Goal: Task Accomplishment & Management: Use online tool/utility

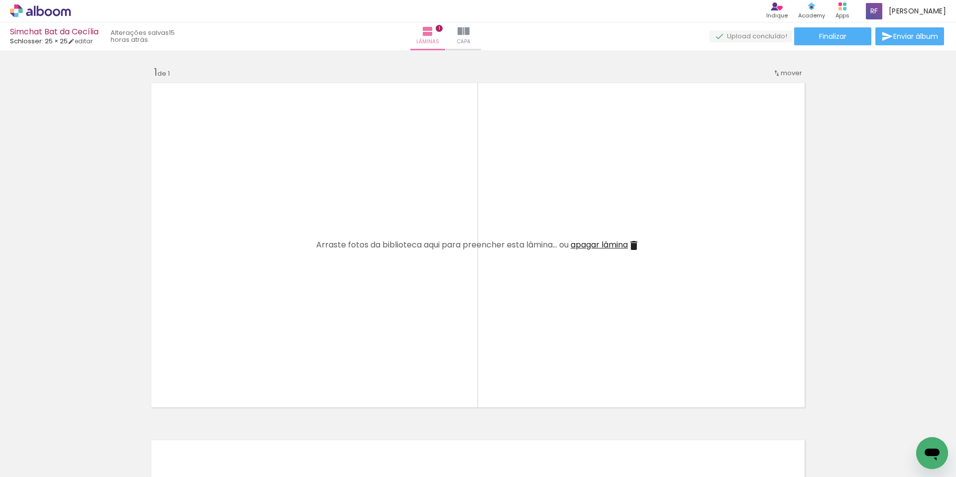
scroll to position [3164, 0]
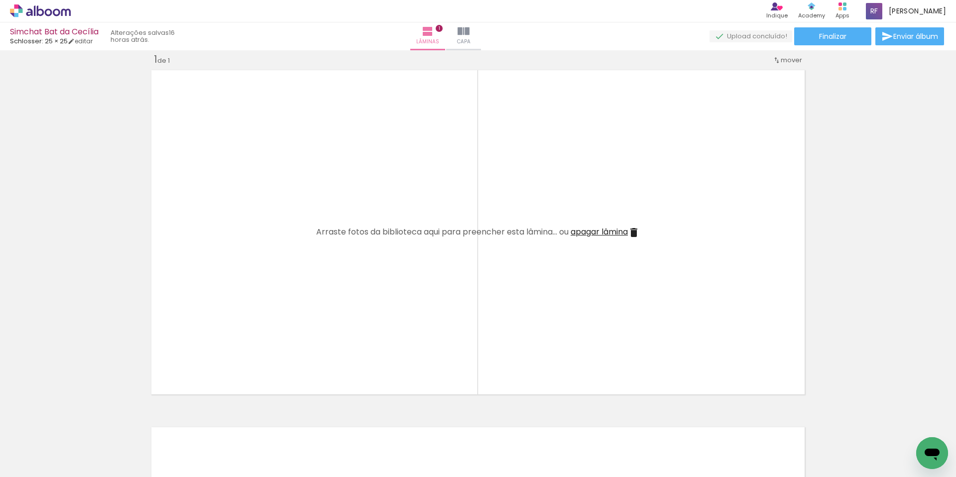
click at [26, 464] on span "Adicionar Fotos" at bounding box center [35, 463] width 30 height 11
click at [0, 0] on input "file" at bounding box center [0, 0] width 0 height 0
click at [454, 33] on iron-icon at bounding box center [448, 31] width 12 height 12
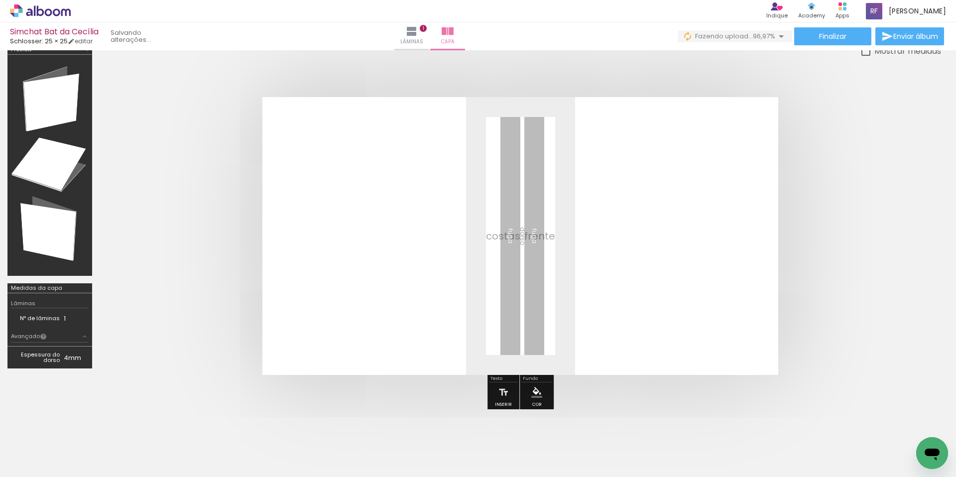
click at [55, 108] on div at bounding box center [50, 165] width 78 height 214
click at [45, 173] on div at bounding box center [50, 165] width 78 height 214
click at [51, 238] on div at bounding box center [50, 165] width 78 height 214
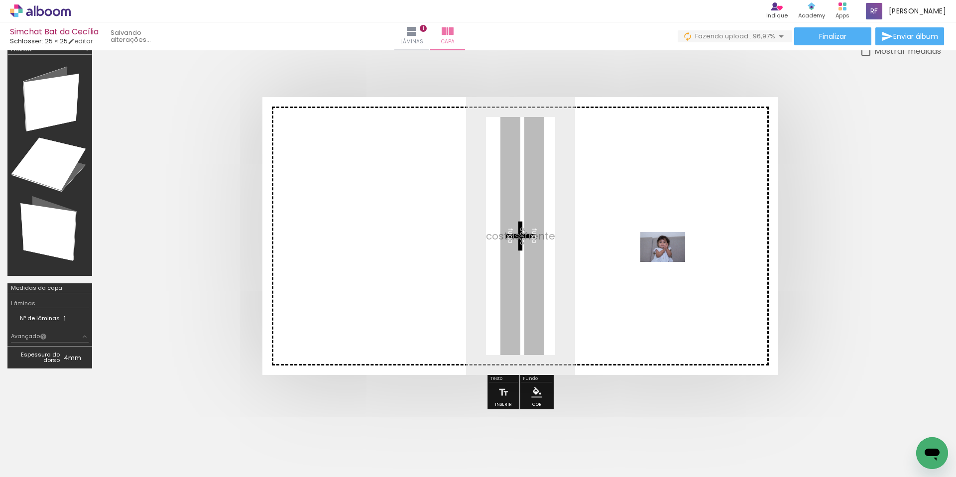
drag, startPoint x: 909, startPoint y: 441, endPoint x: 660, endPoint y: 252, distance: 312.4
click at [660, 252] on quentale-workspace at bounding box center [478, 238] width 956 height 477
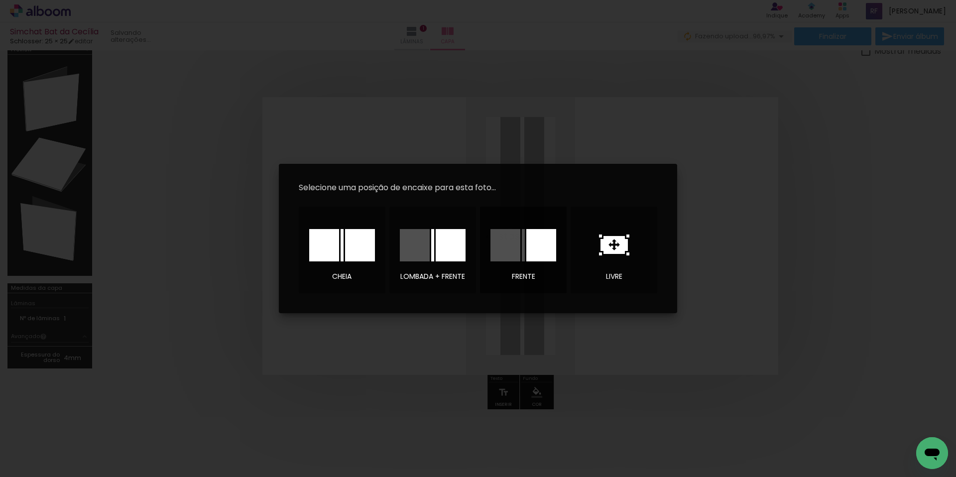
click at [536, 240] on div at bounding box center [541, 245] width 30 height 32
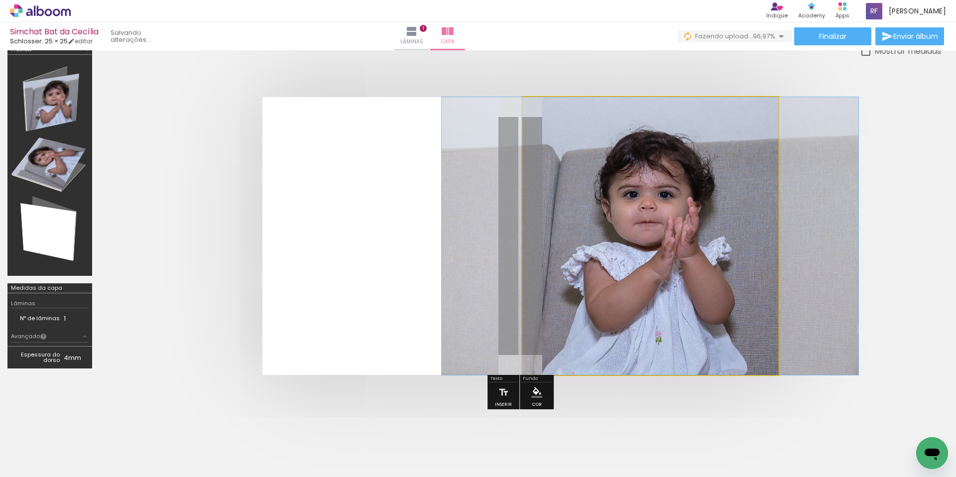
click at [690, 289] on quentale-photo at bounding box center [650, 236] width 256 height 278
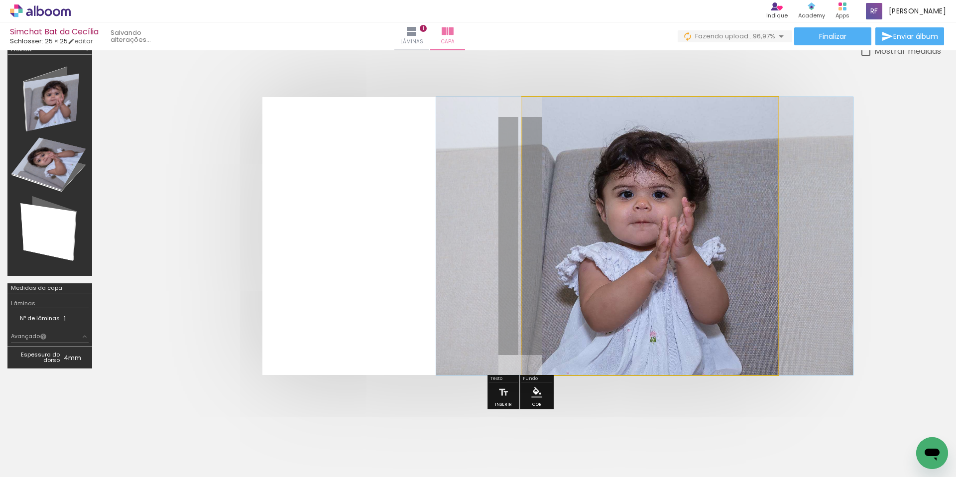
drag, startPoint x: 683, startPoint y: 285, endPoint x: 678, endPoint y: 279, distance: 8.1
drag, startPoint x: 695, startPoint y: 274, endPoint x: 695, endPoint y: 287, distance: 13.0
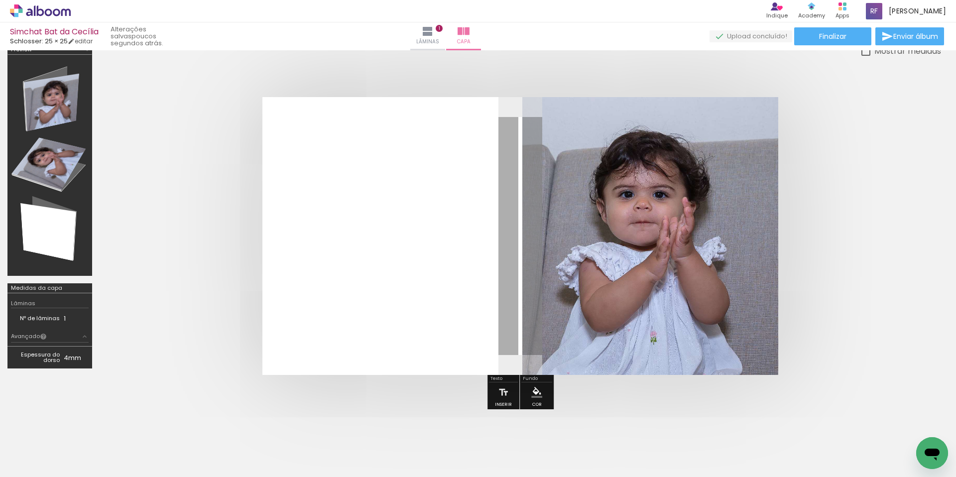
click at [0, 0] on slot "P&B" at bounding box center [0, 0] width 0 height 0
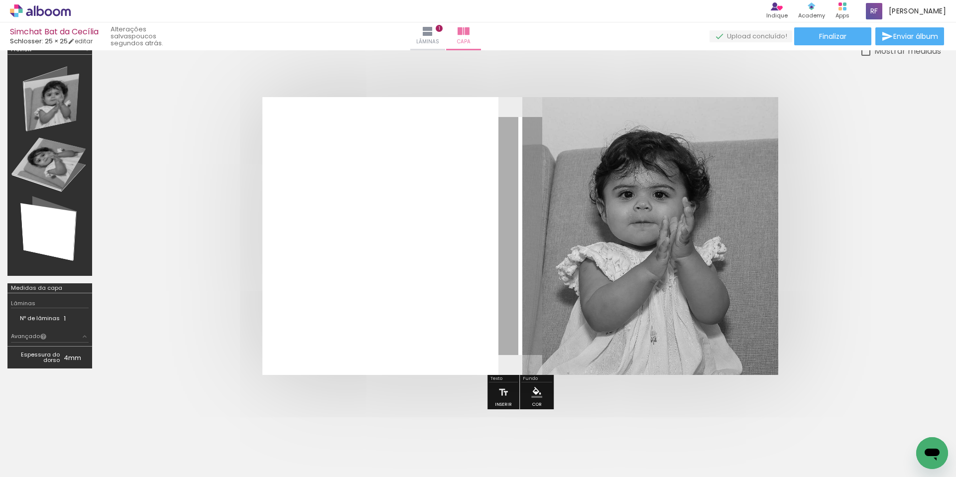
click at [707, 122] on div at bounding box center [708, 123] width 12 height 10
click at [0, 0] on slot "P&B" at bounding box center [0, 0] width 0 height 0
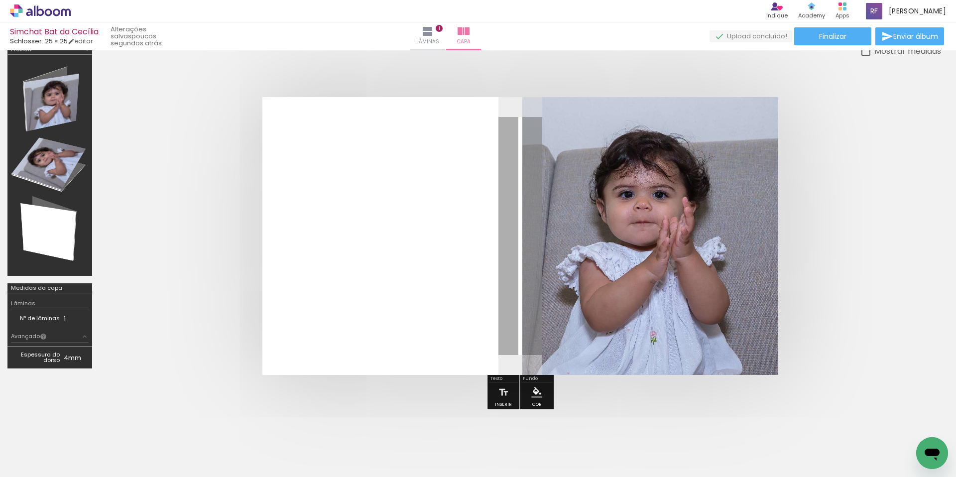
type paper-slider "60"
click at [653, 124] on div at bounding box center [649, 123] width 39 height 16
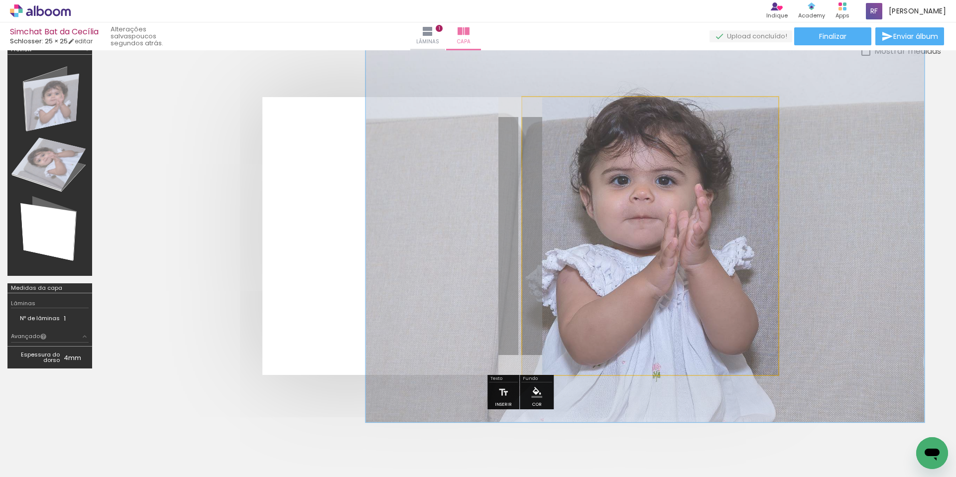
drag, startPoint x: 561, startPoint y: 123, endPoint x: 573, endPoint y: 121, distance: 12.0
type paper-slider "134"
click at [573, 121] on div at bounding box center [572, 122] width 9 height 9
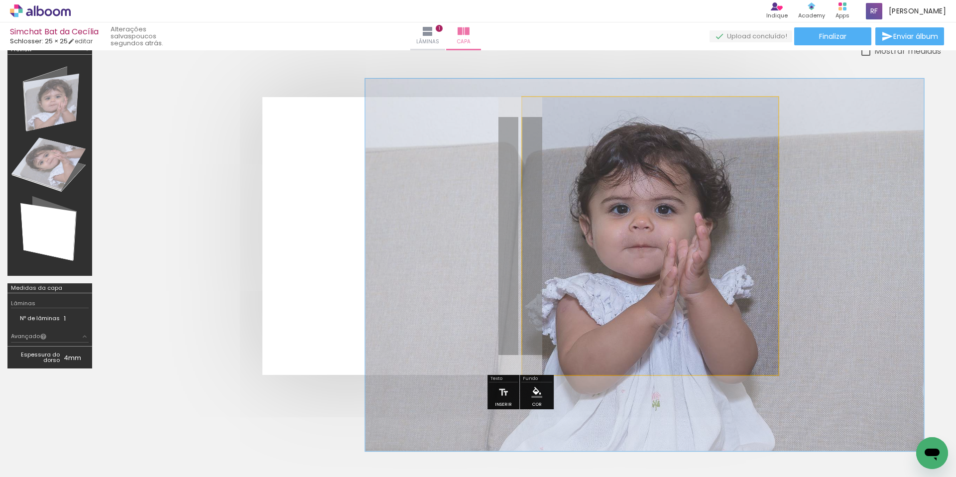
drag, startPoint x: 678, startPoint y: 229, endPoint x: 678, endPoint y: 258, distance: 28.9
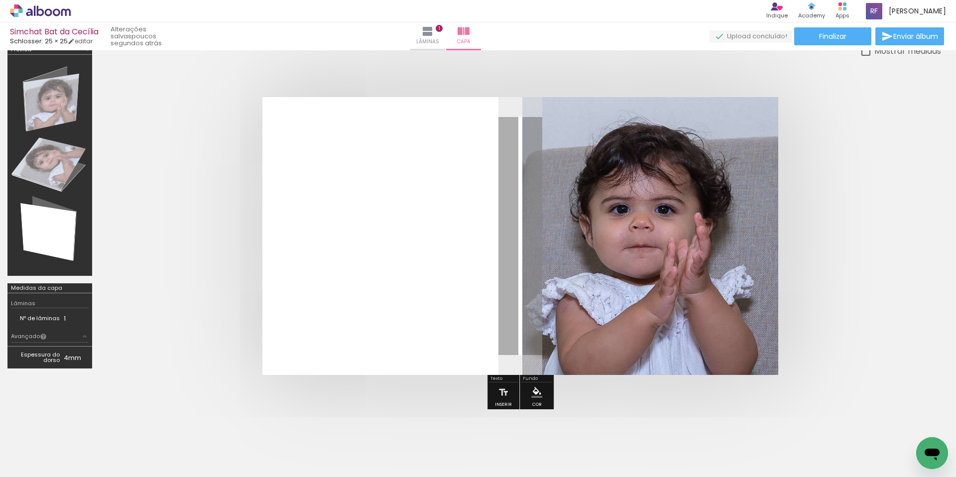
drag, startPoint x: 651, startPoint y: 125, endPoint x: 689, endPoint y: 132, distance: 37.9
type paper-slider "100"
click at [689, 132] on quentale-photo at bounding box center [650, 236] width 256 height 278
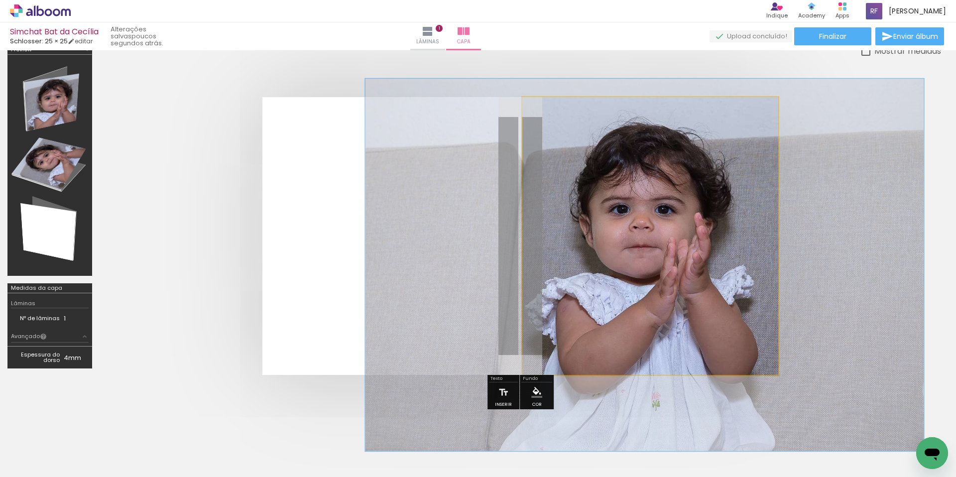
click at [676, 273] on quentale-photo at bounding box center [650, 236] width 256 height 278
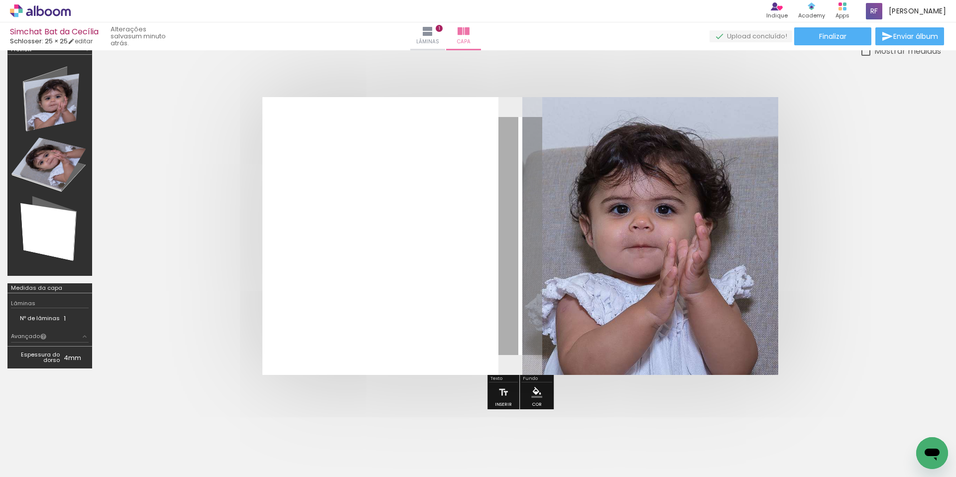
click at [537, 392] on iron-icon "color picker" at bounding box center [536, 392] width 11 height 11
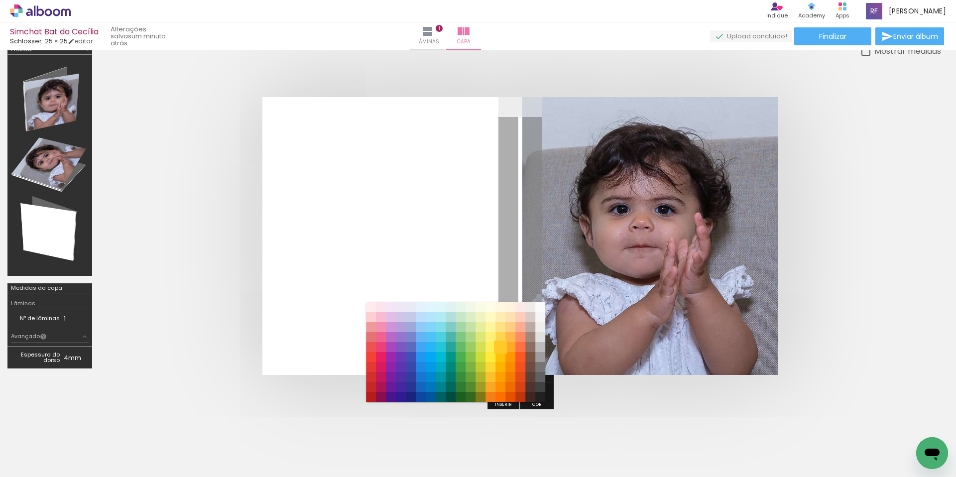
click at [501, 347] on paper-item "#ffca28" at bounding box center [500, 347] width 10 height 10
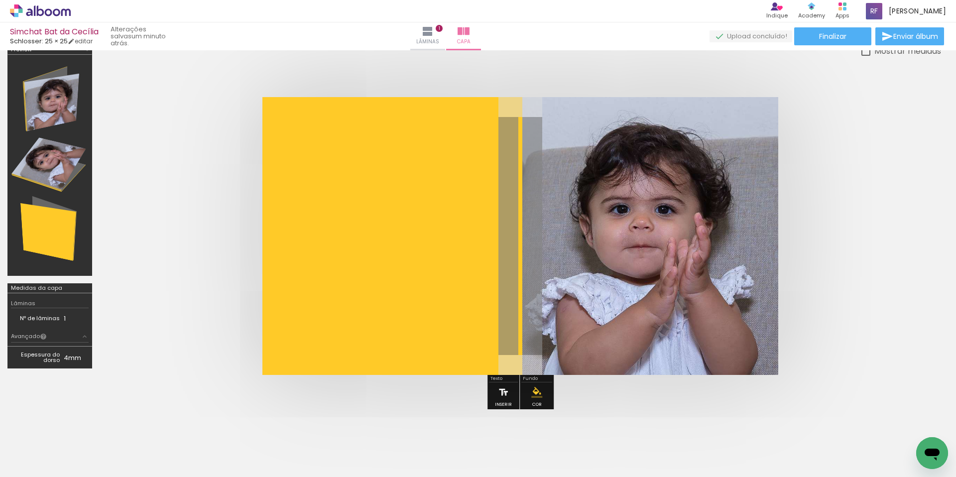
click at [504, 393] on iron-icon at bounding box center [503, 392] width 11 height 20
click at [553, 220] on quentale-selection at bounding box center [507, 227] width 252 height 37
type input "Sans Serif"
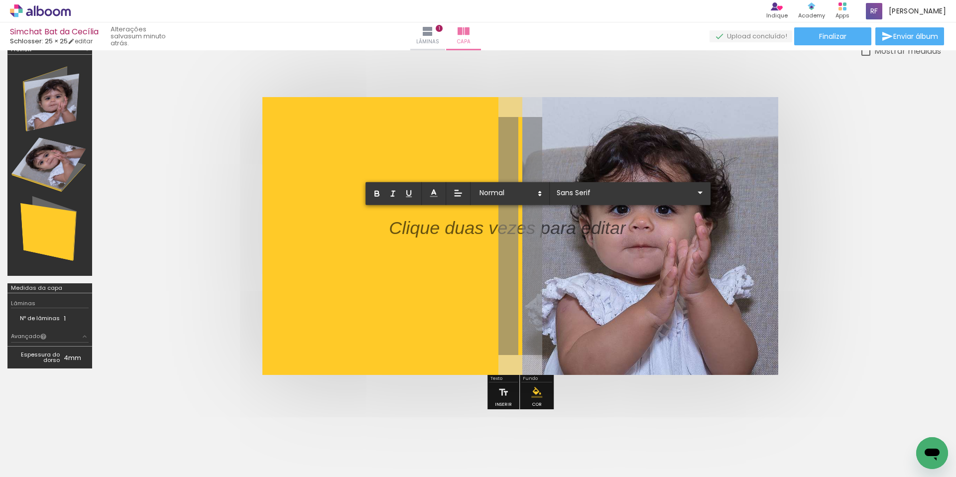
click at [553, 221] on p at bounding box center [507, 233] width 237 height 25
click at [632, 278] on quentale-layouter at bounding box center [520, 236] width 516 height 278
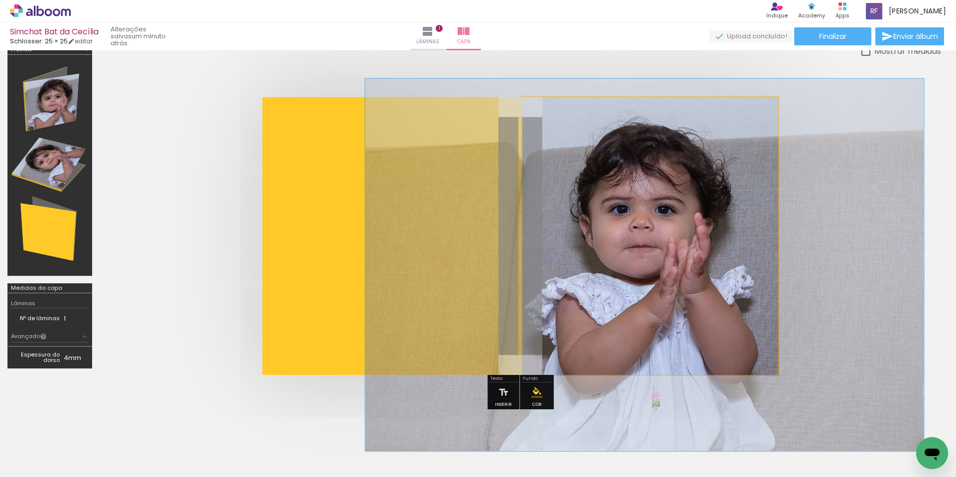
click at [630, 282] on quentale-photo at bounding box center [650, 236] width 256 height 278
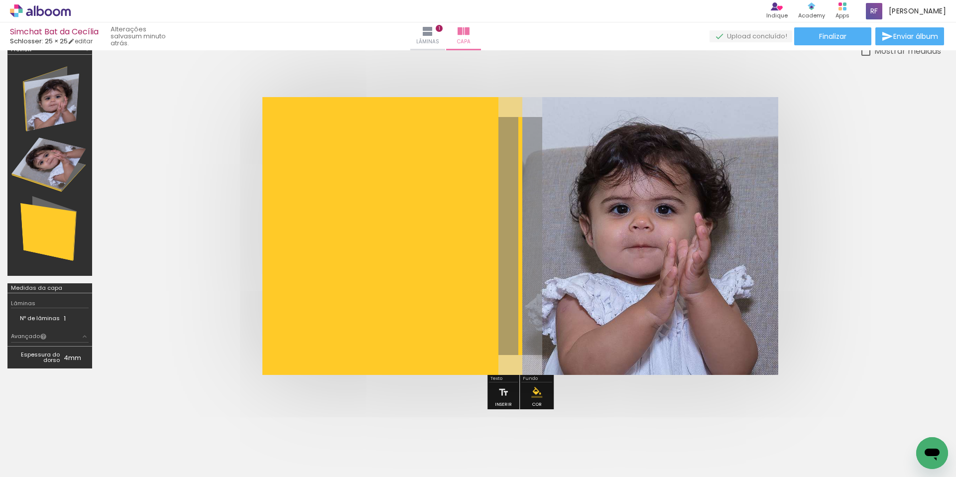
click at [416, 269] on quentale-layouter at bounding box center [520, 236] width 516 height 278
click at [745, 272] on quentale-photo at bounding box center [650, 236] width 256 height 278
click at [534, 390] on iron-icon "color picker" at bounding box center [536, 392] width 11 height 11
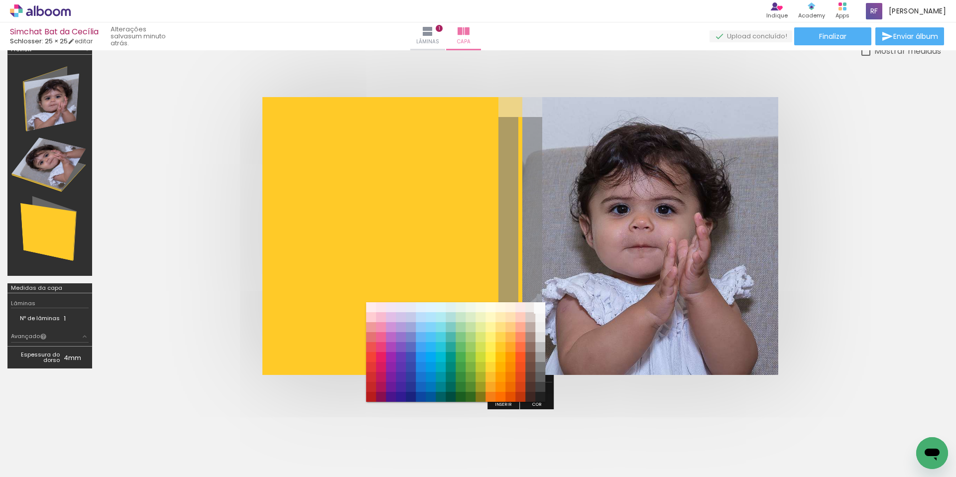
click at [542, 308] on paper-item "#fafafa" at bounding box center [540, 307] width 10 height 10
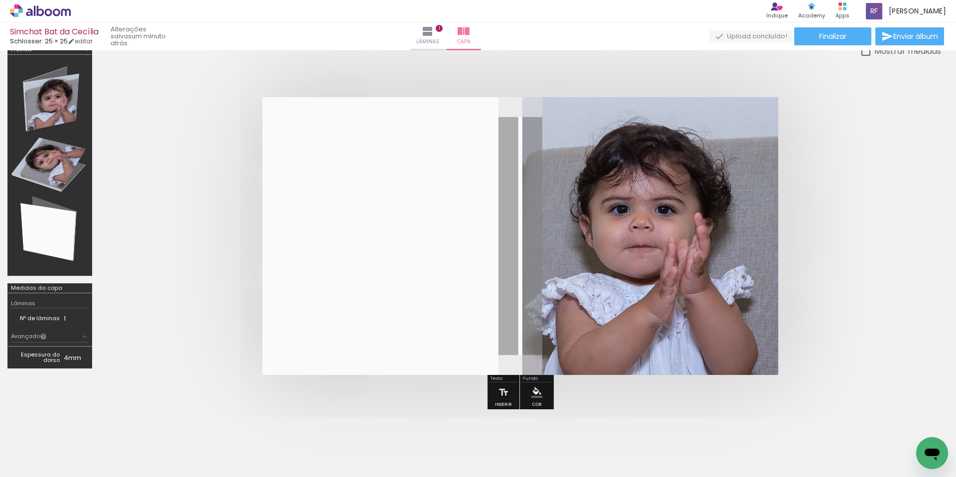
click at [882, 287] on quentale-cover at bounding box center [520, 236] width 762 height 278
click at [641, 256] on quentale-photo at bounding box center [650, 236] width 256 height 278
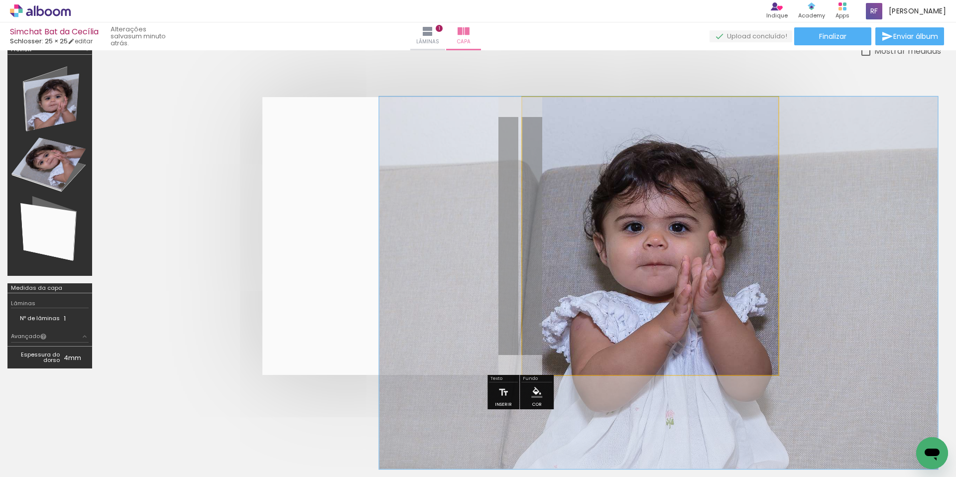
drag, startPoint x: 641, startPoint y: 256, endPoint x: 635, endPoint y: 275, distance: 19.8
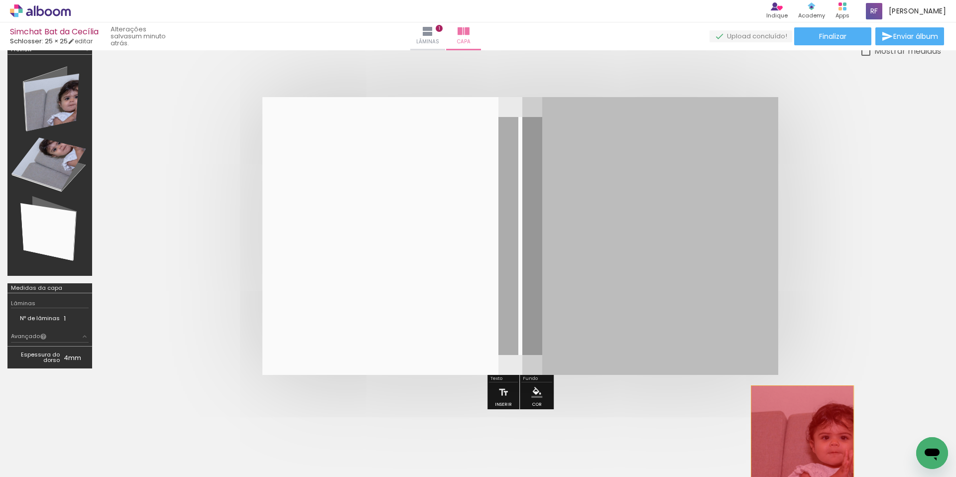
drag, startPoint x: 634, startPoint y: 227, endPoint x: 802, endPoint y: 440, distance: 271.7
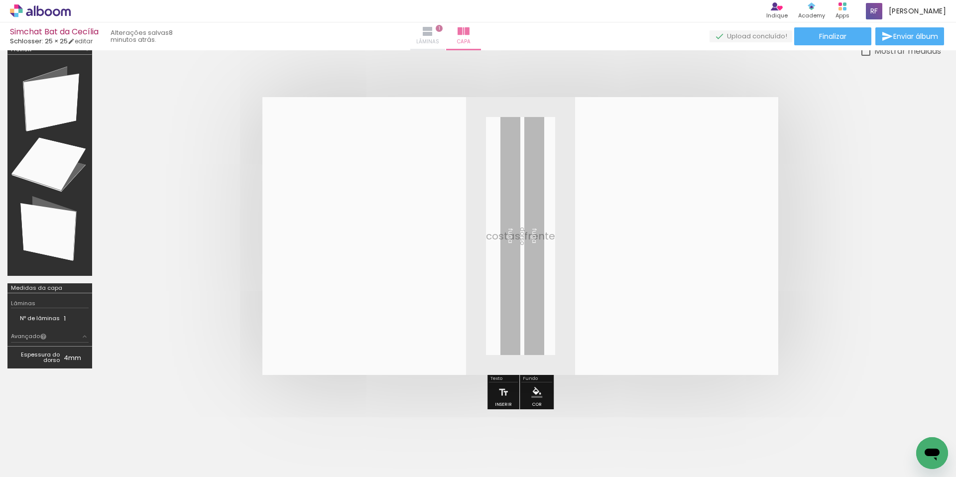
click at [434, 32] on iron-icon at bounding box center [428, 31] width 12 height 12
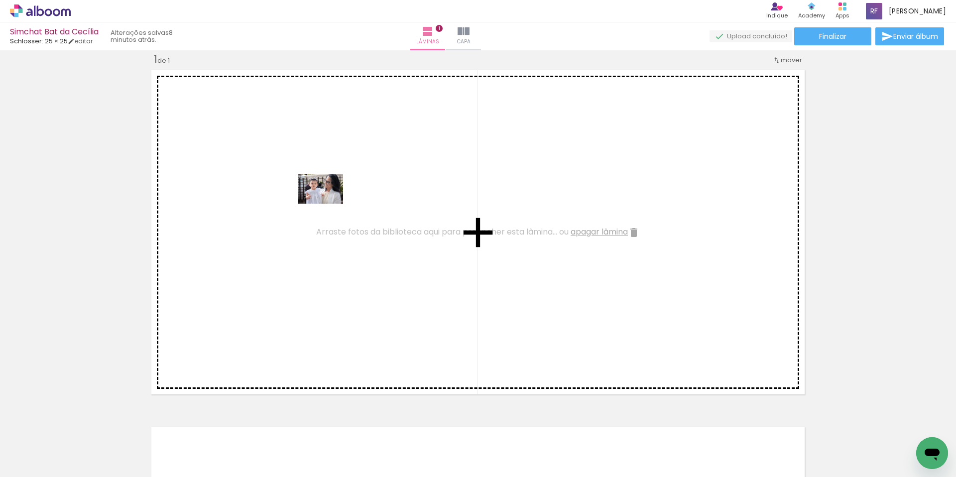
drag, startPoint x: 114, startPoint y: 448, endPoint x: 328, endPoint y: 204, distance: 325.3
click at [328, 204] on quentale-workspace at bounding box center [478, 238] width 956 height 477
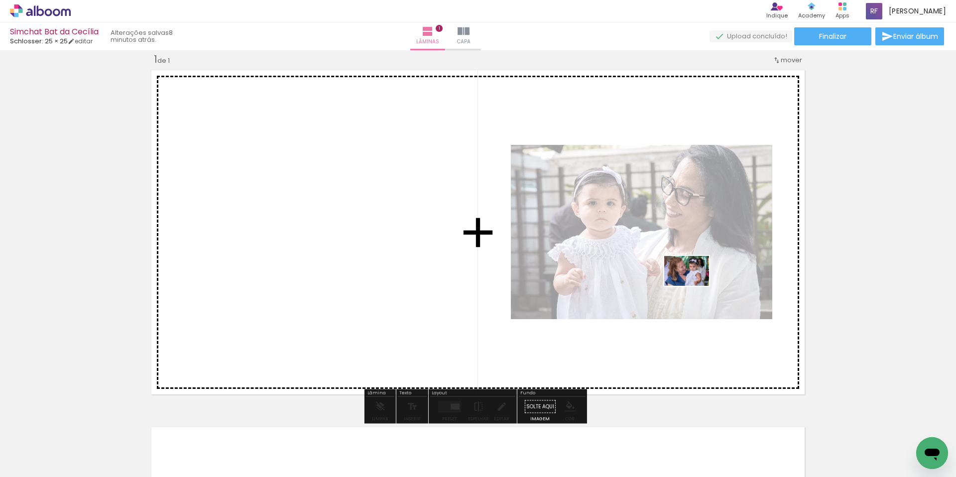
drag, startPoint x: 158, startPoint y: 443, endPoint x: 694, endPoint y: 286, distance: 558.8
click at [694, 286] on quentale-workspace at bounding box center [478, 238] width 956 height 477
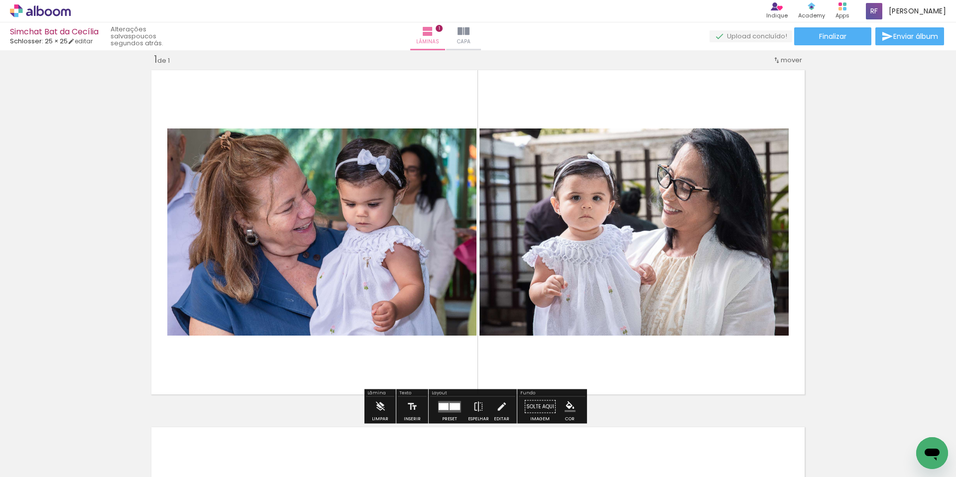
click at [181, 64] on div "Inserir lâmina 1 de 1" at bounding box center [478, 398] width 956 height 715
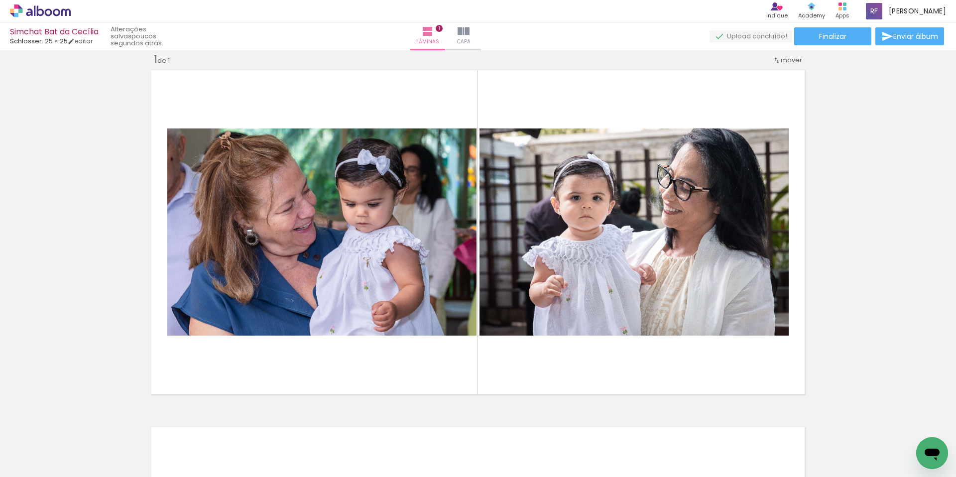
click at [36, 446] on input "Todas as fotos" at bounding box center [28, 447] width 38 height 8
click at [59, 350] on div "Inserir lâmina 1 de 1" at bounding box center [478, 398] width 956 height 715
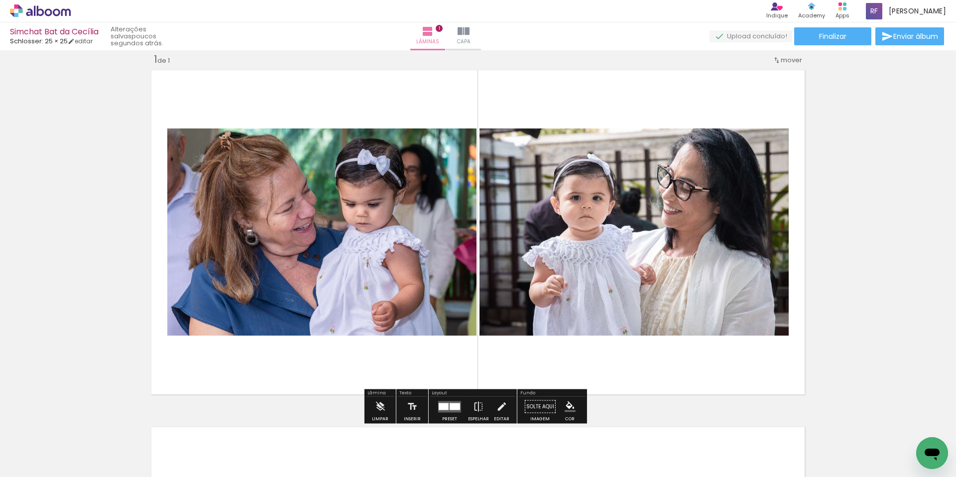
click at [902, 287] on div "Inserir lâmina 1 de 1" at bounding box center [478, 398] width 956 height 715
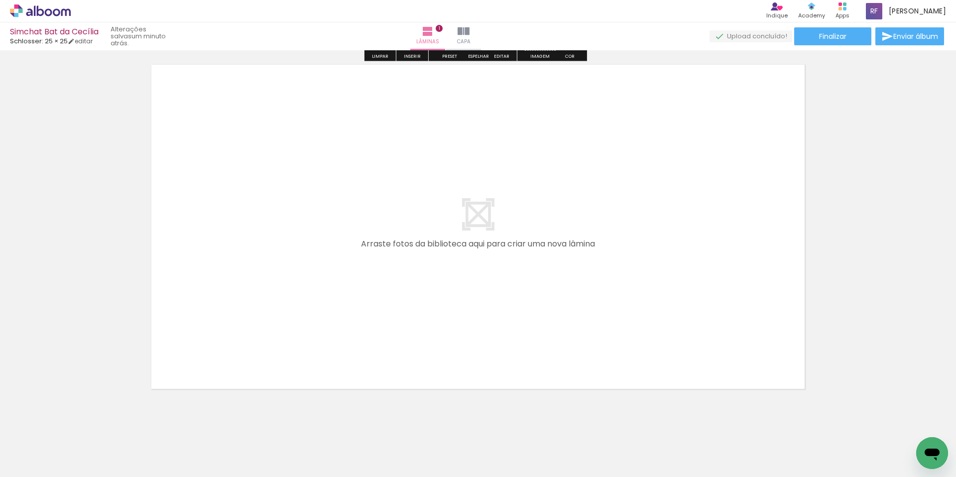
scroll to position [376, 0]
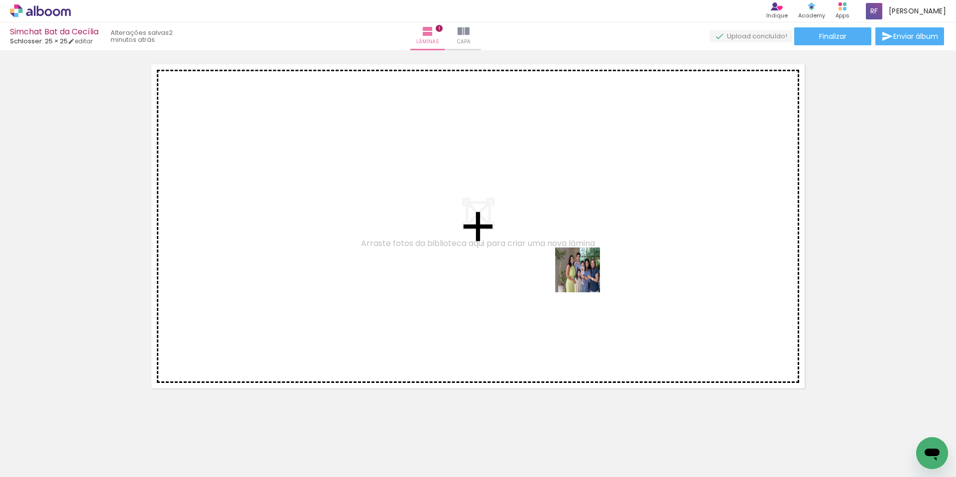
drag, startPoint x: 605, startPoint y: 447, endPoint x: 585, endPoint y: 277, distance: 170.9
click at [585, 277] on quentale-workspace at bounding box center [478, 238] width 956 height 477
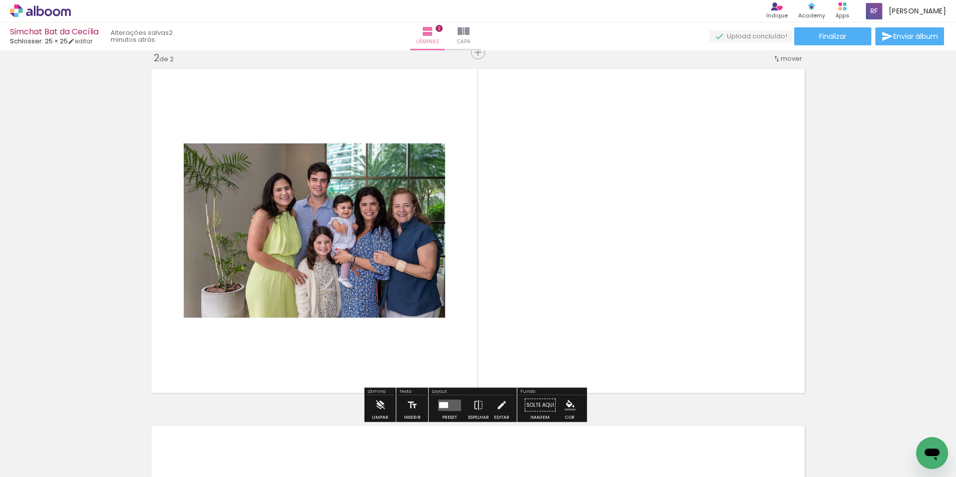
scroll to position [370, 0]
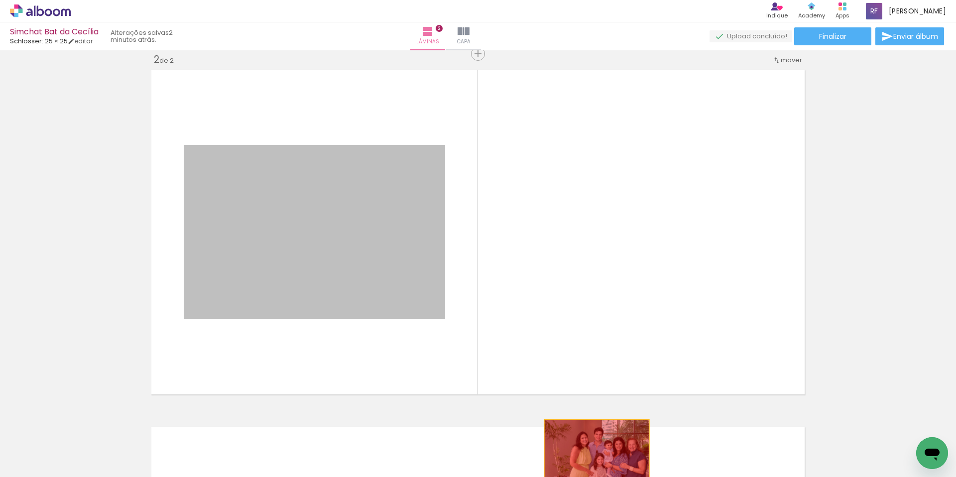
drag, startPoint x: 325, startPoint y: 261, endPoint x: 593, endPoint y: 455, distance: 331.0
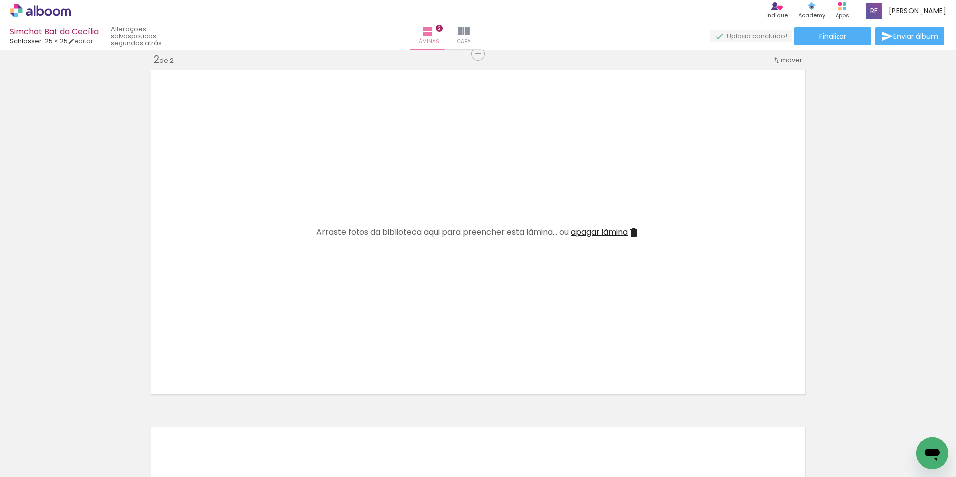
scroll to position [0, 0]
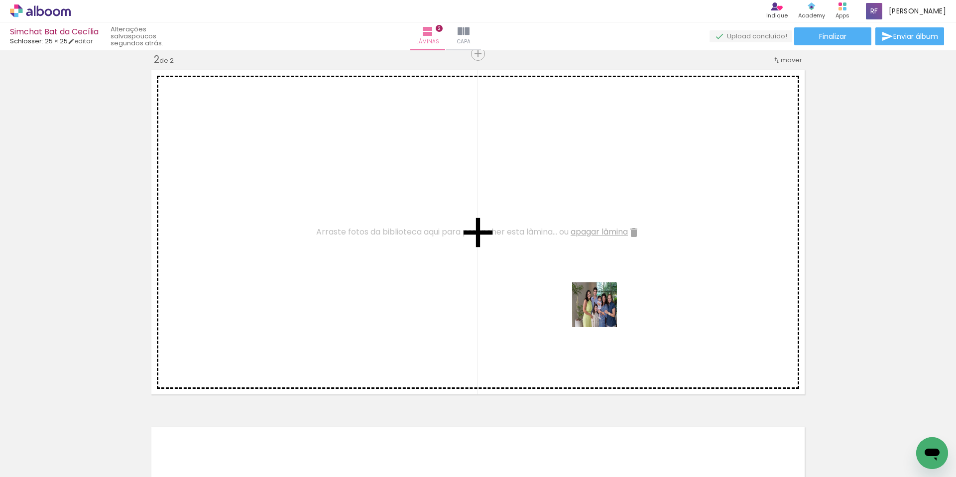
drag, startPoint x: 610, startPoint y: 444, endPoint x: 602, endPoint y: 312, distance: 132.2
click at [602, 312] on quentale-workspace at bounding box center [478, 238] width 956 height 477
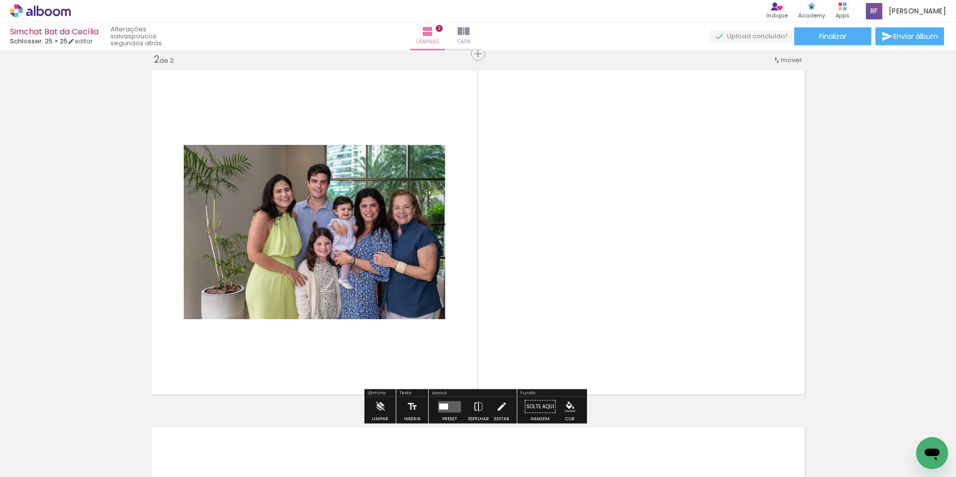
click at [293, 226] on quentale-photo at bounding box center [314, 232] width 261 height 174
click at [186, 240] on quentale-photo at bounding box center [314, 232] width 261 height 174
click at [474, 406] on iron-icon at bounding box center [478, 407] width 11 height 20
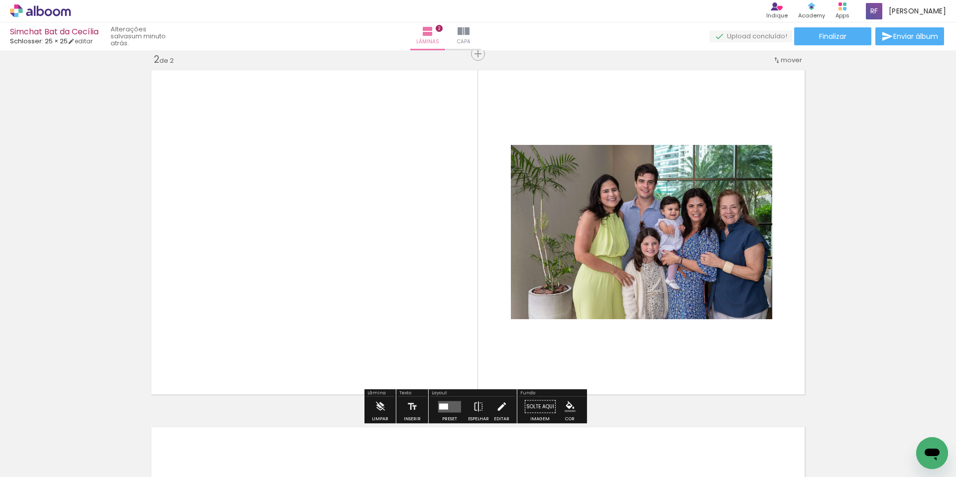
click at [500, 405] on iron-icon at bounding box center [501, 407] width 11 height 20
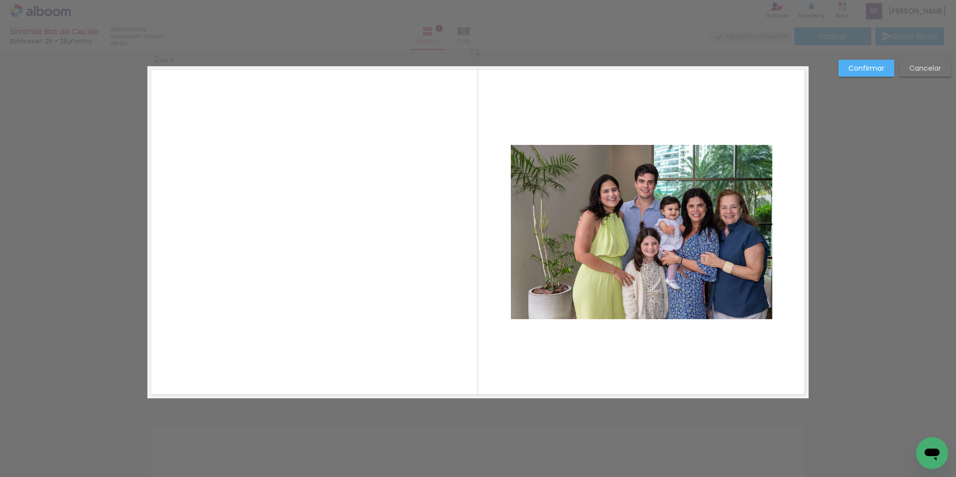
click at [515, 434] on div "Confirmar Cancelar" at bounding box center [478, 227] width 956 height 1095
click at [516, 359] on quentale-layouter at bounding box center [477, 232] width 661 height 332
click at [0, 0] on slot "Cancelar" at bounding box center [0, 0] width 0 height 0
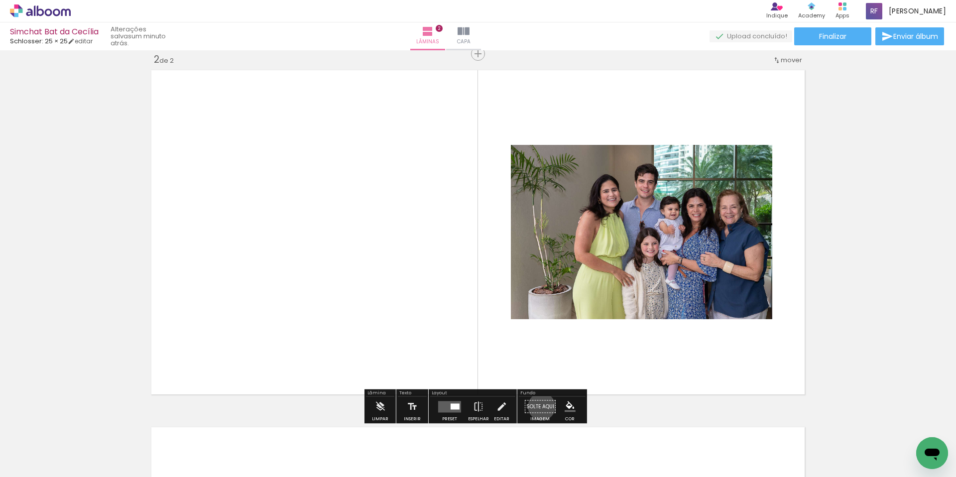
click at [538, 406] on paper-button "Solte aqui Imagem" at bounding box center [540, 409] width 36 height 25
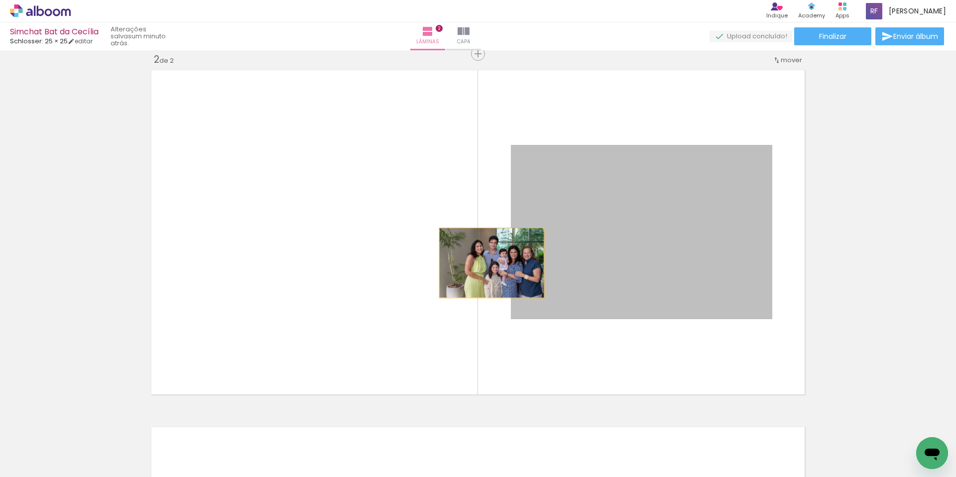
drag, startPoint x: 615, startPoint y: 266, endPoint x: 484, endPoint y: 259, distance: 131.6
click at [470, 262] on quentale-layouter at bounding box center [477, 232] width 661 height 332
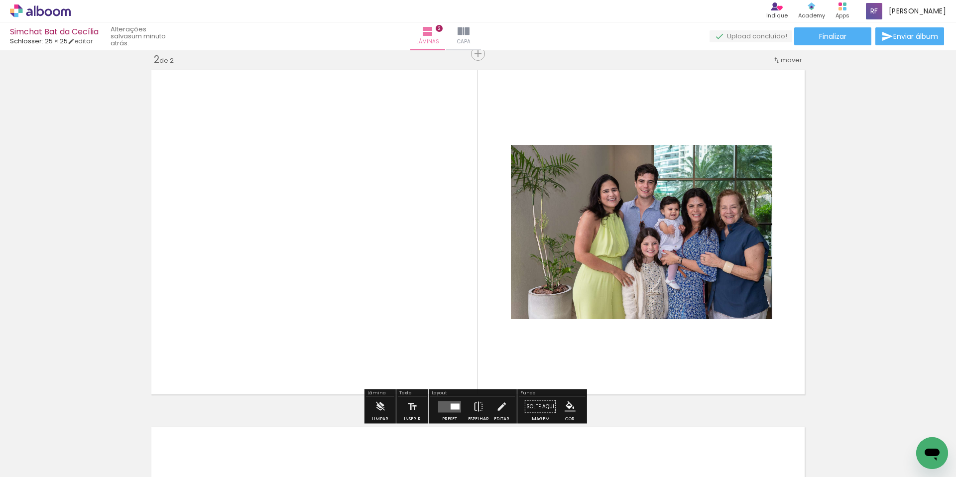
click at [571, 265] on quentale-photo at bounding box center [641, 232] width 261 height 174
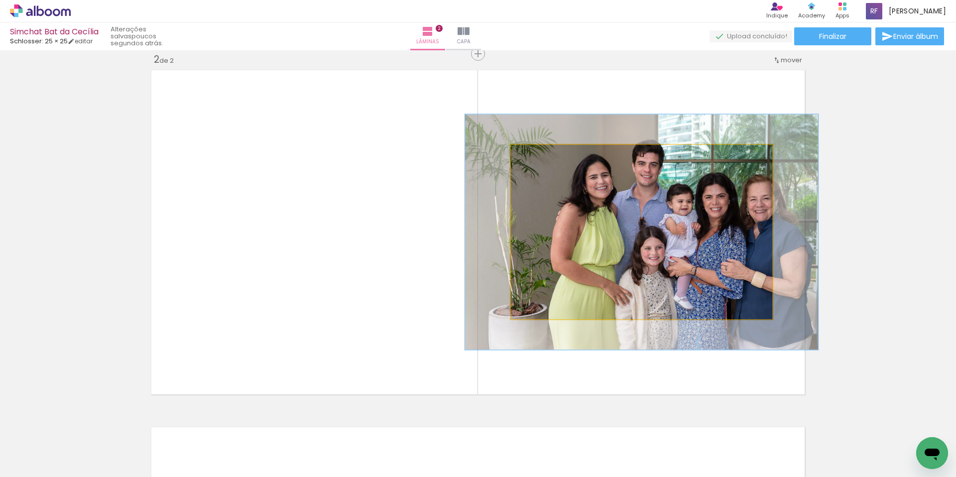
drag, startPoint x: 531, startPoint y: 155, endPoint x: 543, endPoint y: 158, distance: 12.3
click at [543, 158] on div at bounding box center [546, 155] width 9 height 9
click at [680, 282] on quentale-photo at bounding box center [641, 232] width 261 height 174
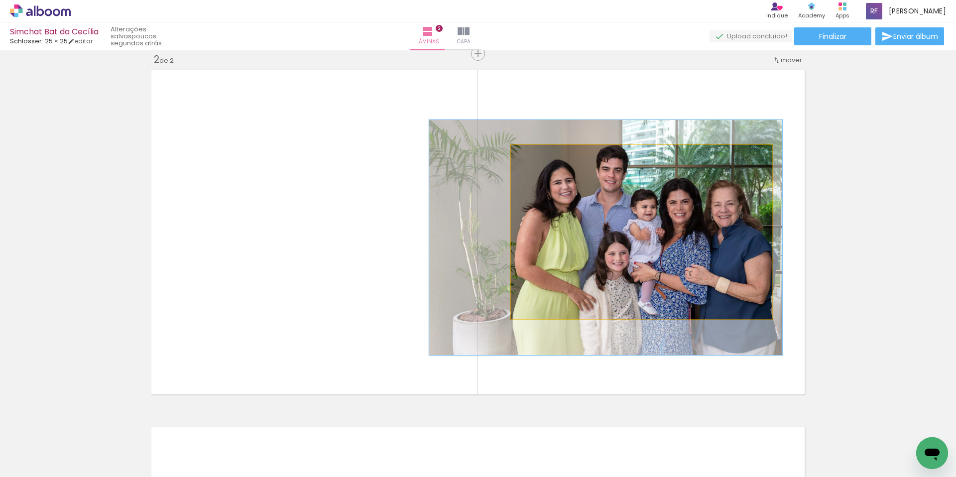
drag, startPoint x: 680, startPoint y: 282, endPoint x: 644, endPoint y: 288, distance: 36.3
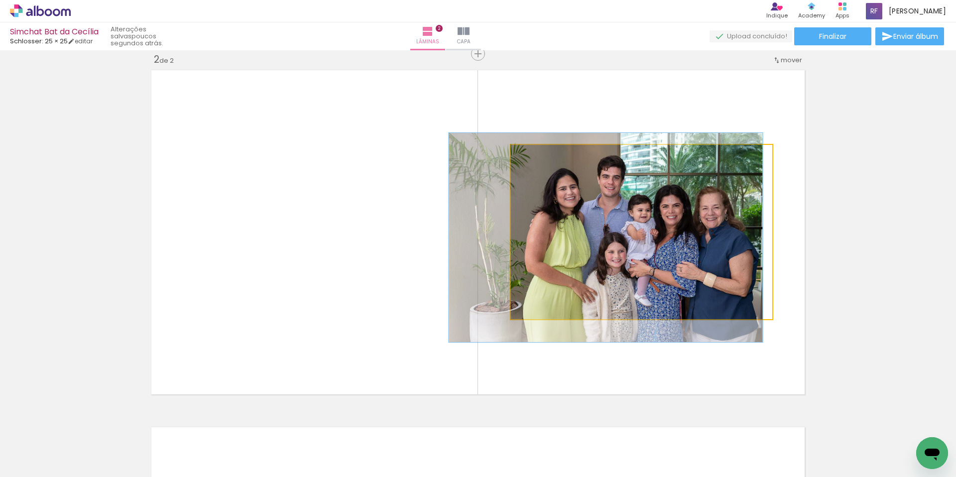
drag, startPoint x: 543, startPoint y: 156, endPoint x: 537, endPoint y: 158, distance: 6.2
type paper-slider "120"
click at [538, 158] on div at bounding box center [542, 155] width 9 height 9
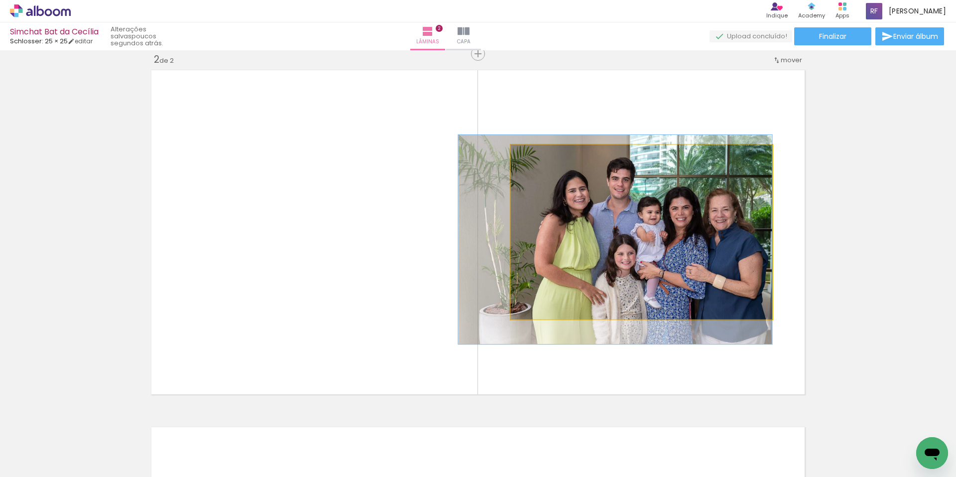
drag, startPoint x: 682, startPoint y: 234, endPoint x: 664, endPoint y: 236, distance: 18.5
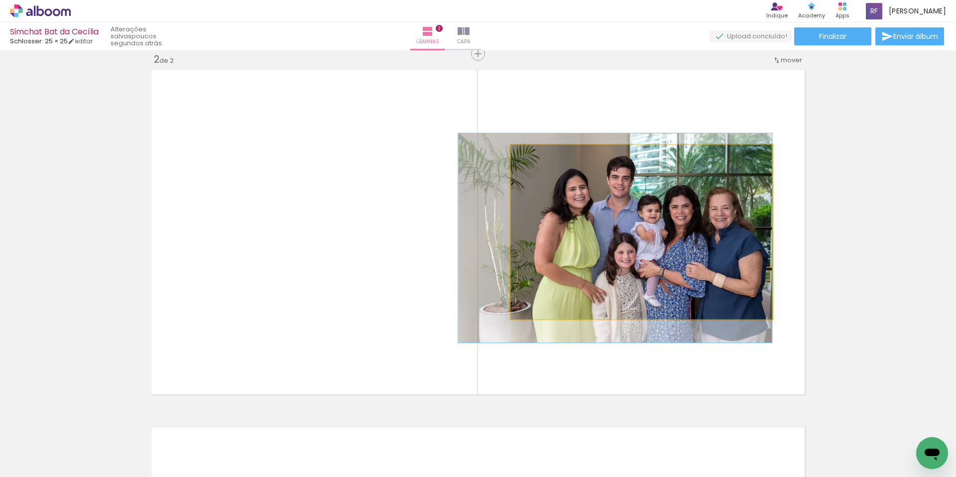
drag, startPoint x: 649, startPoint y: 242, endPoint x: 571, endPoint y: 204, distance: 86.9
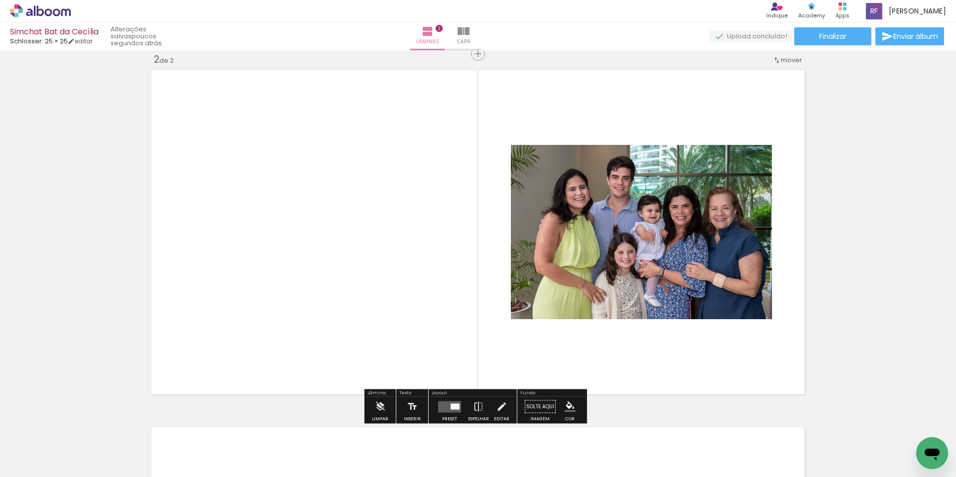
click at [536, 204] on quentale-photo at bounding box center [641, 232] width 261 height 174
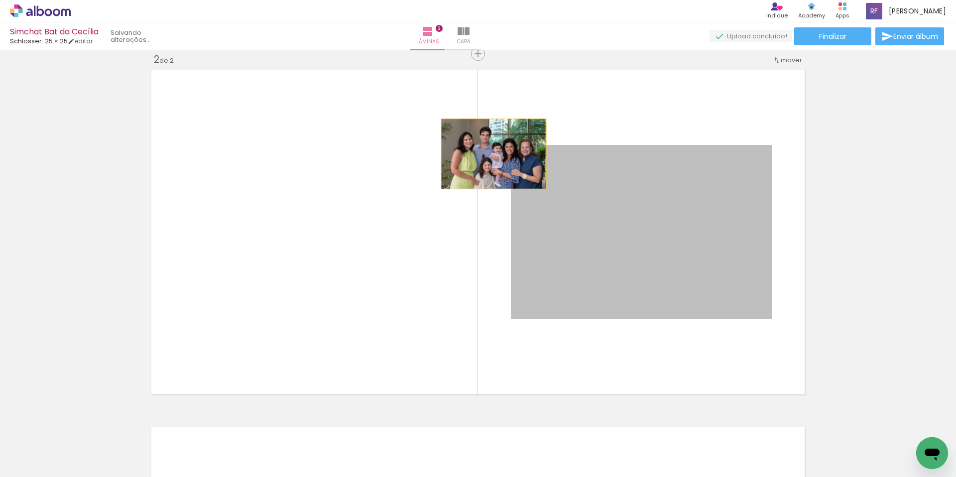
drag, startPoint x: 509, startPoint y: 146, endPoint x: 490, endPoint y: 154, distance: 20.5
click at [490, 154] on quentale-layouter at bounding box center [477, 232] width 661 height 332
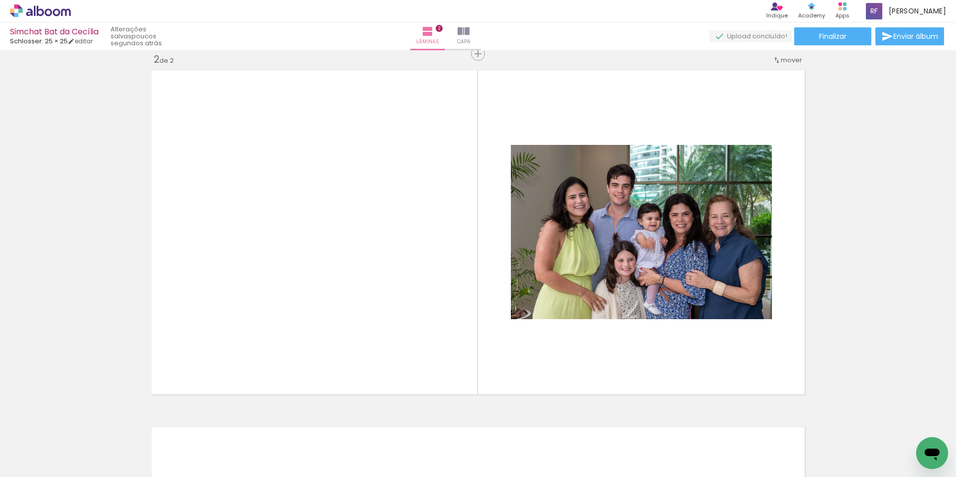
drag, startPoint x: 218, startPoint y: 448, endPoint x: 238, endPoint y: 256, distance: 192.7
click at [238, 256] on quentale-workspace at bounding box center [478, 238] width 956 height 477
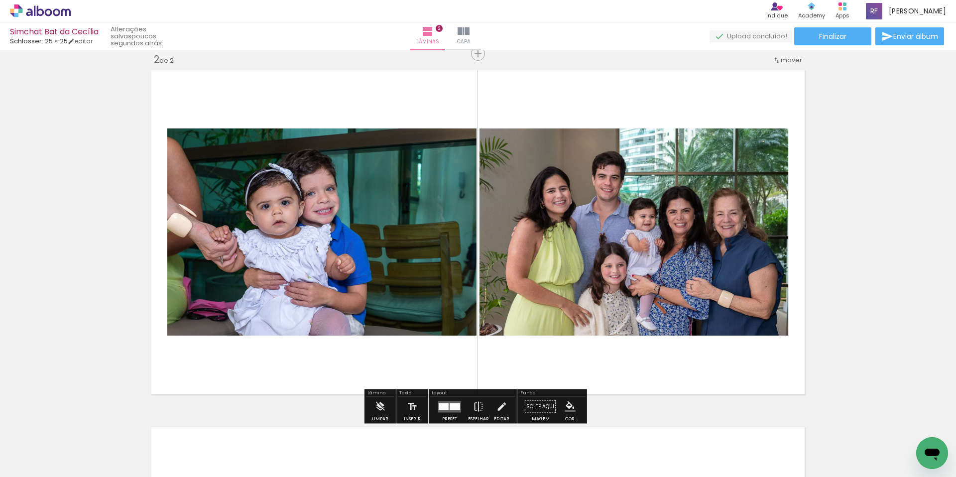
click at [351, 229] on quentale-photo at bounding box center [321, 231] width 309 height 207
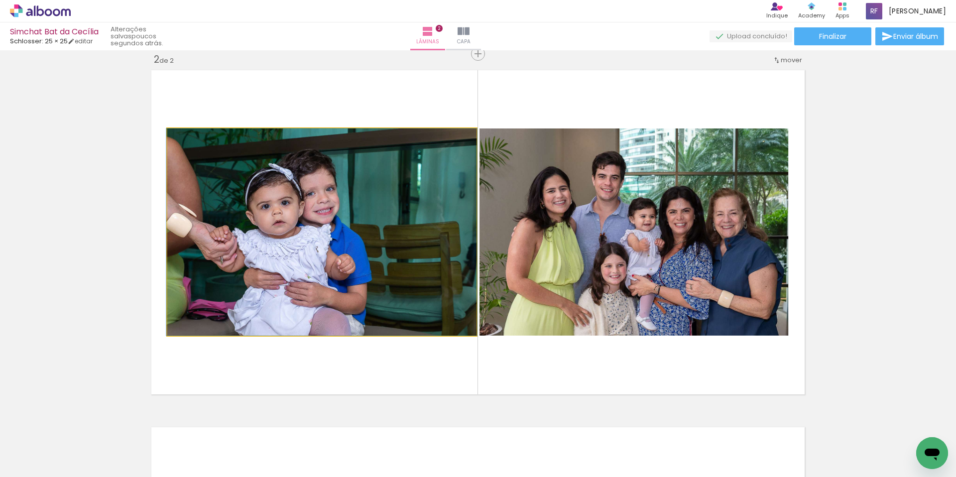
drag, startPoint x: 185, startPoint y: 139, endPoint x: 172, endPoint y: 140, distance: 13.0
type paper-slider "100"
click at [172, 140] on div at bounding box center [204, 138] width 69 height 15
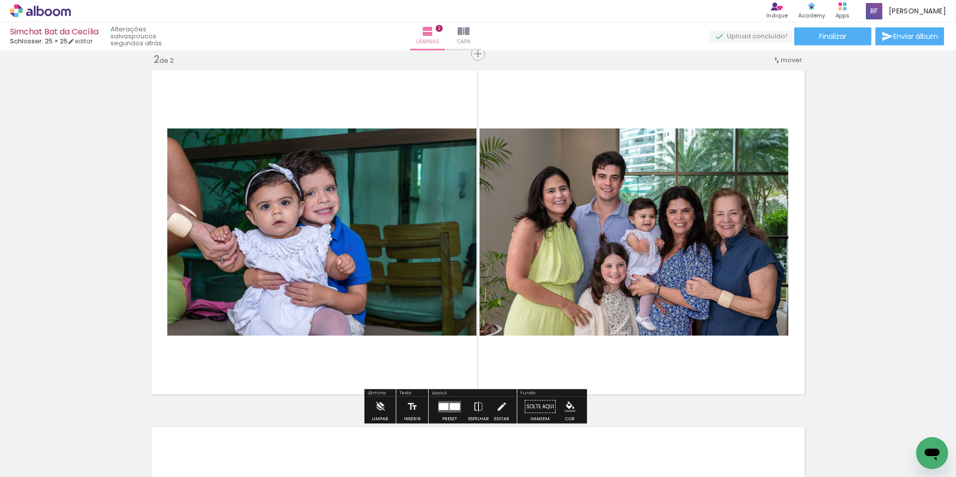
click at [424, 207] on quentale-photo at bounding box center [321, 231] width 309 height 207
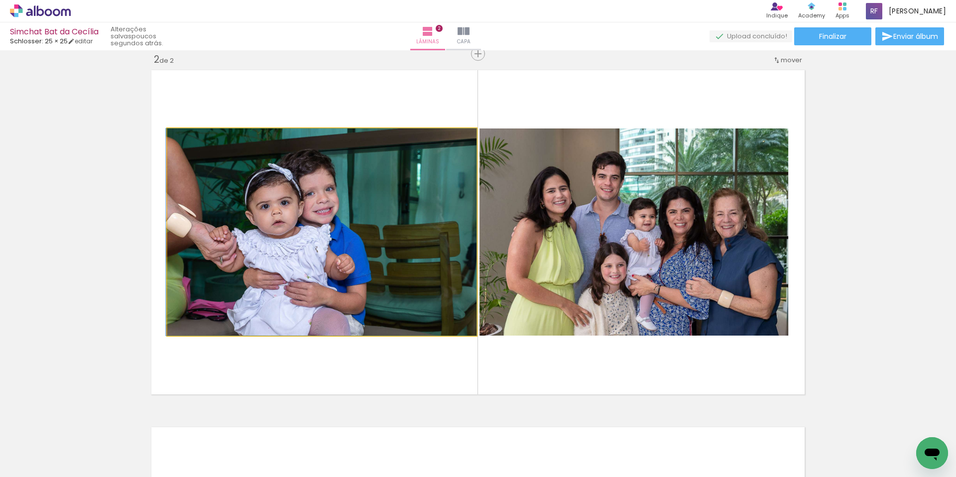
drag, startPoint x: 466, startPoint y: 227, endPoint x: 433, endPoint y: 219, distance: 33.8
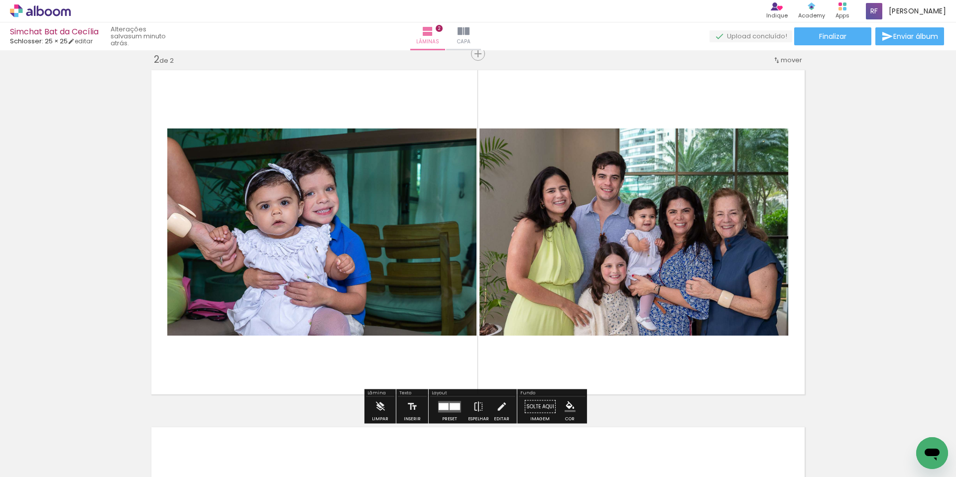
click at [319, 217] on quentale-photo at bounding box center [321, 231] width 309 height 207
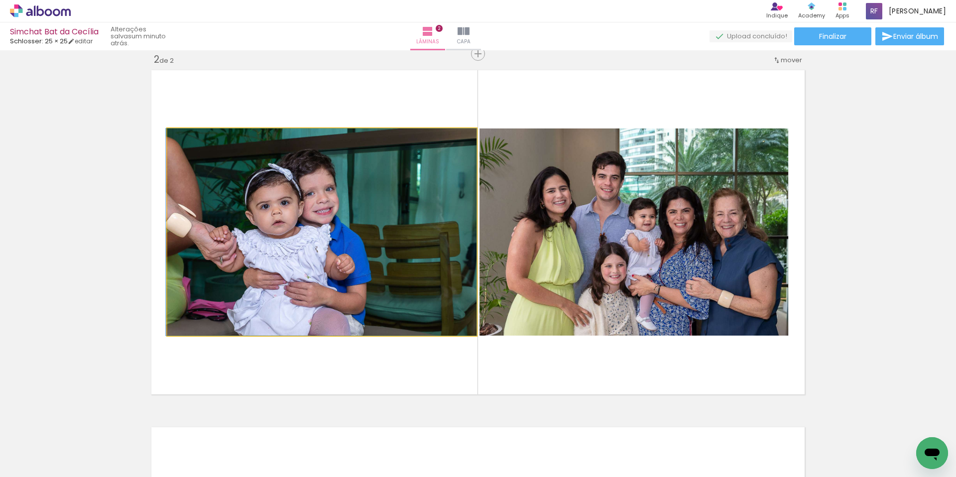
click at [304, 190] on quentale-photo at bounding box center [321, 231] width 309 height 207
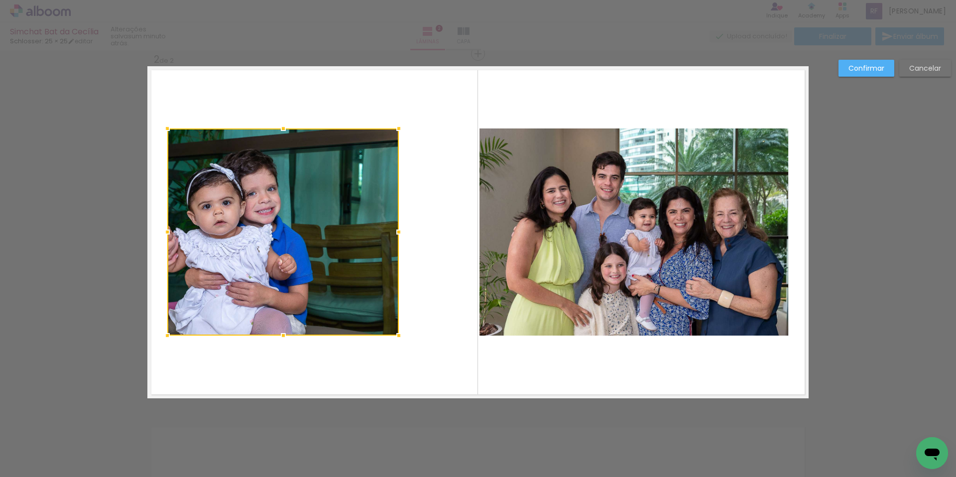
drag, startPoint x: 473, startPoint y: 233, endPoint x: 395, endPoint y: 233, distance: 77.2
click at [395, 233] on div at bounding box center [399, 232] width 20 height 20
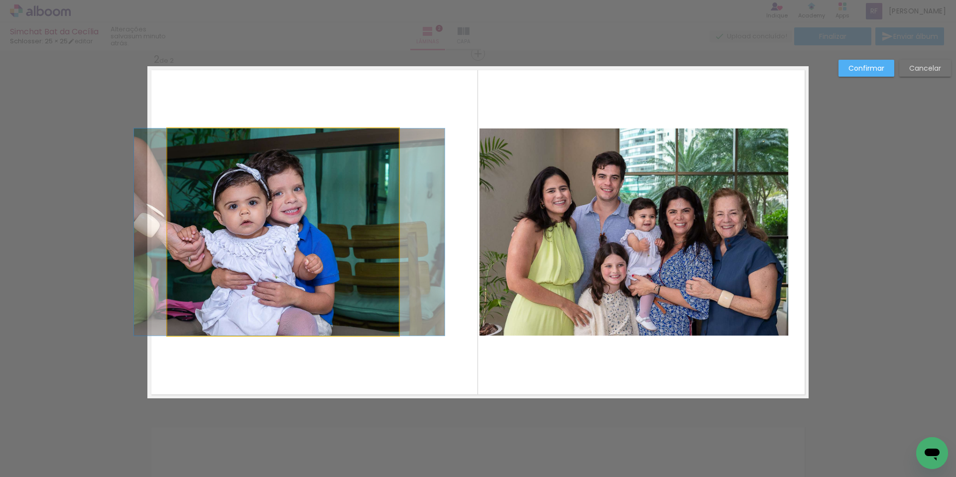
drag, startPoint x: 273, startPoint y: 247, endPoint x: 299, endPoint y: 248, distance: 26.4
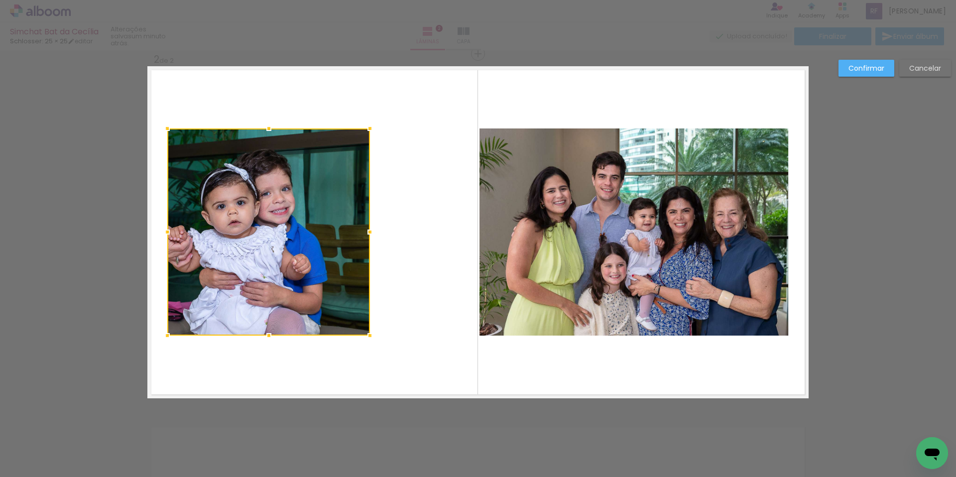
drag, startPoint x: 393, startPoint y: 232, endPoint x: 317, endPoint y: 246, distance: 77.0
click at [364, 234] on div at bounding box center [370, 232] width 20 height 20
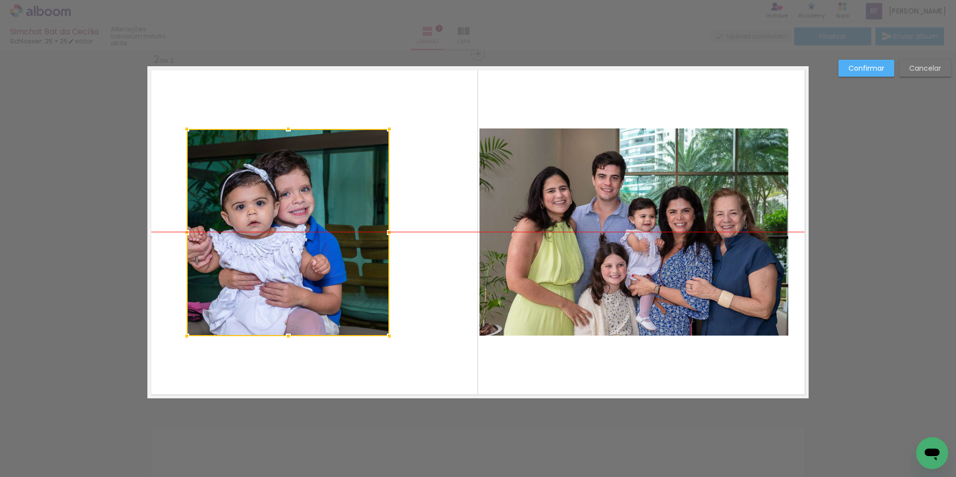
drag, startPoint x: 270, startPoint y: 251, endPoint x: 290, endPoint y: 254, distance: 19.6
click at [290, 254] on div at bounding box center [288, 232] width 203 height 207
click at [269, 234] on div at bounding box center [288, 232] width 203 height 207
click at [425, 275] on quentale-layouter at bounding box center [477, 232] width 661 height 332
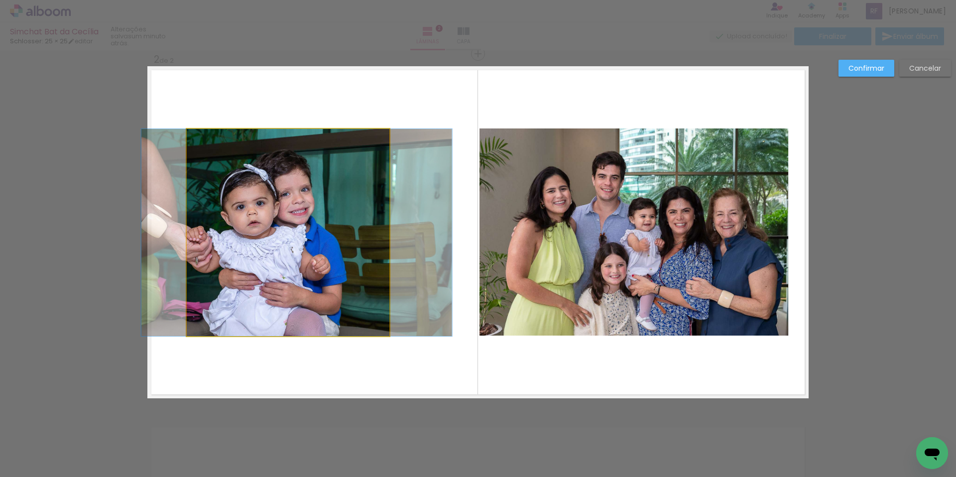
drag, startPoint x: 275, startPoint y: 254, endPoint x: 283, endPoint y: 254, distance: 8.0
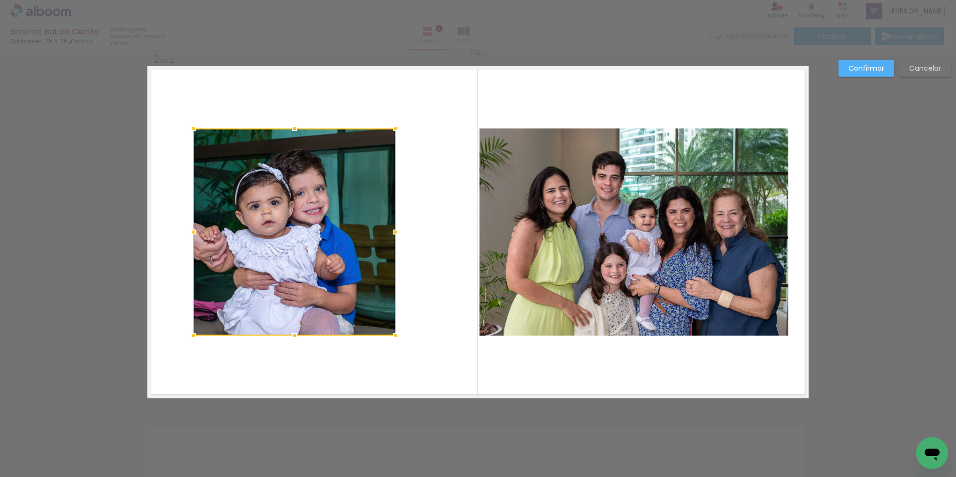
drag, startPoint x: 283, startPoint y: 254, endPoint x: 289, endPoint y: 255, distance: 6.5
click at [289, 255] on div at bounding box center [294, 231] width 203 height 207
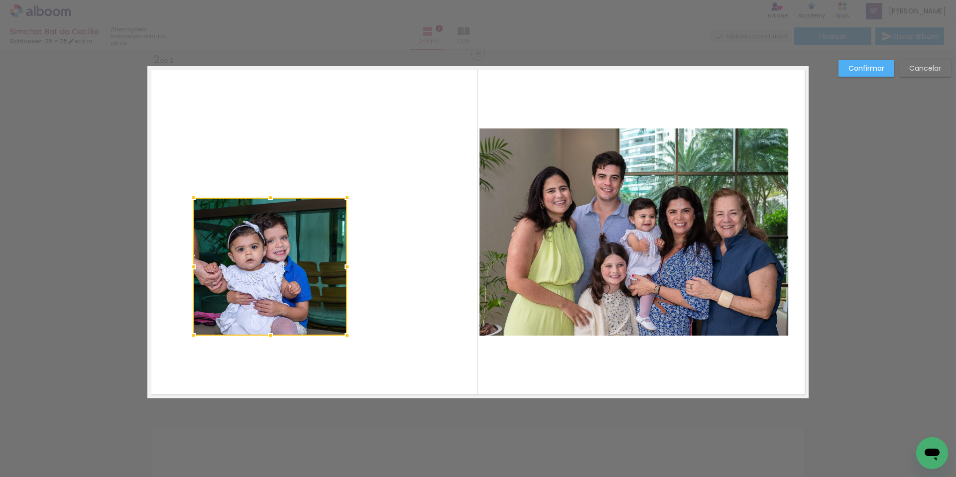
drag, startPoint x: 394, startPoint y: 127, endPoint x: 345, endPoint y: 196, distance: 83.9
click at [345, 196] on div at bounding box center [347, 198] width 20 height 20
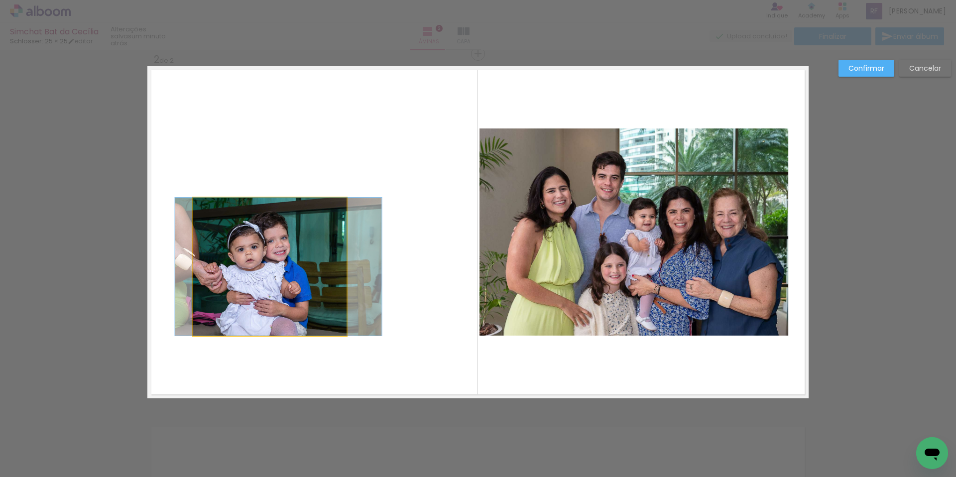
click at [330, 268] on quentale-photo at bounding box center [270, 267] width 154 height 138
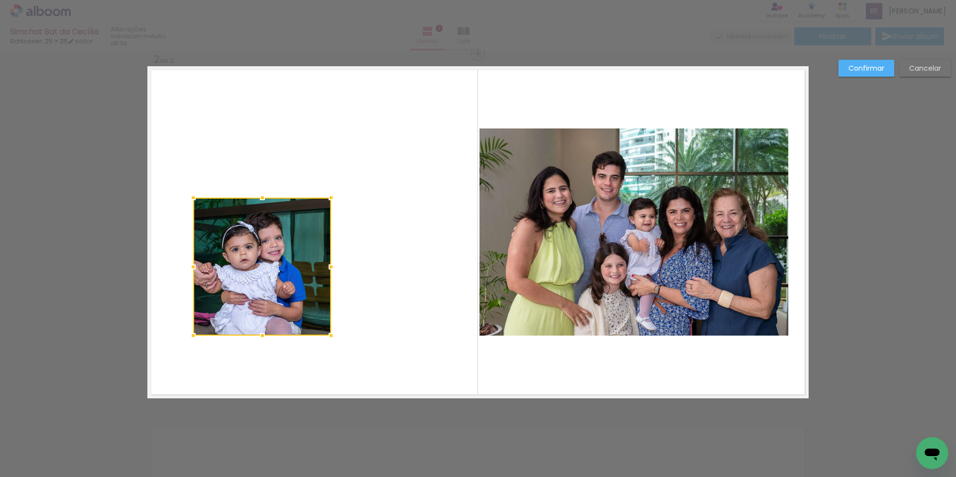
drag, startPoint x: 344, startPoint y: 268, endPoint x: 328, endPoint y: 269, distance: 15.5
click at [328, 269] on div at bounding box center [331, 267] width 20 height 20
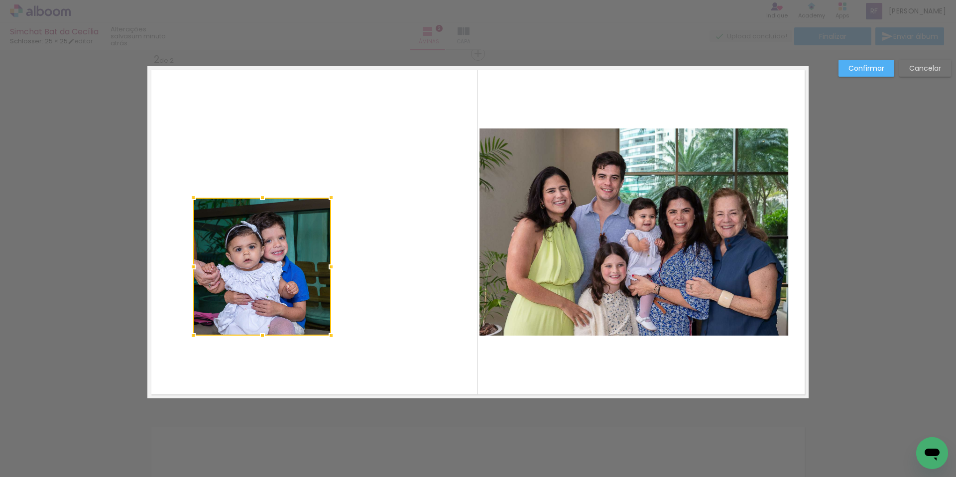
click at [356, 142] on quentale-layouter at bounding box center [477, 232] width 661 height 332
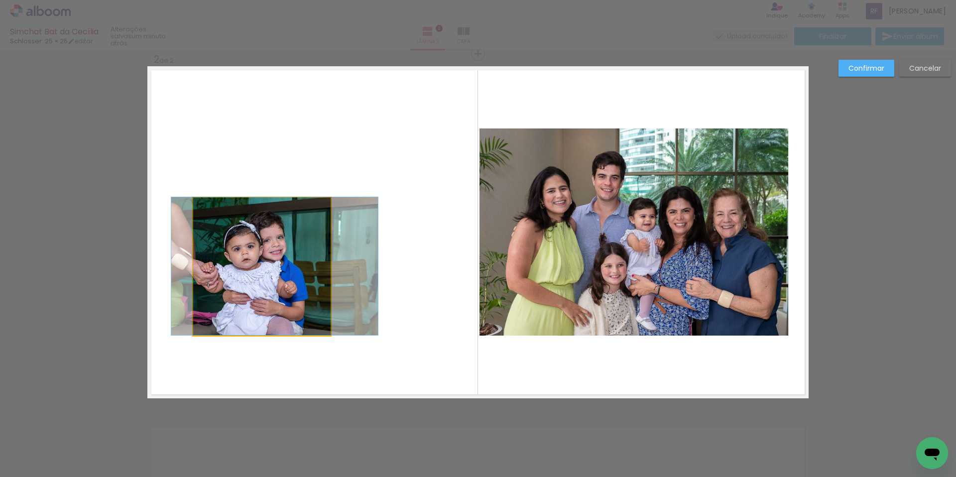
drag, startPoint x: 276, startPoint y: 276, endPoint x: 274, endPoint y: 238, distance: 38.4
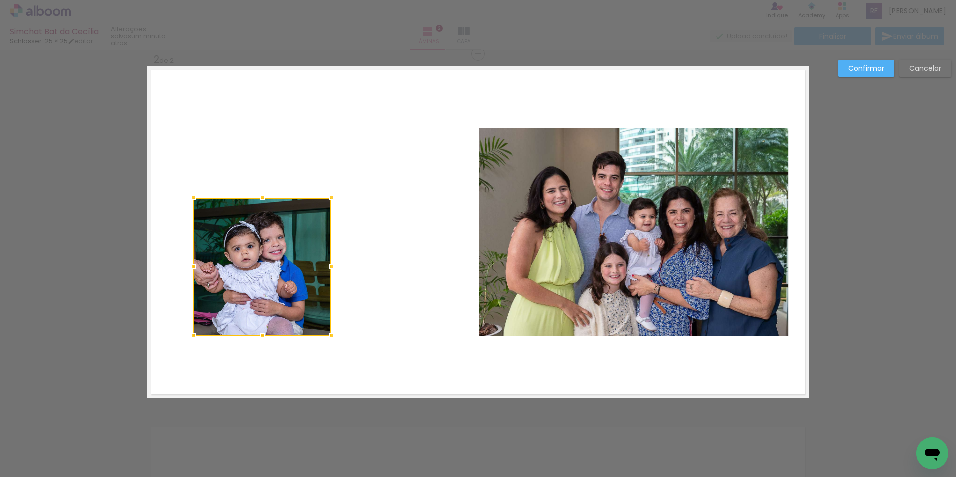
click at [409, 199] on quentale-layouter at bounding box center [477, 232] width 661 height 332
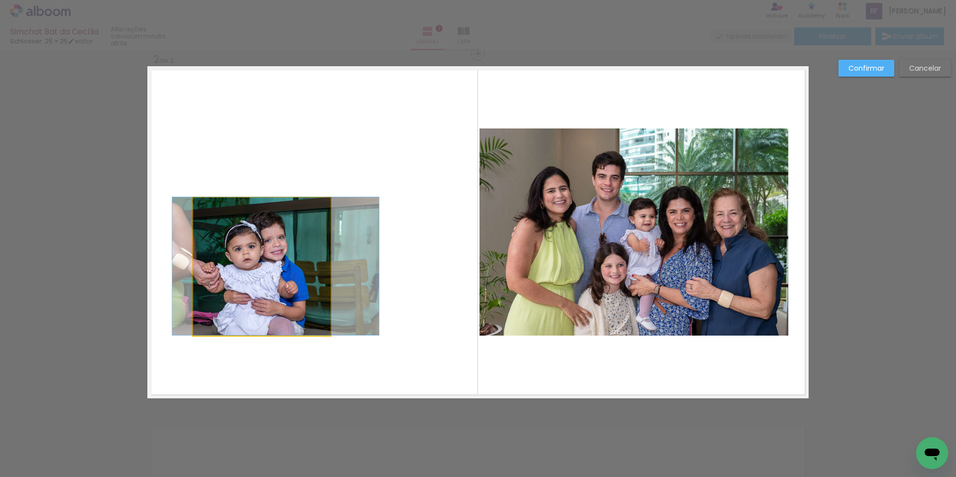
drag, startPoint x: 310, startPoint y: 243, endPoint x: 311, endPoint y: 219, distance: 23.9
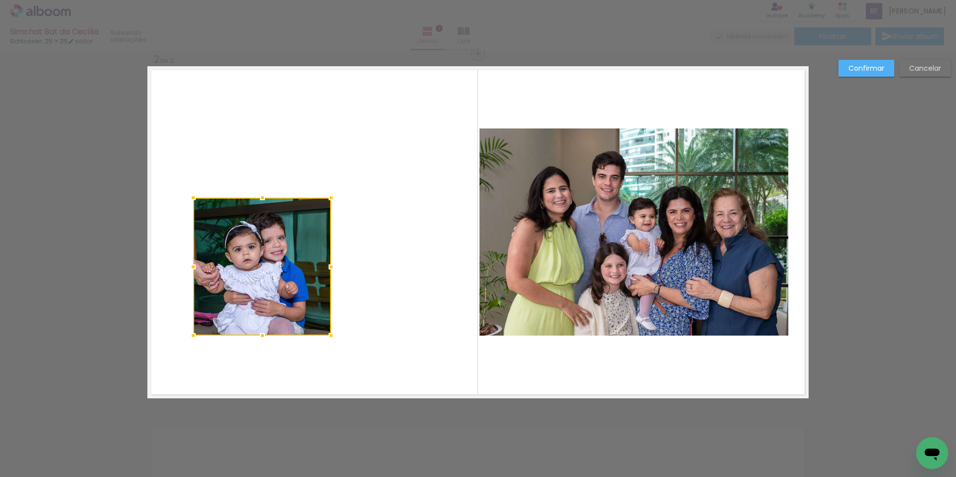
click at [411, 211] on quentale-layouter at bounding box center [477, 232] width 661 height 332
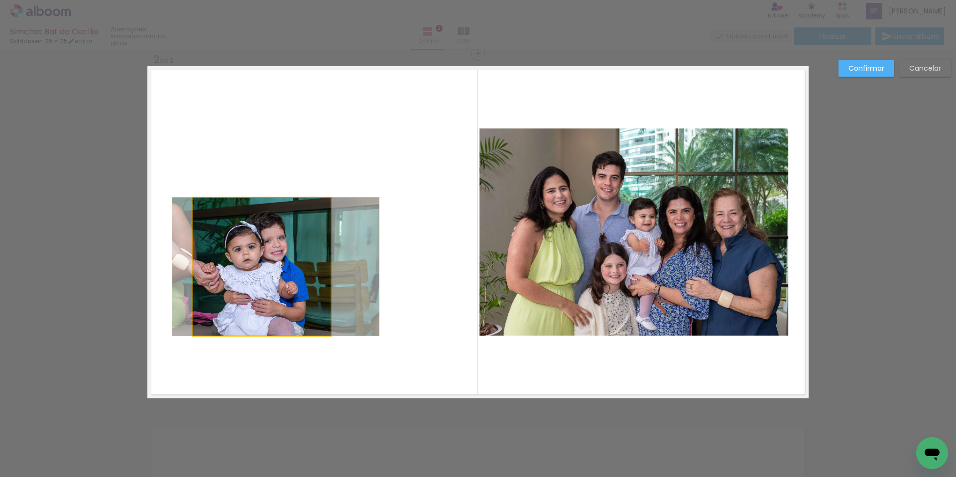
click at [254, 259] on quentale-photo at bounding box center [262, 267] width 138 height 138
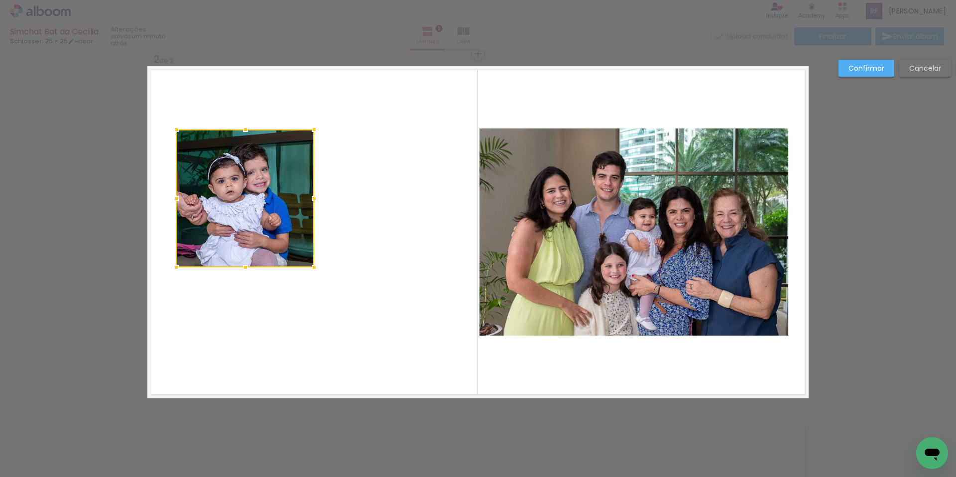
drag, startPoint x: 254, startPoint y: 259, endPoint x: 238, endPoint y: 190, distance: 70.7
click at [238, 190] on div at bounding box center [245, 198] width 138 height 138
click at [441, 440] on div "Confirmar Cancelar" at bounding box center [478, 227] width 956 height 1095
click at [450, 461] on div "Confirmar Cancelar" at bounding box center [478, 227] width 956 height 1095
click at [414, 300] on quentale-layouter at bounding box center [477, 232] width 661 height 332
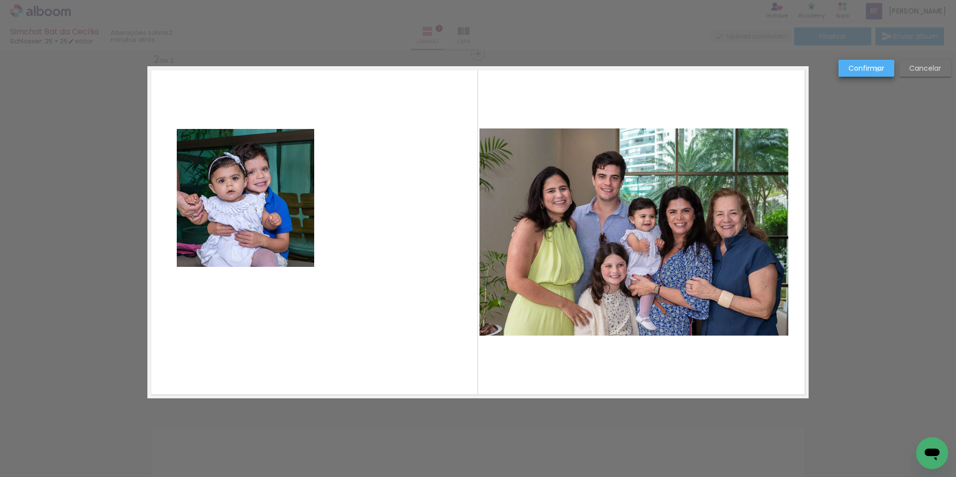
click at [0, 0] on slot "Confirmar" at bounding box center [0, 0] width 0 height 0
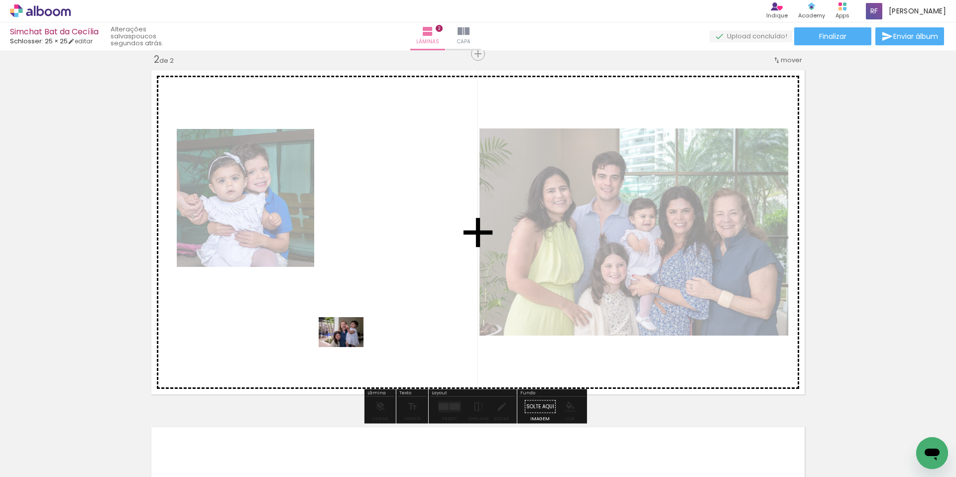
drag, startPoint x: 667, startPoint y: 447, endPoint x: 349, endPoint y: 347, distance: 333.4
click at [349, 347] on quentale-workspace at bounding box center [478, 238] width 956 height 477
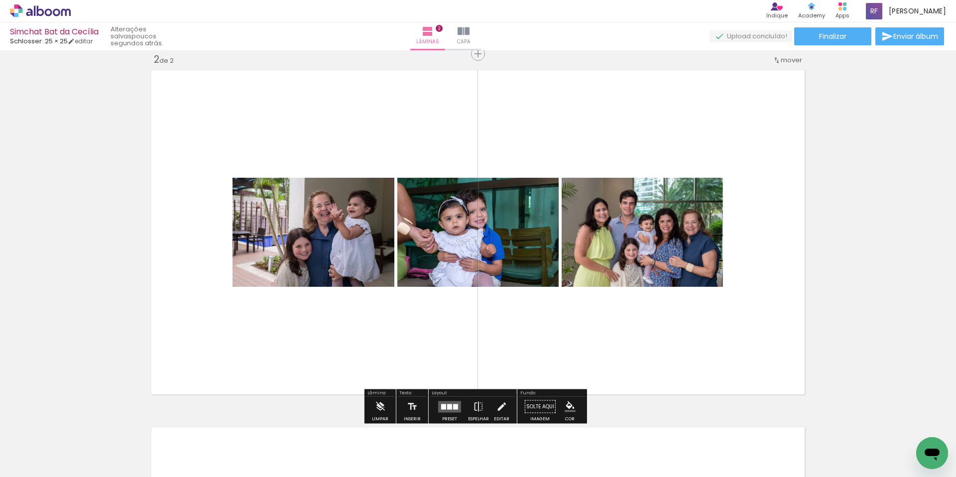
click at [447, 407] on div at bounding box center [449, 406] width 5 height 5
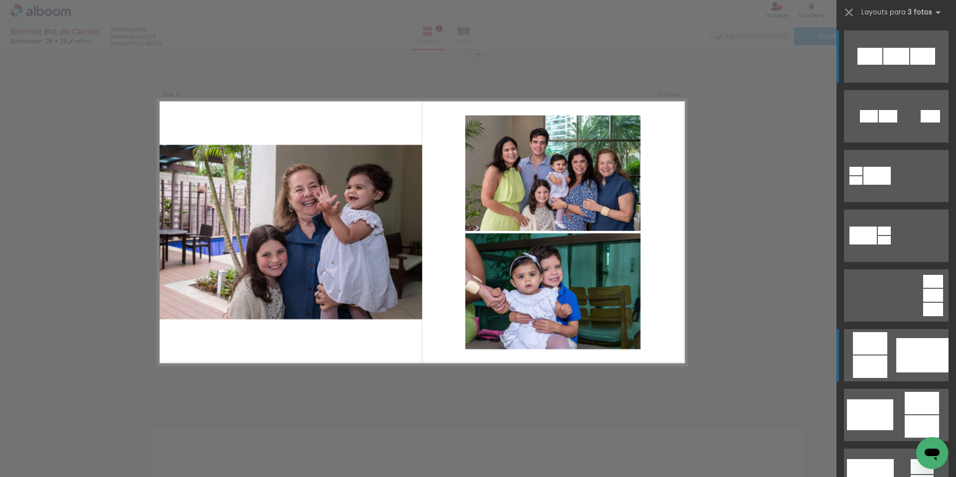
click at [884, 358] on quentale-layouter at bounding box center [896, 355] width 105 height 52
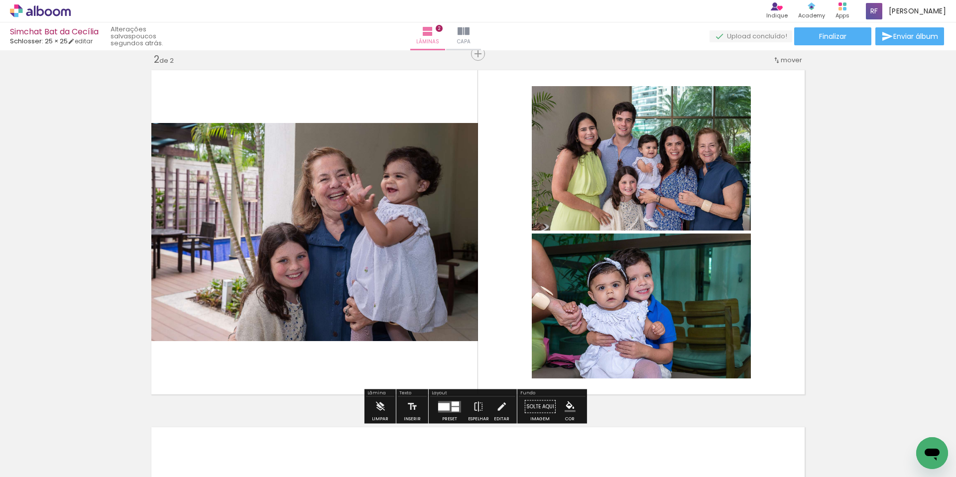
click at [667, 174] on quentale-photo at bounding box center [641, 158] width 219 height 144
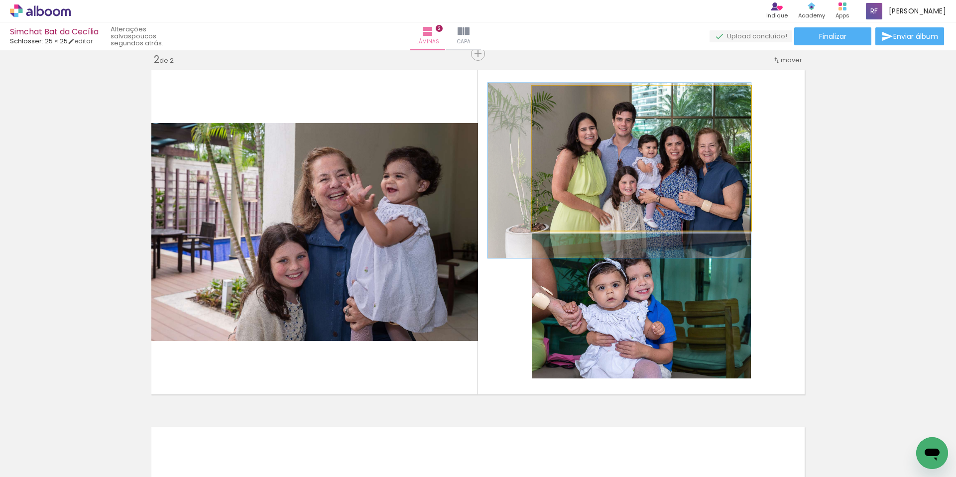
click at [667, 174] on quentale-photo at bounding box center [641, 158] width 219 height 144
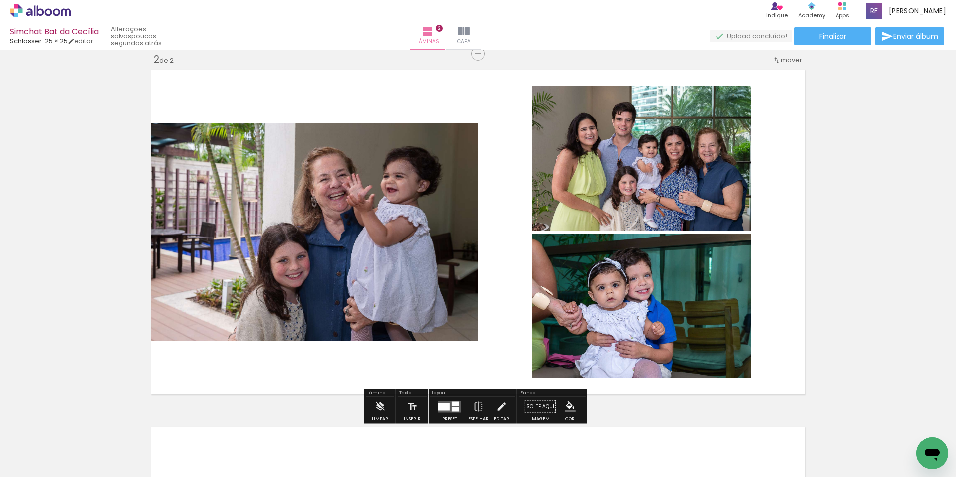
click at [632, 166] on quentale-photo at bounding box center [641, 158] width 219 height 144
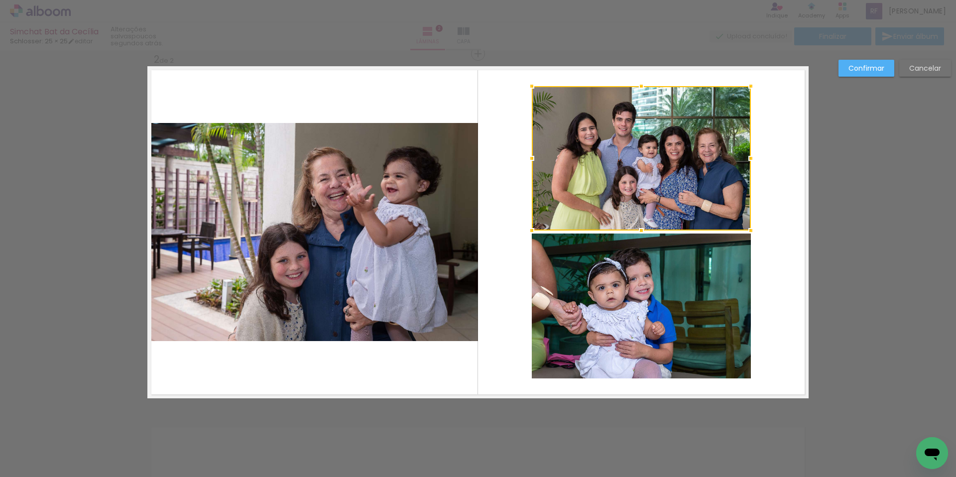
click at [632, 166] on div at bounding box center [641, 158] width 219 height 144
drag, startPoint x: 627, startPoint y: 162, endPoint x: 618, endPoint y: 150, distance: 14.9
click at [618, 150] on div at bounding box center [641, 159] width 219 height 144
click at [776, 168] on quentale-layouter at bounding box center [477, 232] width 661 height 332
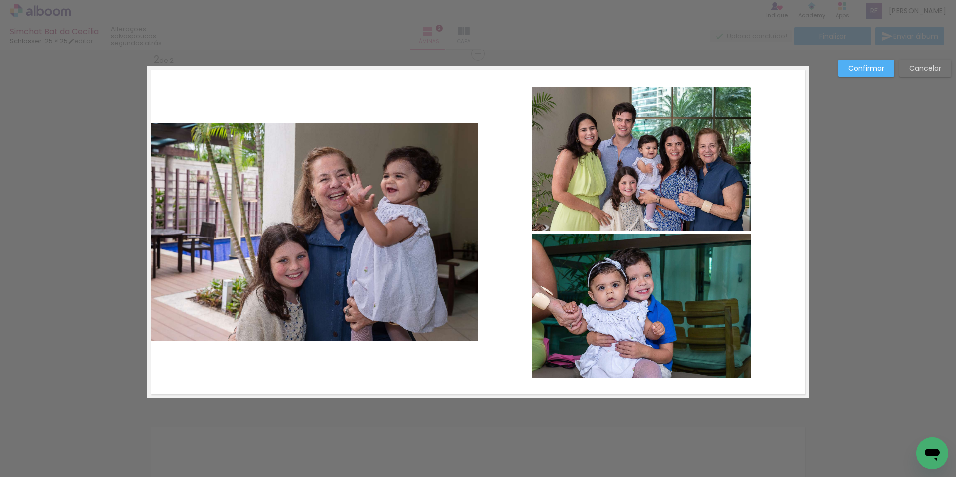
click at [752, 174] on quentale-layouter at bounding box center [477, 232] width 661 height 332
click at [503, 320] on quentale-layouter at bounding box center [477, 232] width 661 height 332
click at [450, 372] on quentale-layouter at bounding box center [477, 232] width 661 height 332
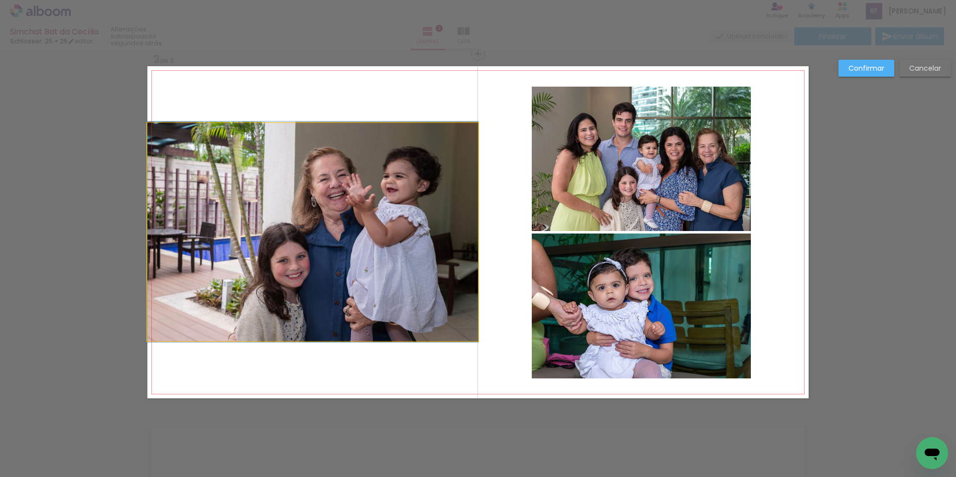
click at [431, 290] on quentale-photo at bounding box center [312, 232] width 331 height 218
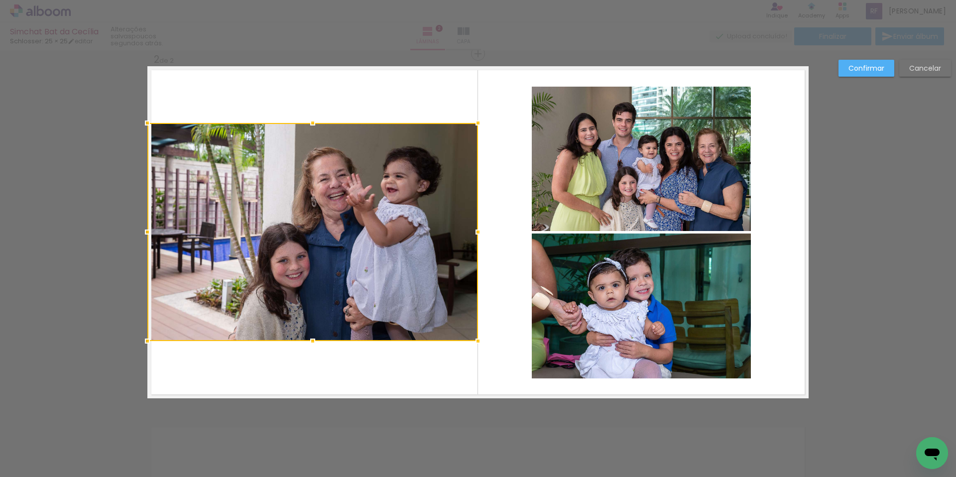
click at [0, 0] on slot "Confirmar" at bounding box center [0, 0] width 0 height 0
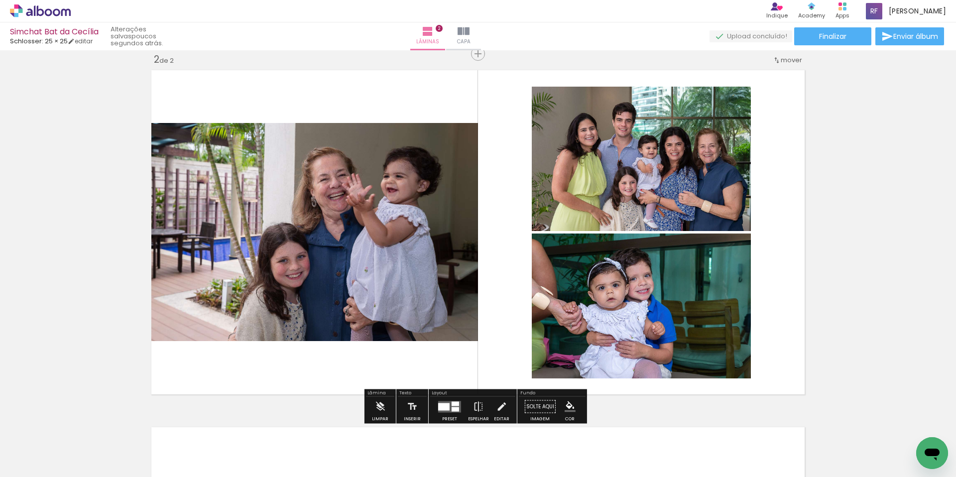
click at [442, 410] on quentale-layouter at bounding box center [449, 406] width 23 height 11
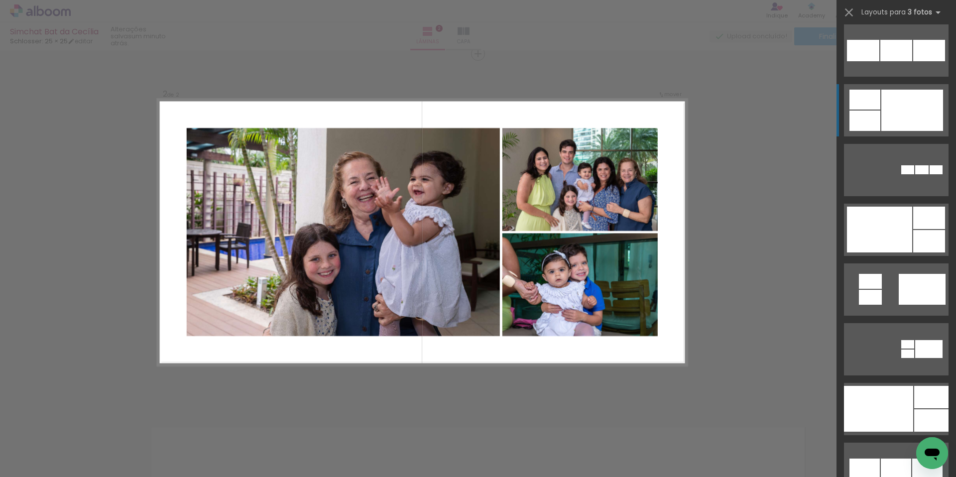
scroll to position [1089, 0]
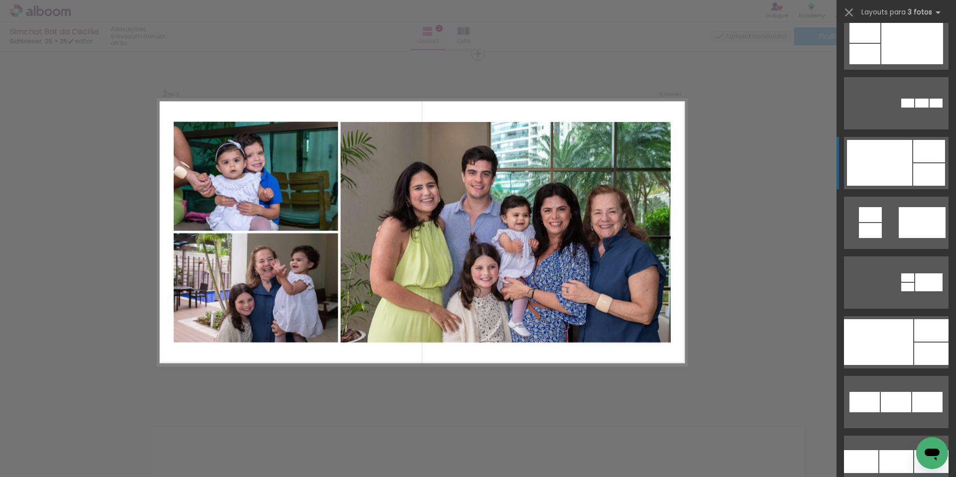
click at [890, 173] on div at bounding box center [879, 163] width 65 height 46
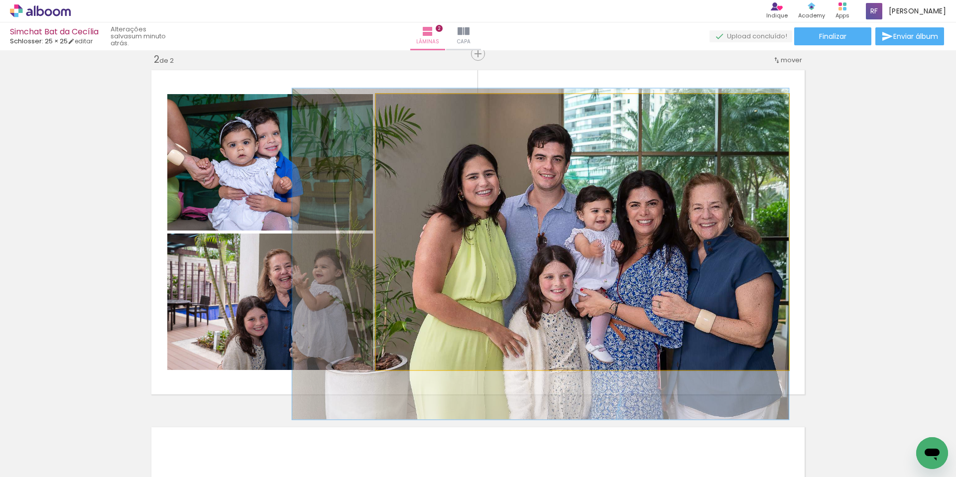
click at [610, 231] on quentale-photo at bounding box center [582, 232] width 413 height 276
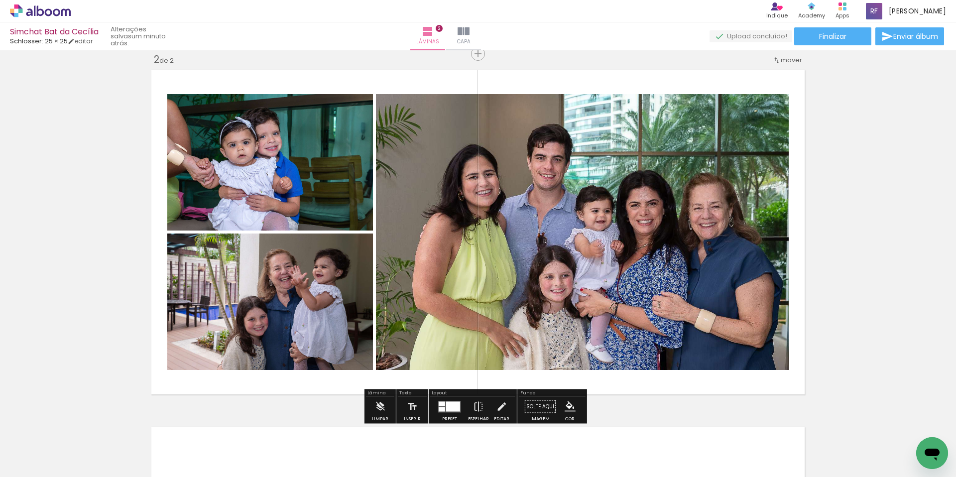
click at [267, 169] on quentale-photo at bounding box center [270, 162] width 206 height 136
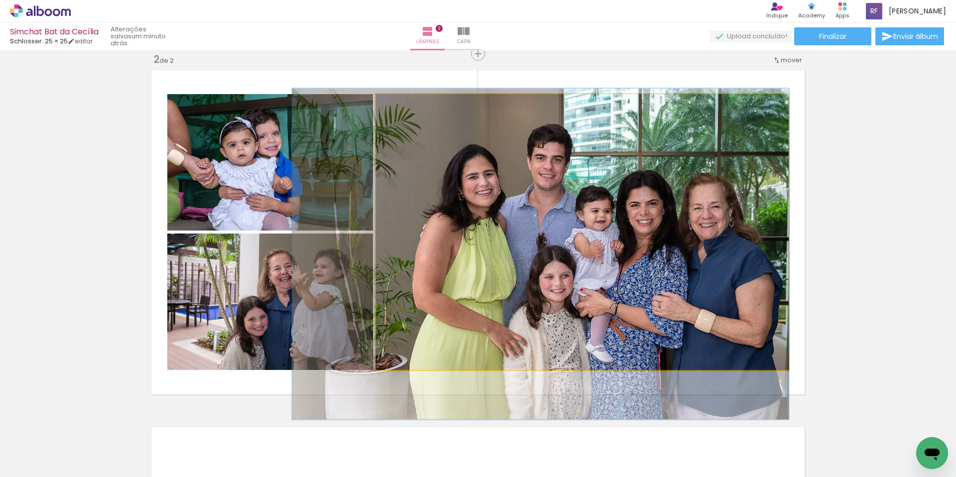
click at [443, 186] on quentale-photo at bounding box center [582, 232] width 413 height 276
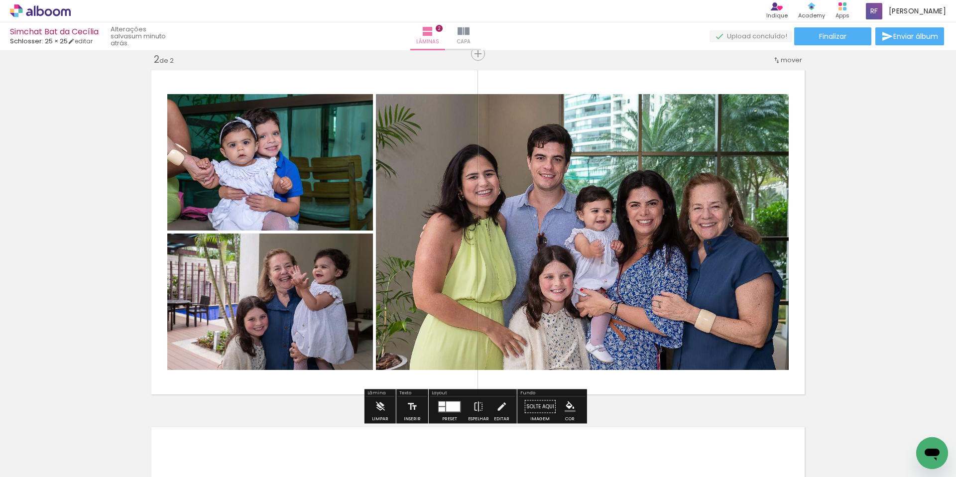
click at [325, 264] on quentale-photo at bounding box center [270, 302] width 206 height 136
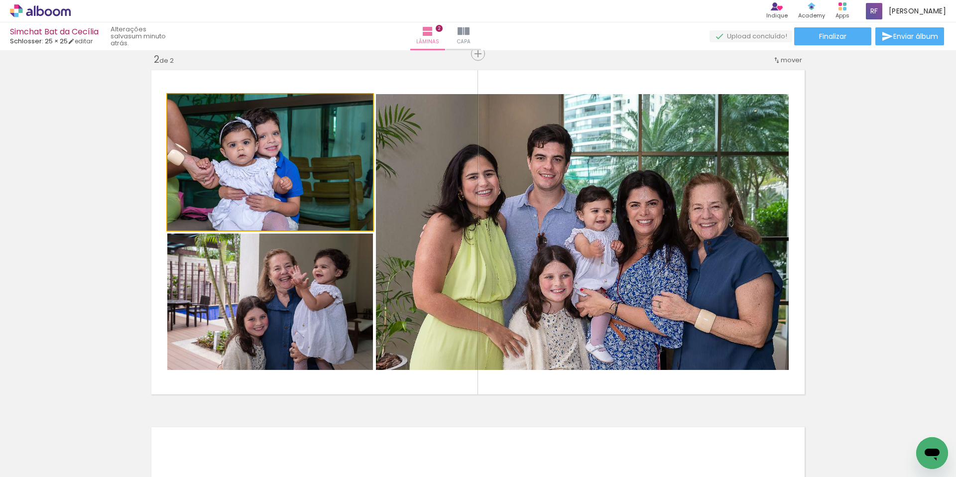
click at [303, 134] on quentale-photo at bounding box center [270, 162] width 206 height 136
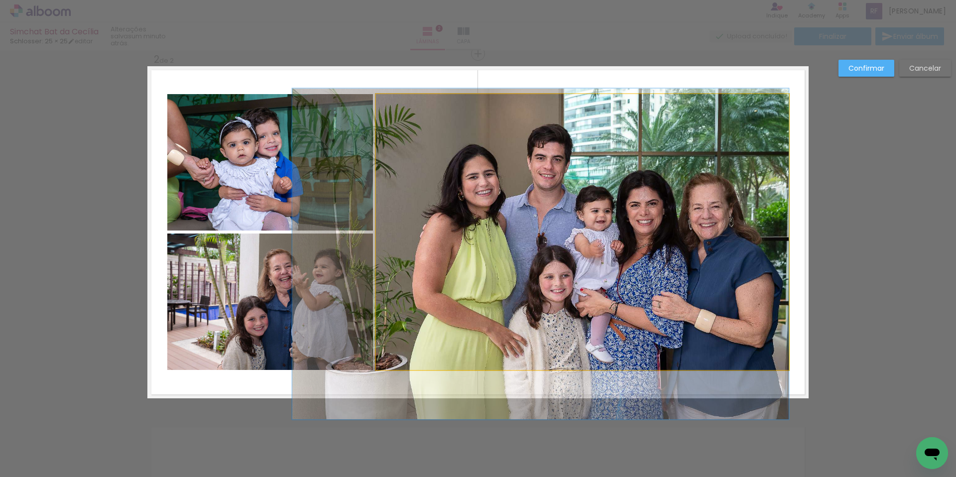
click at [420, 159] on quentale-photo at bounding box center [582, 232] width 413 height 276
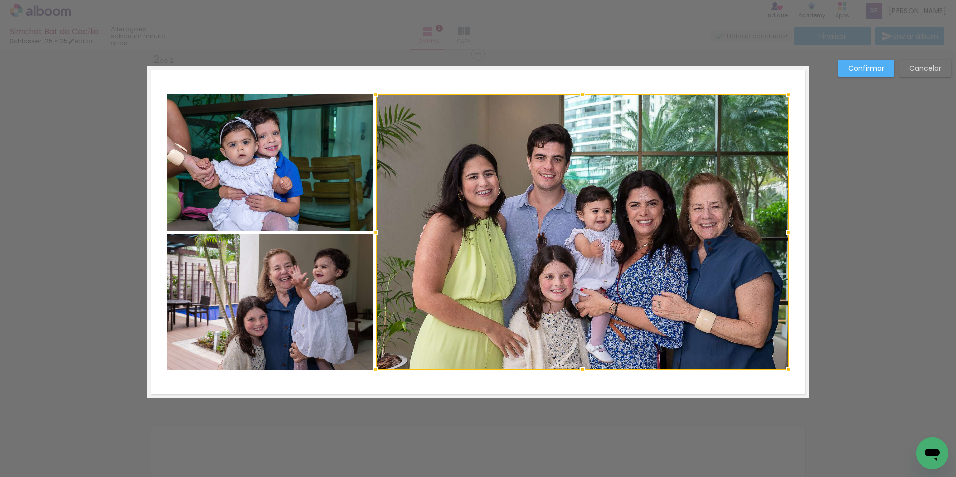
click at [301, 154] on quentale-photo at bounding box center [270, 162] width 206 height 136
click at [286, 288] on div at bounding box center [477, 232] width 621 height 276
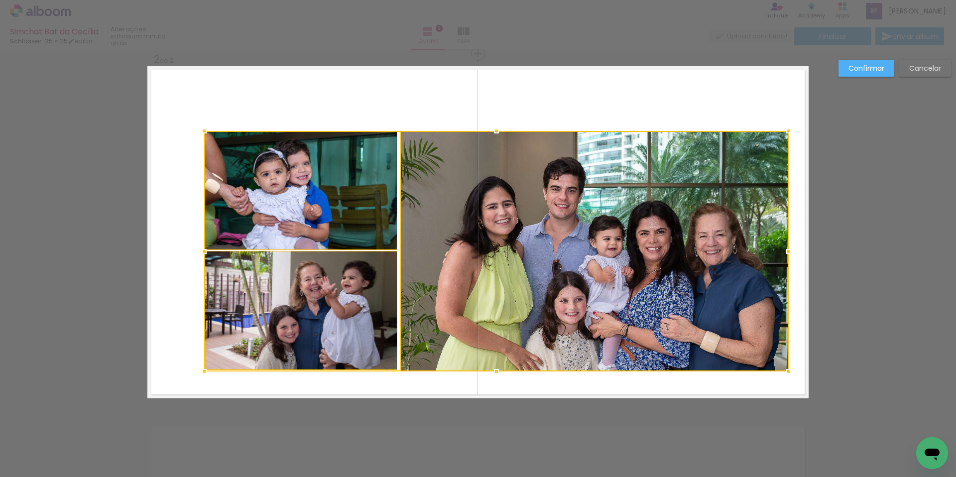
drag, startPoint x: 165, startPoint y: 96, endPoint x: 202, endPoint y: 131, distance: 51.1
click at [202, 131] on div at bounding box center [204, 131] width 20 height 20
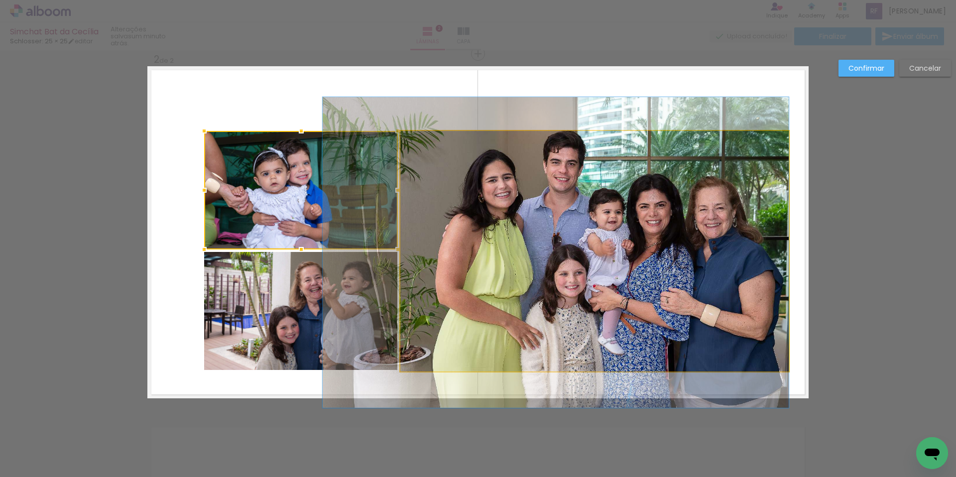
drag, startPoint x: 451, startPoint y: 217, endPoint x: 444, endPoint y: 190, distance: 27.8
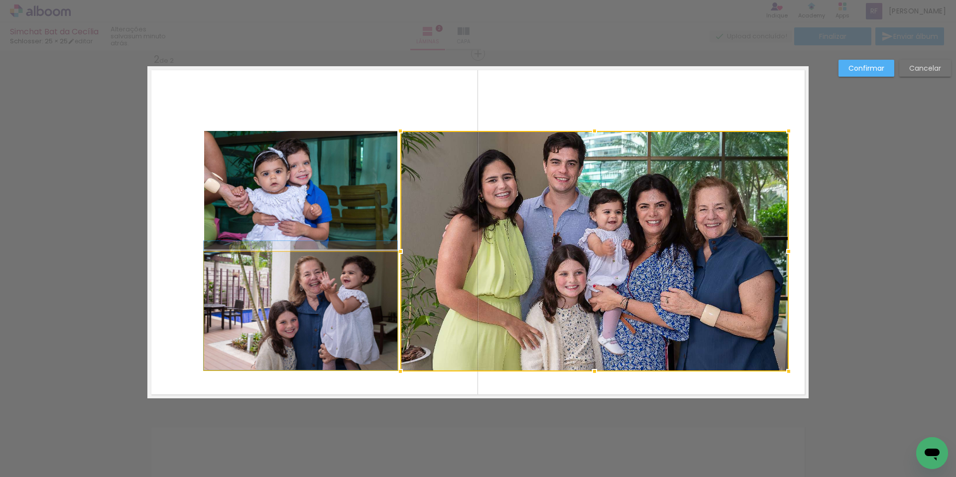
drag, startPoint x: 339, startPoint y: 329, endPoint x: 339, endPoint y: 322, distance: 7.0
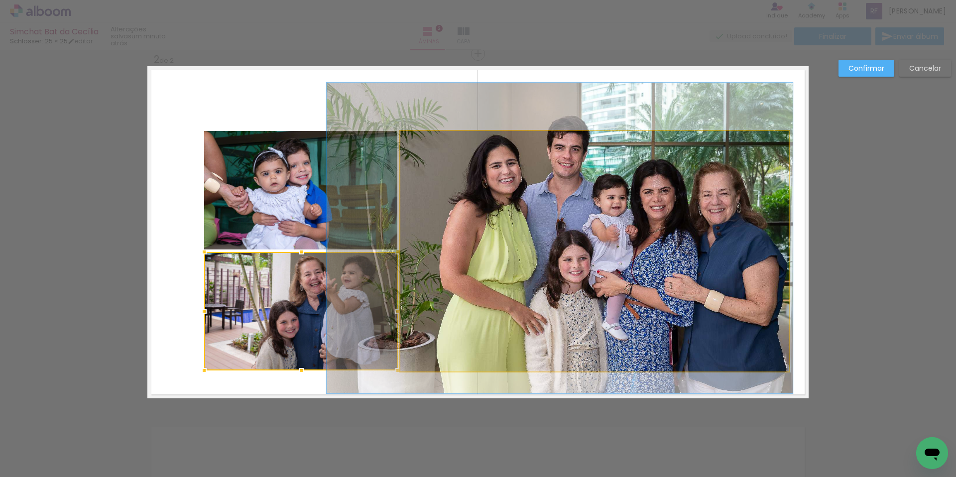
drag, startPoint x: 436, startPoint y: 202, endPoint x: 440, endPoint y: 188, distance: 15.0
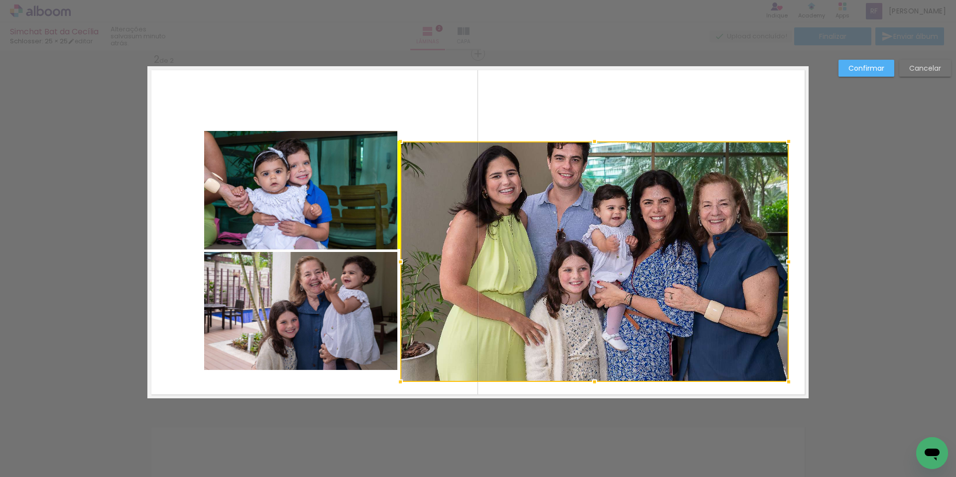
drag, startPoint x: 441, startPoint y: 188, endPoint x: 443, endPoint y: 200, distance: 12.6
click at [443, 200] on div at bounding box center [594, 261] width 388 height 241
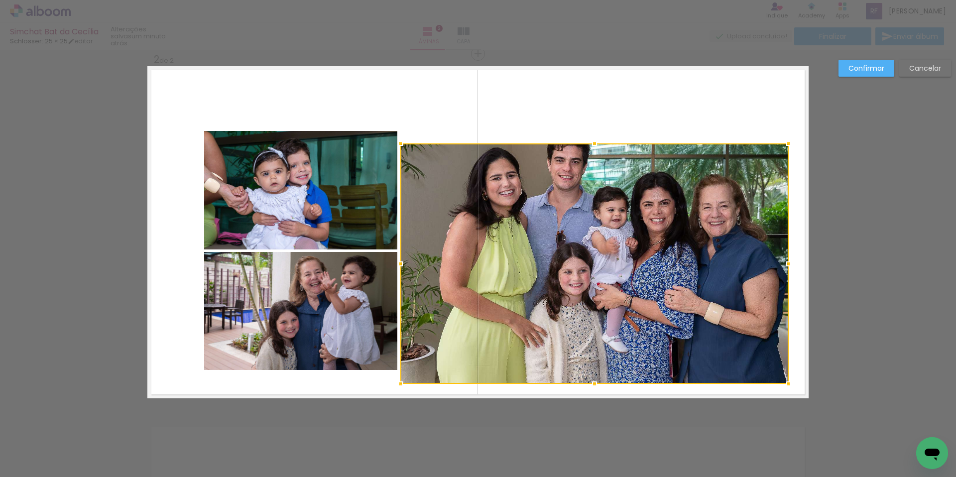
click at [0, 0] on slot "Cancelar" at bounding box center [0, 0] width 0 height 0
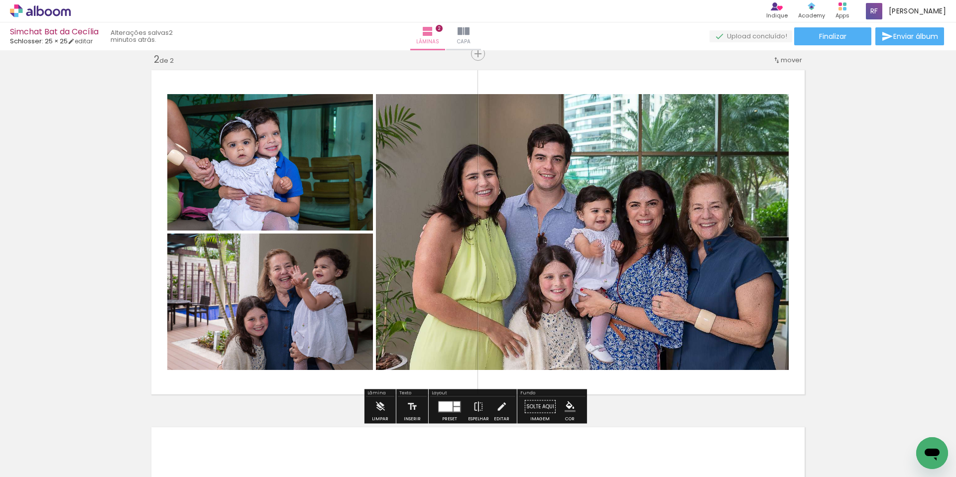
click at [329, 178] on quentale-photo at bounding box center [270, 162] width 206 height 136
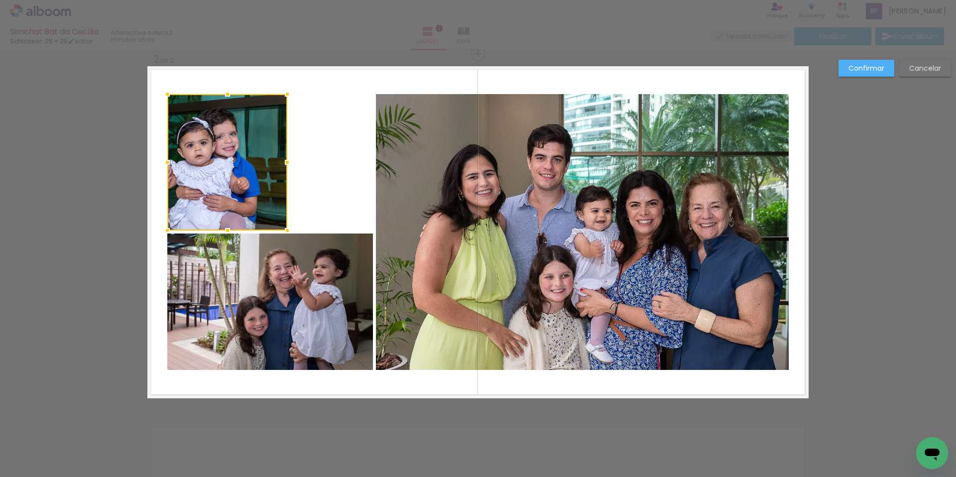
drag, startPoint x: 367, startPoint y: 163, endPoint x: 278, endPoint y: 165, distance: 88.2
click at [278, 165] on div at bounding box center [287, 162] width 20 height 20
drag, startPoint x: 327, startPoint y: 167, endPoint x: 275, endPoint y: 174, distance: 52.3
click at [329, 167] on quentale-layouter at bounding box center [477, 232] width 661 height 332
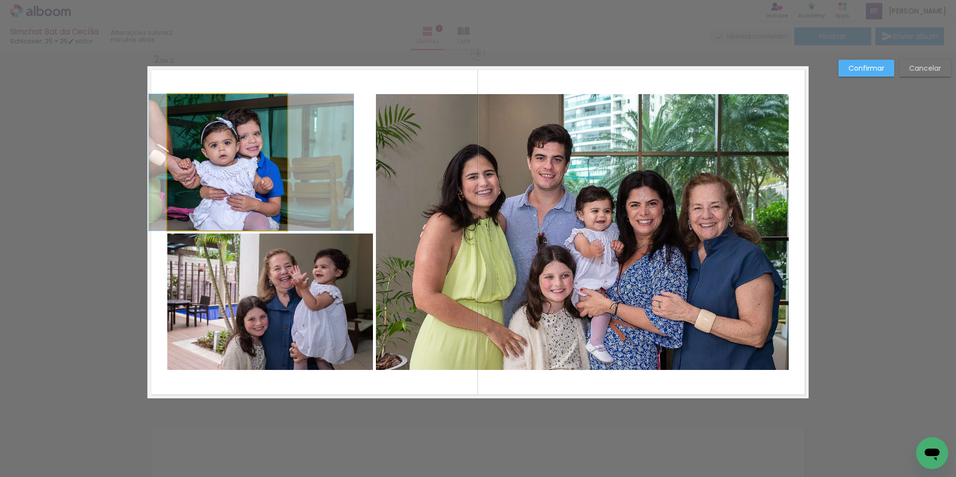
drag, startPoint x: 224, startPoint y: 175, endPoint x: 247, endPoint y: 165, distance: 25.2
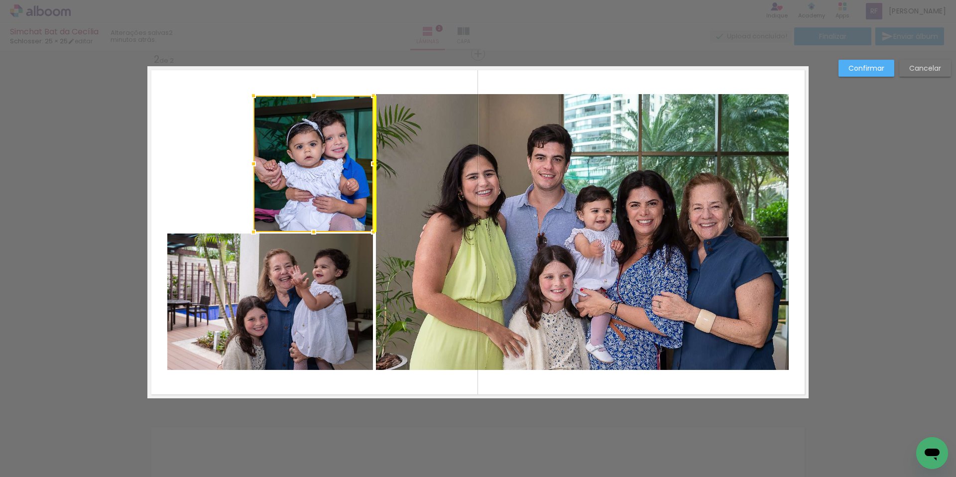
drag, startPoint x: 240, startPoint y: 165, endPoint x: 326, endPoint y: 166, distance: 85.7
click at [326, 166] on div at bounding box center [313, 164] width 120 height 136
click at [226, 136] on quentale-layouter at bounding box center [477, 232] width 661 height 332
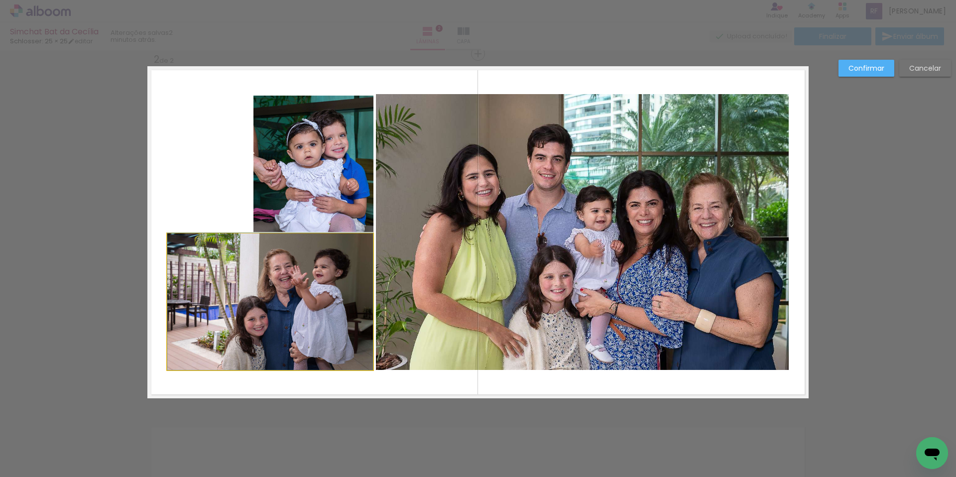
click at [289, 286] on quentale-photo at bounding box center [270, 302] width 206 height 136
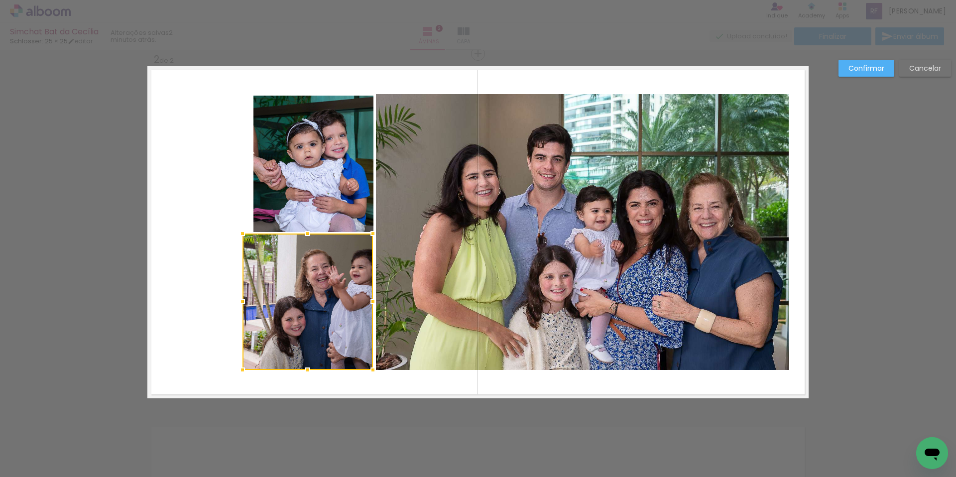
drag, startPoint x: 166, startPoint y: 302, endPoint x: 246, endPoint y: 303, distance: 79.7
click at [245, 303] on div at bounding box center [243, 302] width 20 height 20
click at [313, 316] on div at bounding box center [309, 302] width 128 height 136
click at [335, 317] on div at bounding box center [309, 302] width 128 height 136
click at [188, 285] on quentale-layouter at bounding box center [477, 232] width 661 height 332
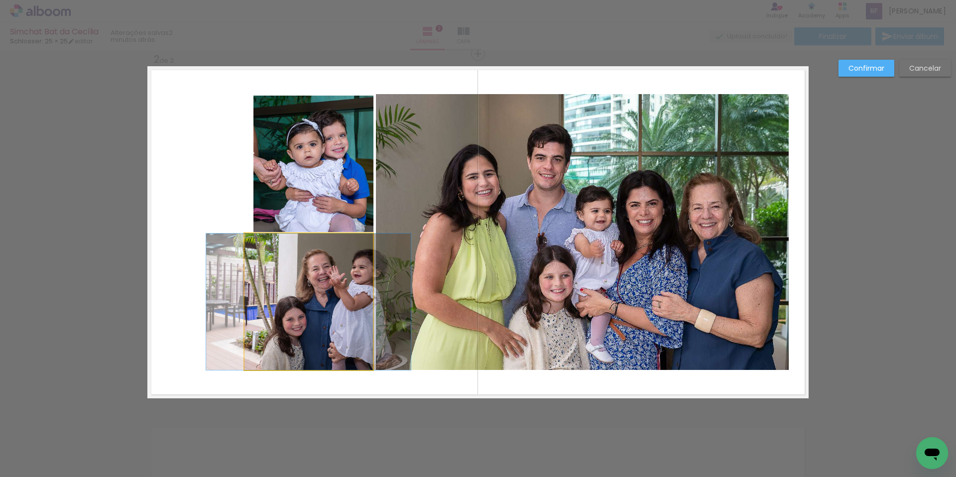
click at [306, 303] on quentale-photo at bounding box center [309, 302] width 128 height 136
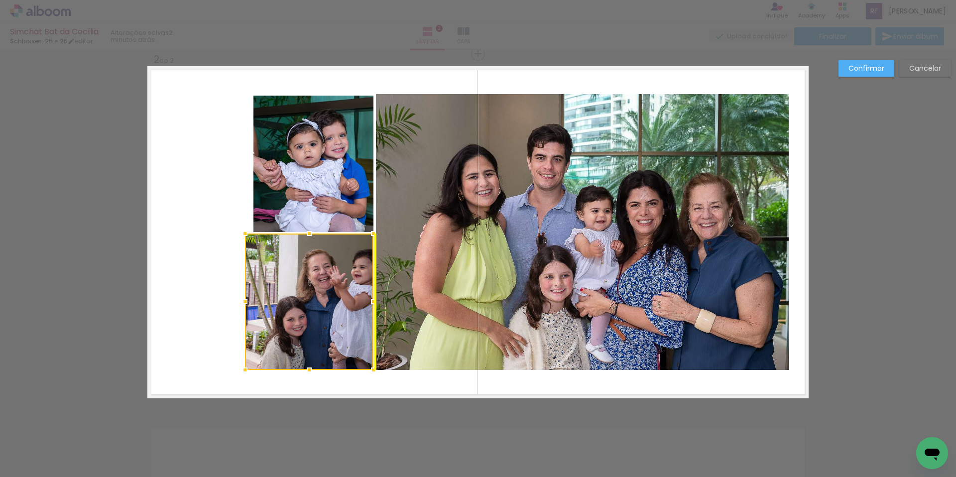
click at [319, 308] on div at bounding box center [309, 302] width 128 height 136
click at [331, 316] on div at bounding box center [309, 302] width 128 height 136
click at [304, 297] on div at bounding box center [309, 302] width 128 height 136
click at [200, 270] on quentale-layouter at bounding box center [477, 232] width 661 height 332
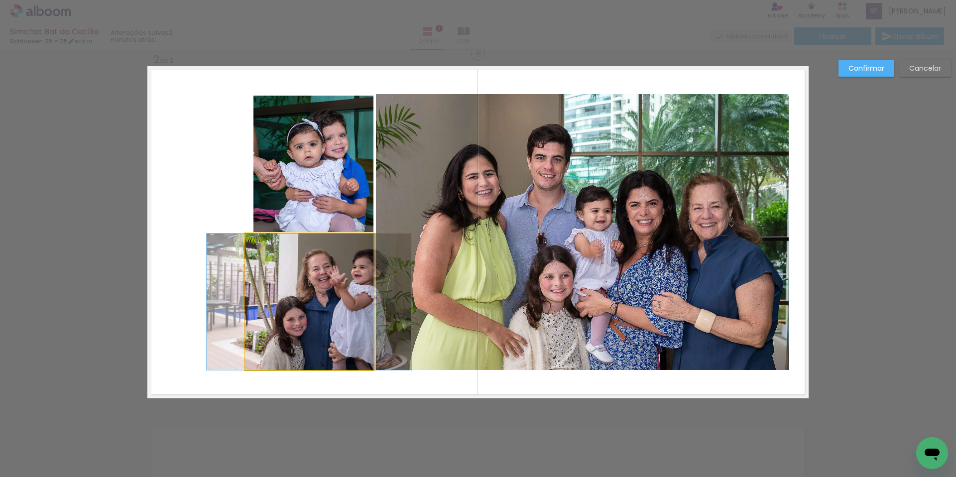
click at [311, 275] on quentale-photo at bounding box center [309, 302] width 128 height 136
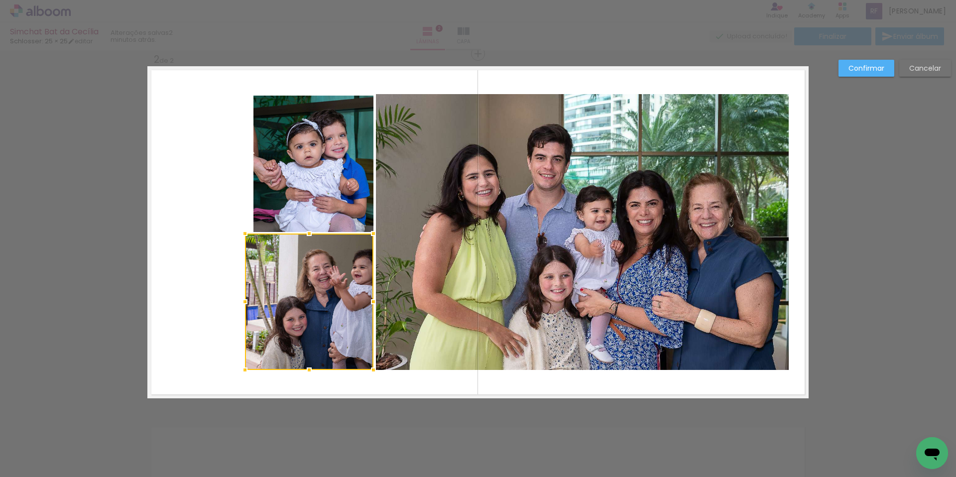
drag, startPoint x: 198, startPoint y: 271, endPoint x: 254, endPoint y: 277, distance: 57.1
click at [198, 271] on quentale-layouter at bounding box center [477, 232] width 661 height 332
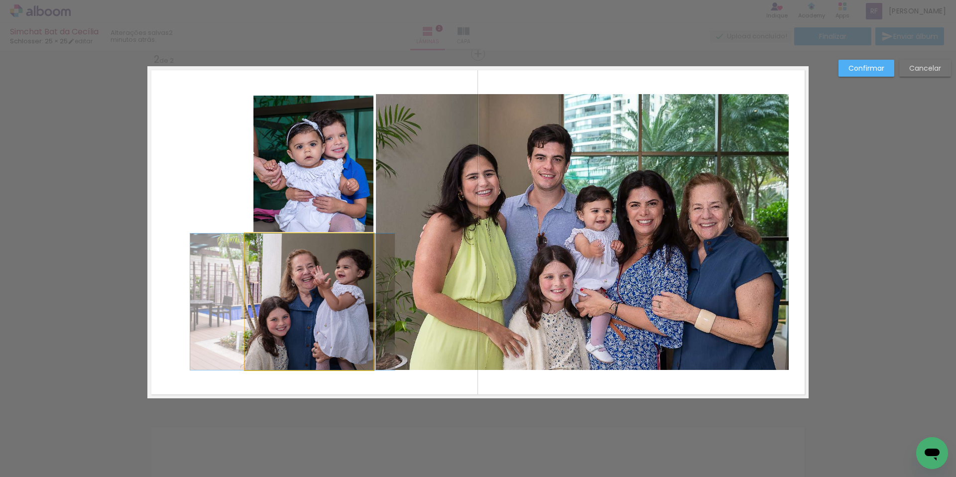
drag, startPoint x: 310, startPoint y: 278, endPoint x: 293, endPoint y: 279, distance: 16.4
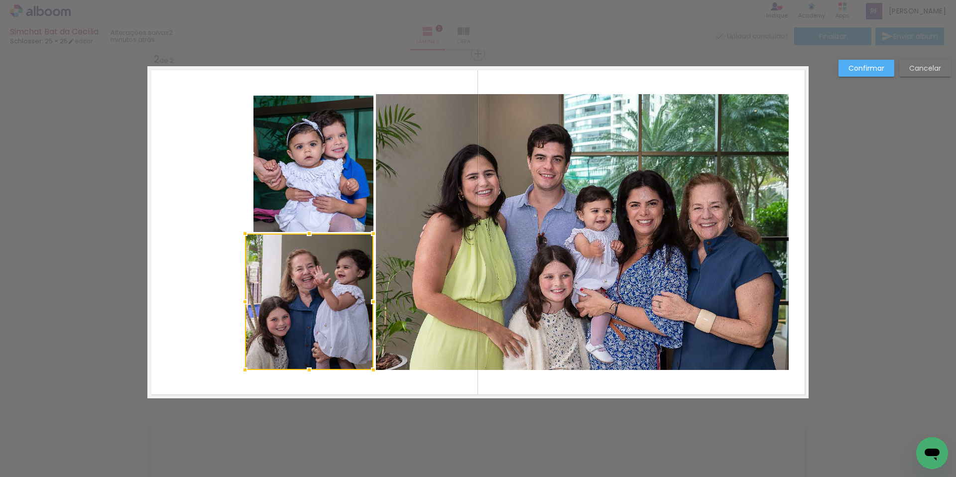
click at [169, 241] on quentale-layouter at bounding box center [477, 232] width 661 height 332
click at [308, 184] on quentale-photo at bounding box center [313, 164] width 120 height 136
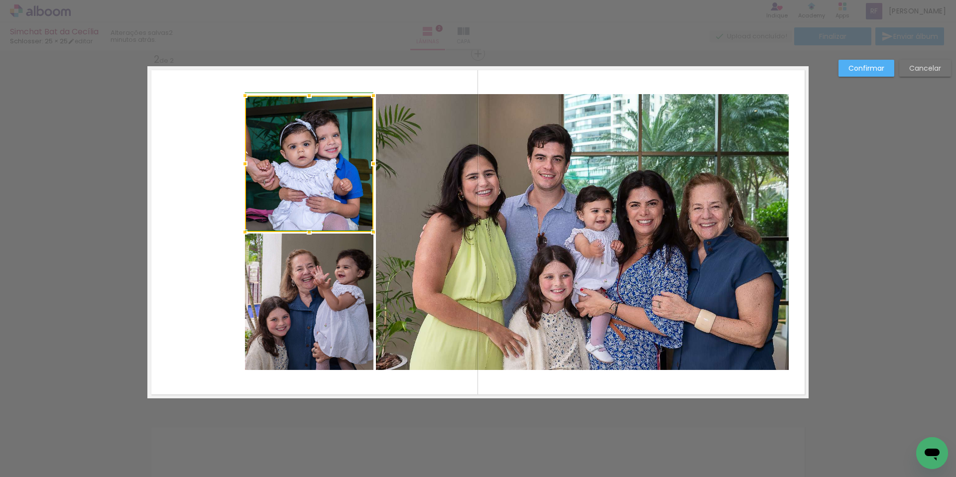
drag, startPoint x: 250, startPoint y: 163, endPoint x: 243, endPoint y: 163, distance: 7.0
click at [243, 163] on div at bounding box center [245, 164] width 20 height 20
click at [172, 175] on quentale-layouter at bounding box center [477, 232] width 661 height 332
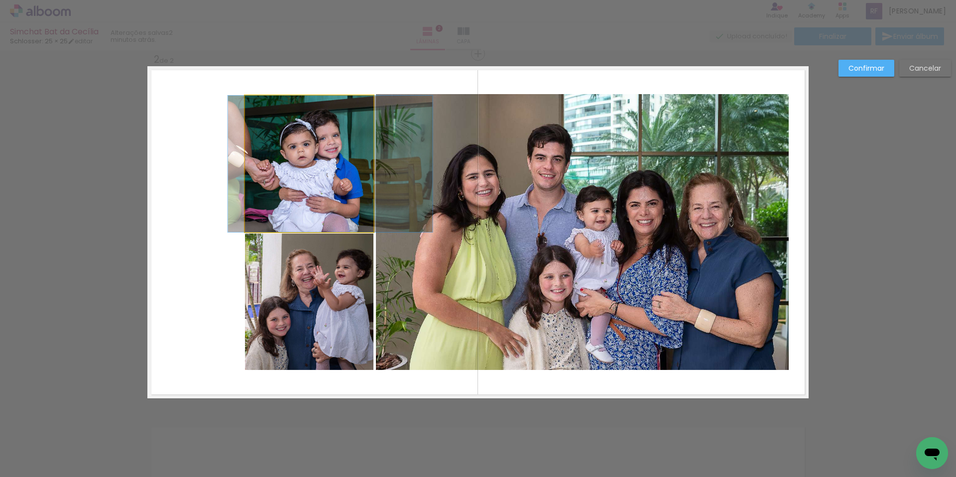
click at [321, 138] on quentale-photo at bounding box center [309, 164] width 128 height 136
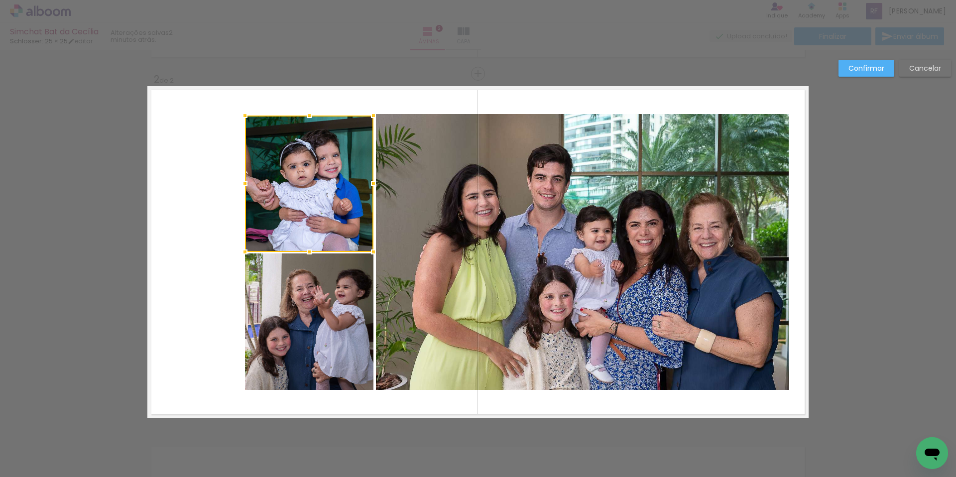
scroll to position [330, 0]
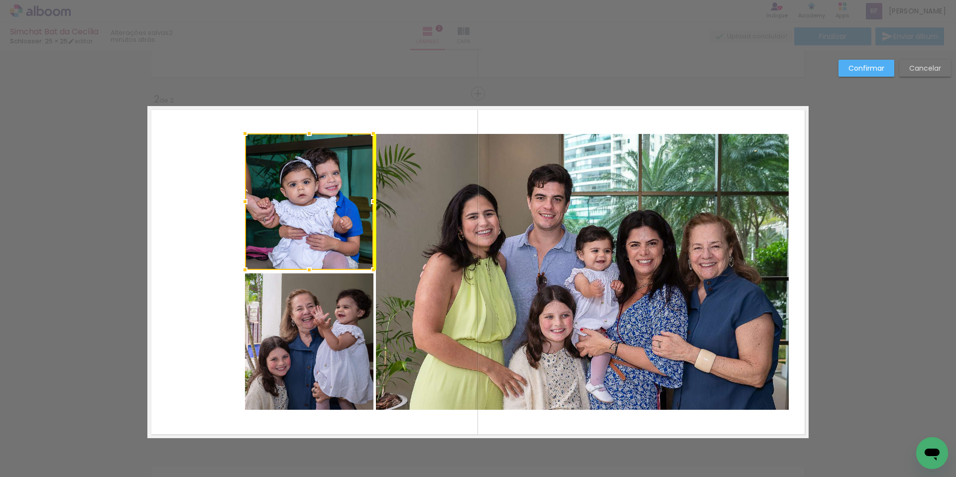
click at [344, 188] on div at bounding box center [309, 201] width 128 height 136
click at [388, 127] on quentale-layouter at bounding box center [477, 272] width 661 height 332
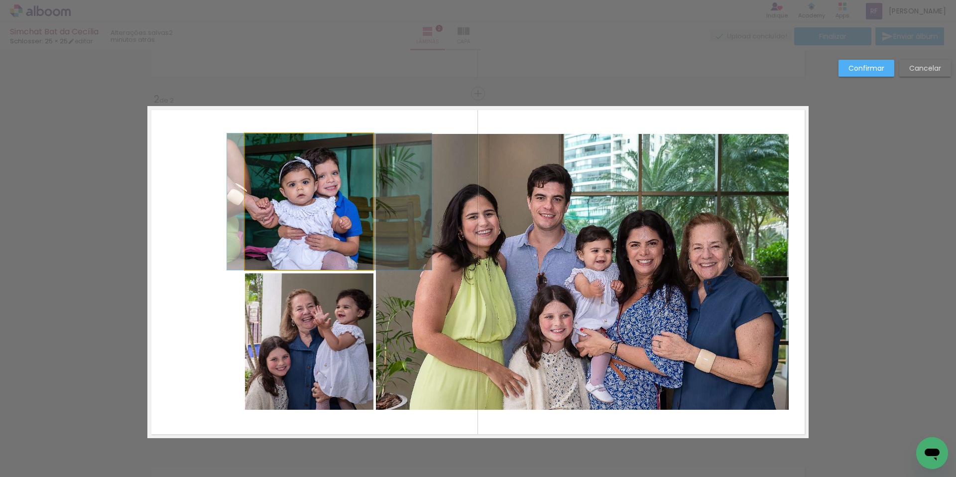
drag, startPoint x: 356, startPoint y: 152, endPoint x: 355, endPoint y: 159, distance: 6.5
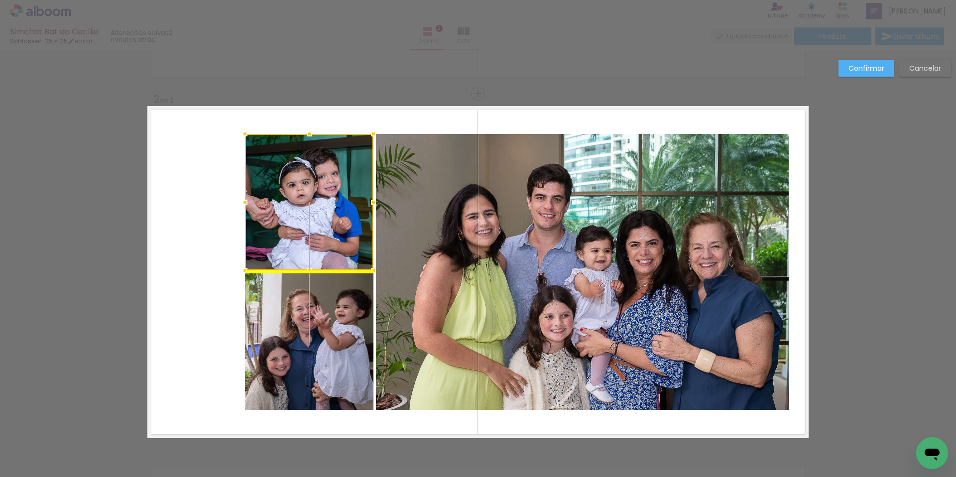
click at [343, 161] on div at bounding box center [309, 202] width 128 height 136
click at [377, 92] on div "Confirmar Cancelar" at bounding box center [478, 267] width 956 height 1095
click at [885, 139] on div "Confirmar Cancelar" at bounding box center [478, 267] width 956 height 1095
click at [205, 205] on quentale-layouter at bounding box center [477, 272] width 661 height 332
click at [424, 183] on quentale-photo at bounding box center [582, 272] width 413 height 276
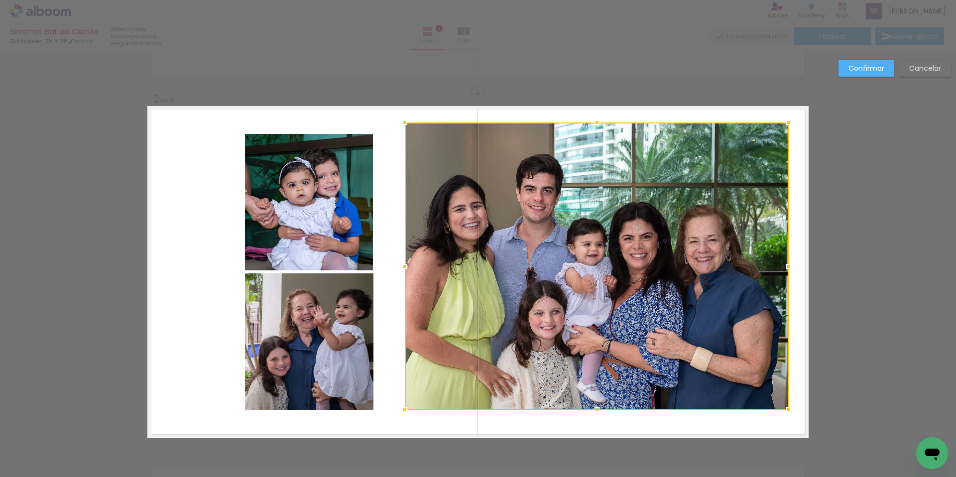
drag, startPoint x: 372, startPoint y: 134, endPoint x: 403, endPoint y: 147, distance: 33.3
click at [400, 124] on div at bounding box center [405, 123] width 20 height 20
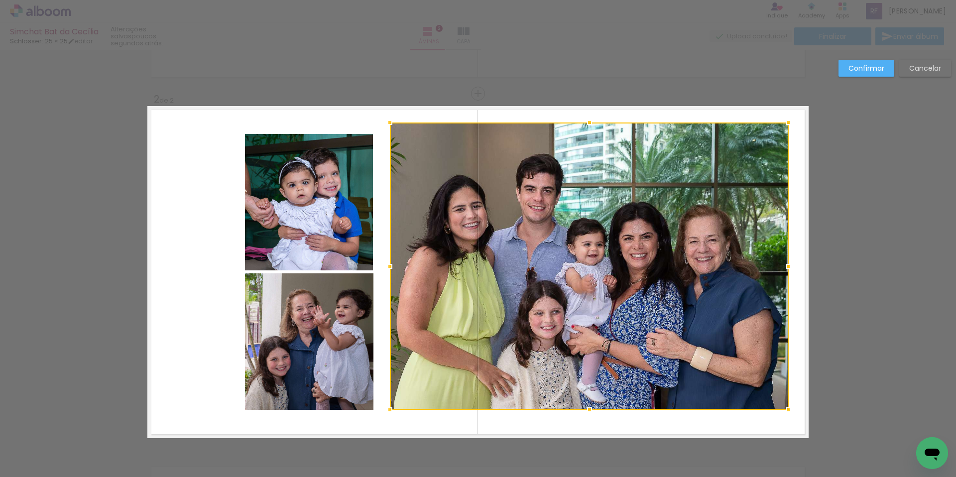
drag, startPoint x: 402, startPoint y: 266, endPoint x: 388, endPoint y: 266, distance: 14.4
click at [388, 266] on div at bounding box center [390, 266] width 20 height 20
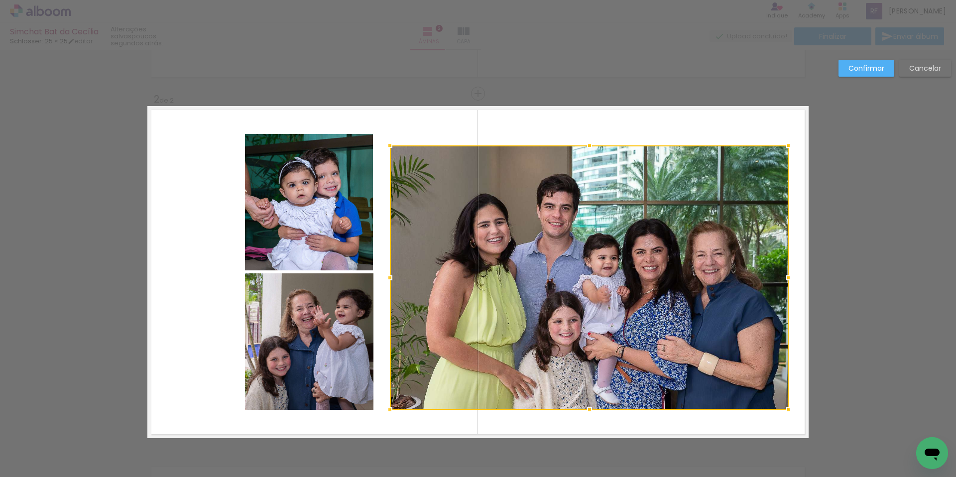
drag, startPoint x: 584, startPoint y: 121, endPoint x: 595, endPoint y: 144, distance: 25.4
click at [595, 144] on div at bounding box center [590, 145] width 20 height 20
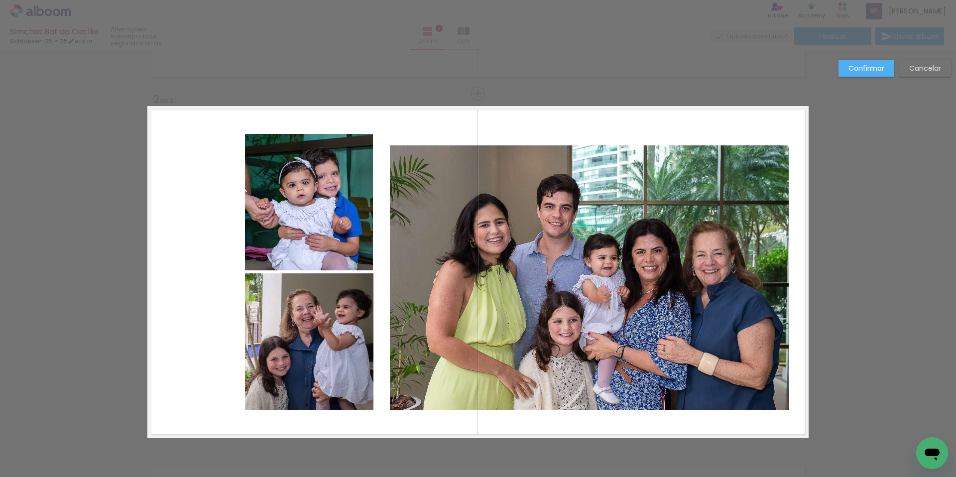
click at [405, 378] on quentale-photo at bounding box center [589, 277] width 399 height 264
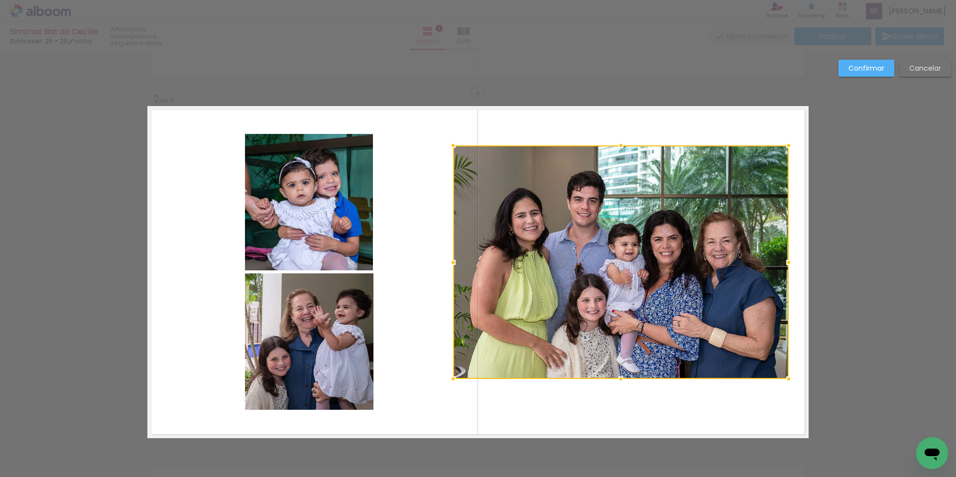
drag, startPoint x: 386, startPoint y: 407, endPoint x: 449, endPoint y: 376, distance: 70.4
click at [449, 376] on div at bounding box center [453, 379] width 20 height 20
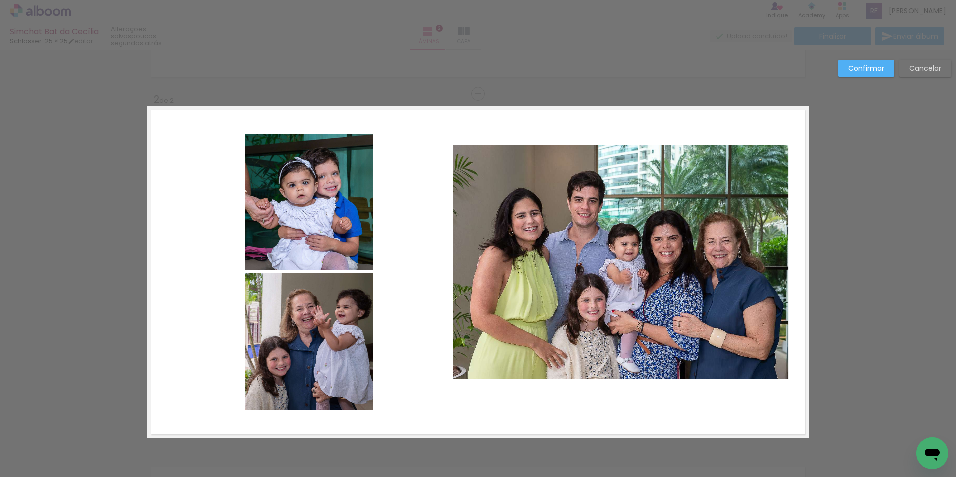
click at [776, 160] on quentale-photo at bounding box center [621, 262] width 336 height 234
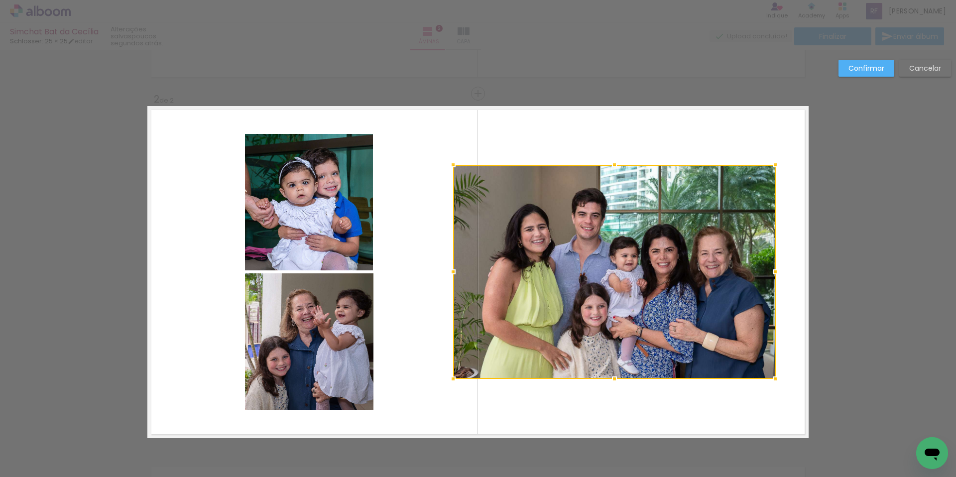
drag, startPoint x: 786, startPoint y: 145, endPoint x: 773, endPoint y: 165, distance: 23.8
click at [773, 165] on div at bounding box center [776, 165] width 20 height 20
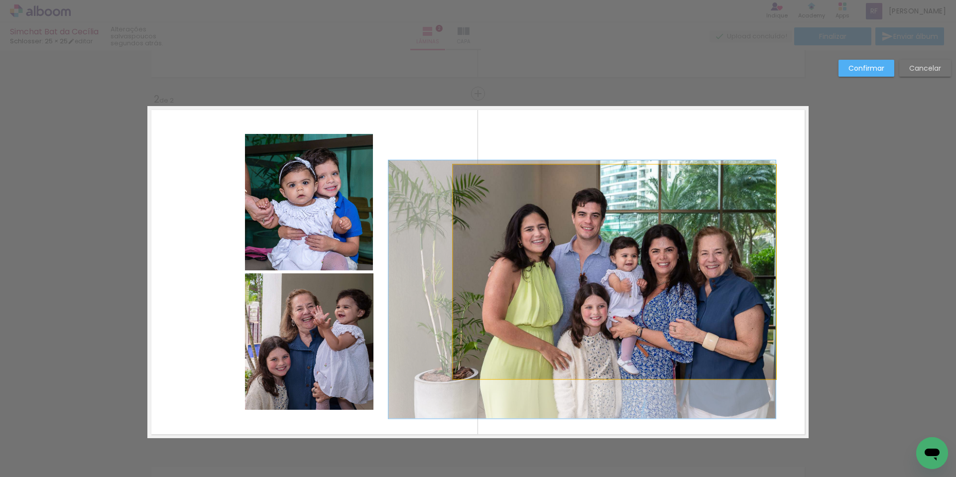
click at [461, 174] on quentale-photo at bounding box center [614, 272] width 323 height 214
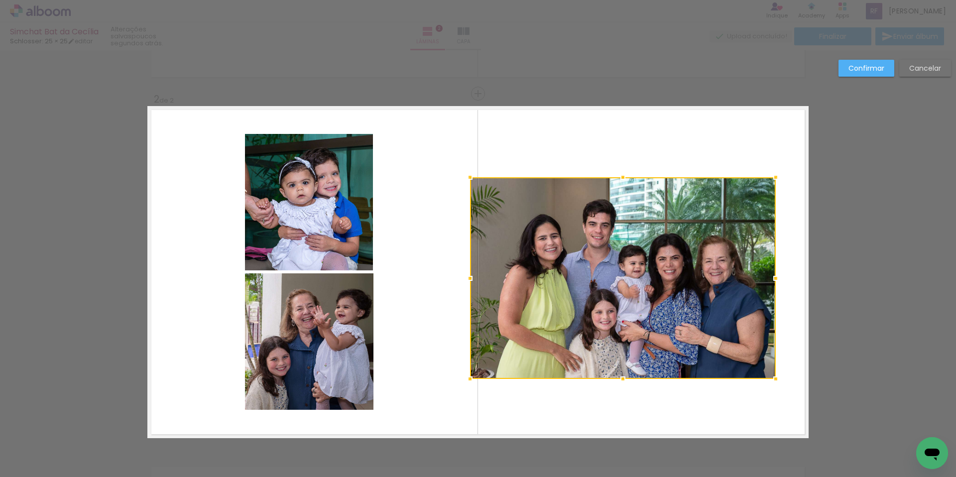
drag, startPoint x: 452, startPoint y: 166, endPoint x: 470, endPoint y: 179, distance: 21.7
click at [470, 179] on div at bounding box center [470, 177] width 20 height 20
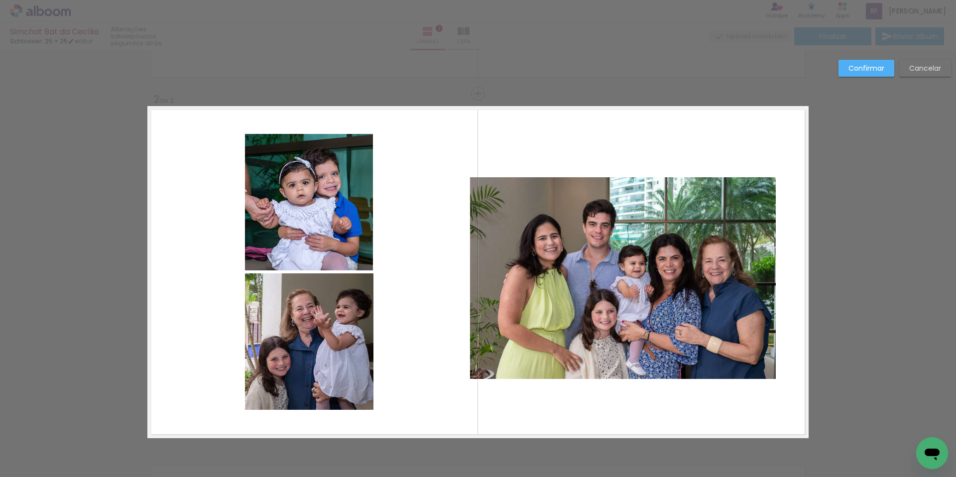
click at [699, 148] on quentale-layouter at bounding box center [477, 272] width 661 height 332
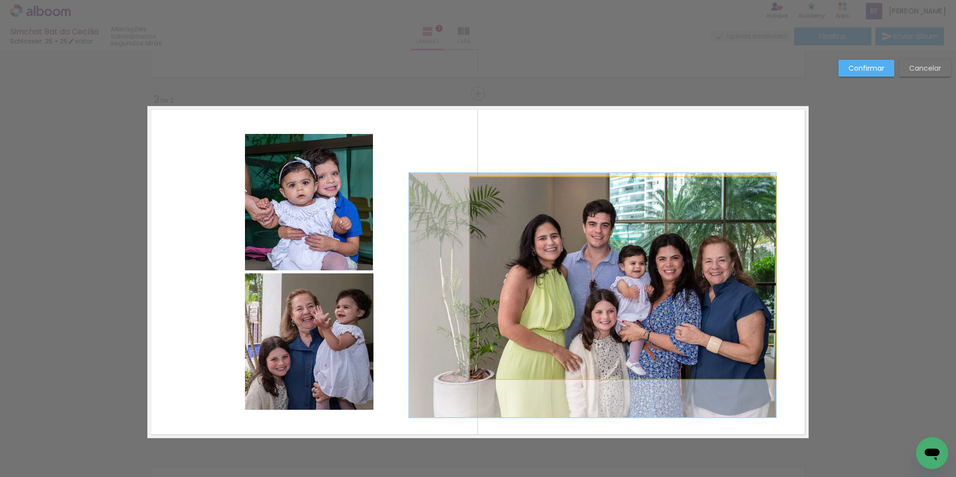
click at [741, 322] on quentale-photo at bounding box center [623, 278] width 306 height 202
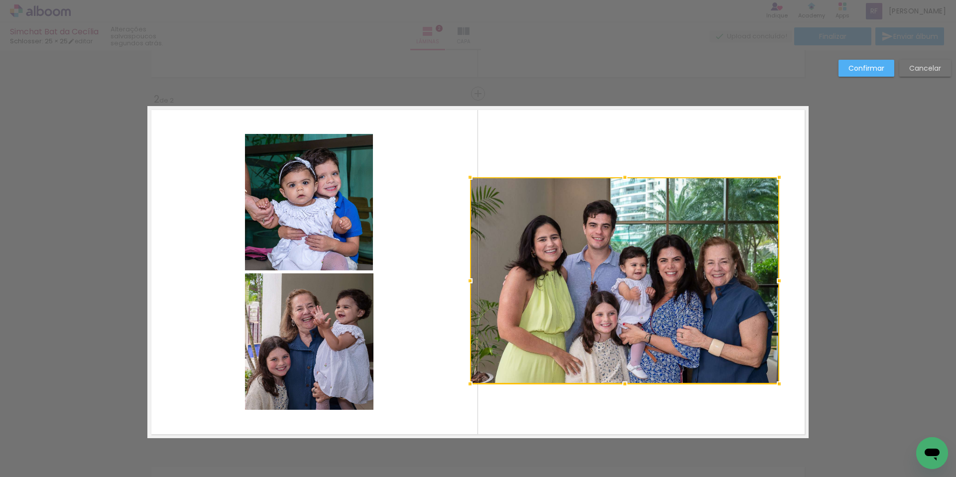
drag, startPoint x: 772, startPoint y: 379, endPoint x: 775, endPoint y: 385, distance: 6.5
click at [775, 385] on div at bounding box center [779, 384] width 20 height 20
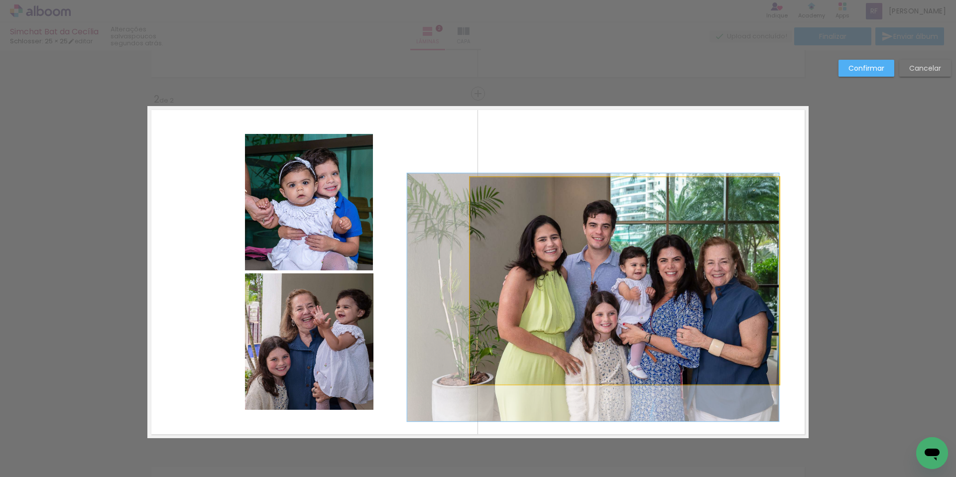
click at [765, 194] on quentale-photo at bounding box center [624, 280] width 309 height 207
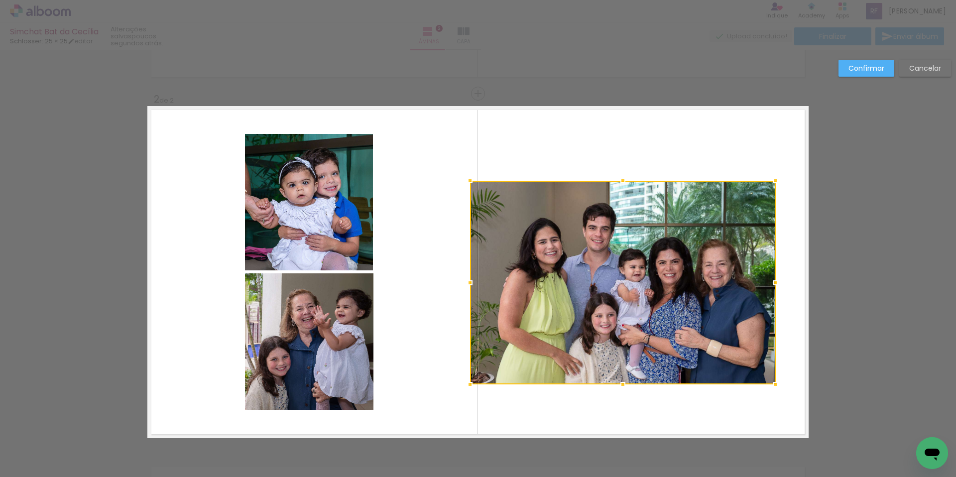
click at [773, 179] on div at bounding box center [776, 181] width 20 height 20
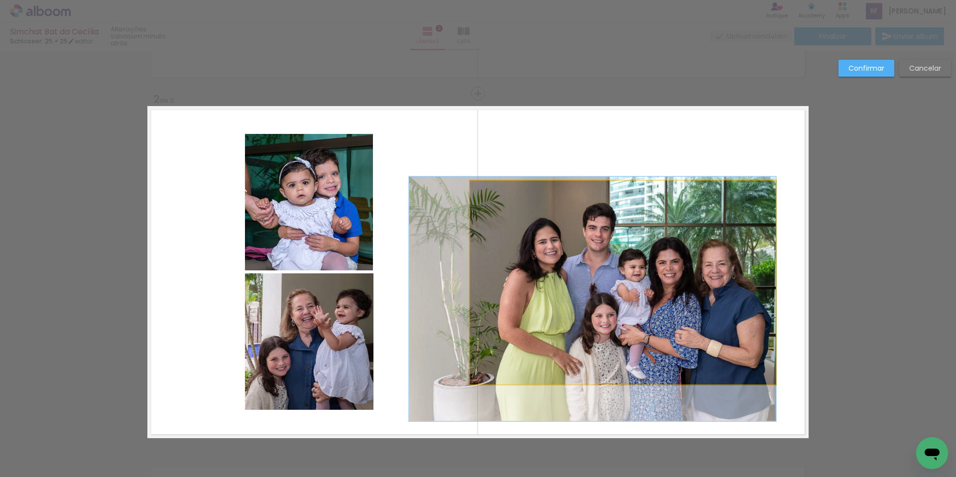
click at [482, 293] on quentale-photo at bounding box center [623, 283] width 306 height 204
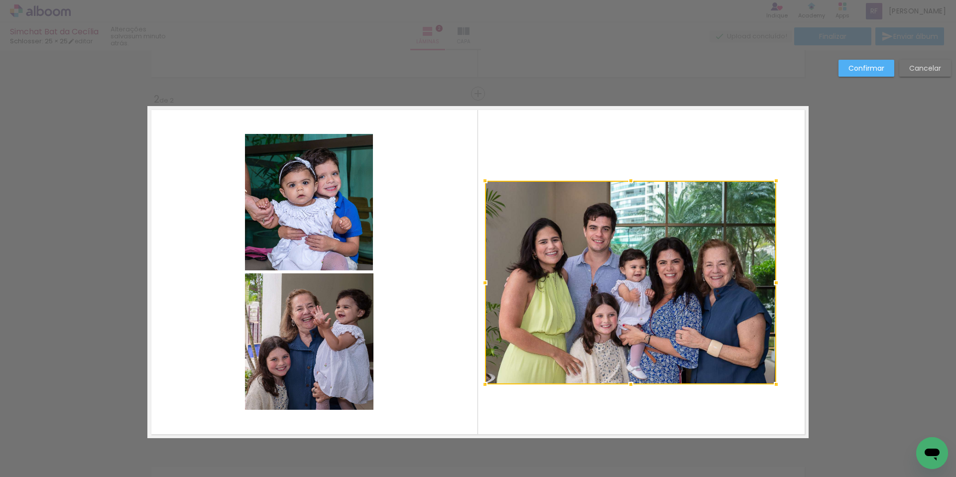
drag, startPoint x: 465, startPoint y: 282, endPoint x: 480, endPoint y: 283, distance: 14.9
click at [480, 283] on div at bounding box center [485, 283] width 20 height 20
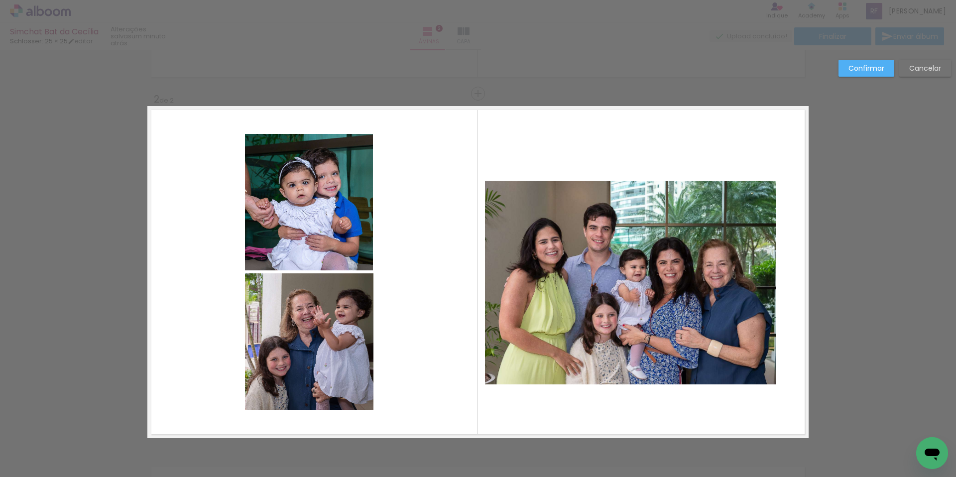
click at [649, 420] on quentale-layouter at bounding box center [477, 272] width 661 height 332
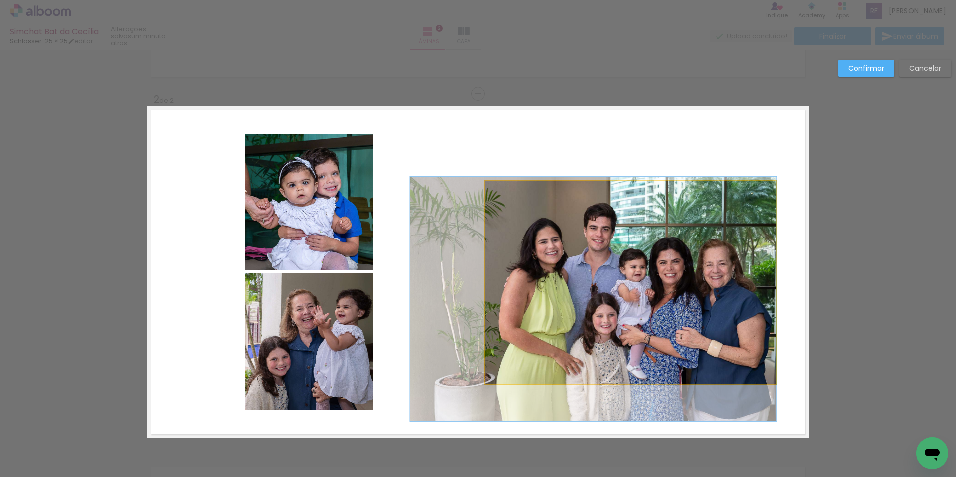
click at [652, 322] on quentale-photo at bounding box center [630, 283] width 291 height 204
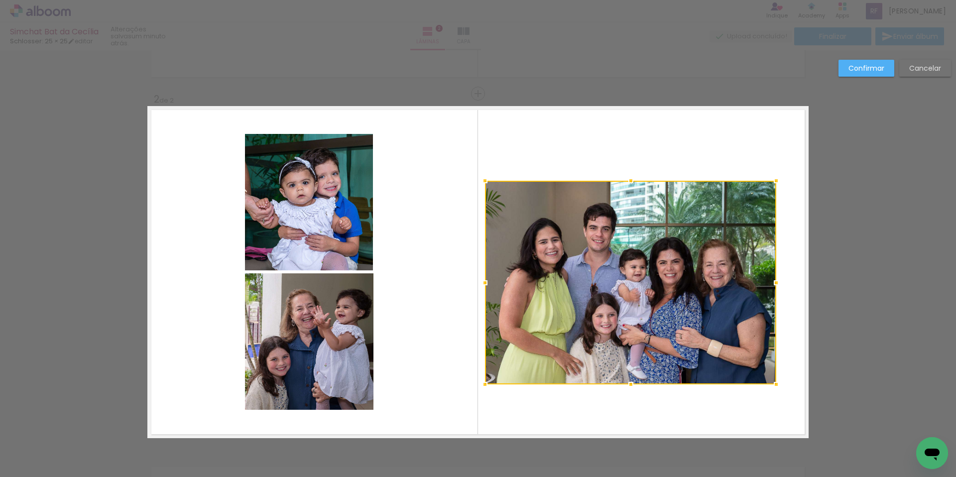
click at [664, 371] on div at bounding box center [630, 283] width 291 height 204
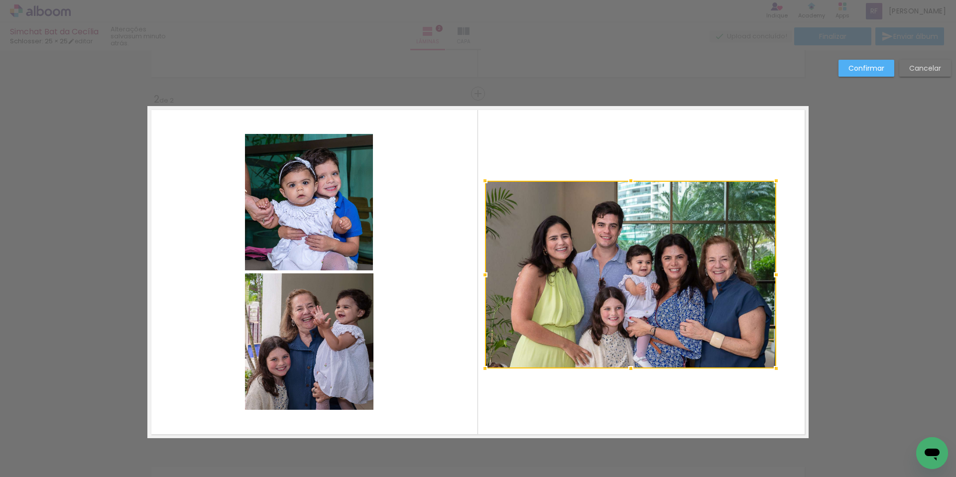
drag, startPoint x: 627, startPoint y: 382, endPoint x: 644, endPoint y: 360, distance: 27.4
click at [641, 362] on div at bounding box center [630, 275] width 291 height 188
click at [683, 323] on div at bounding box center [630, 273] width 291 height 184
click at [0, 0] on slot "Cancelar" at bounding box center [0, 0] width 0 height 0
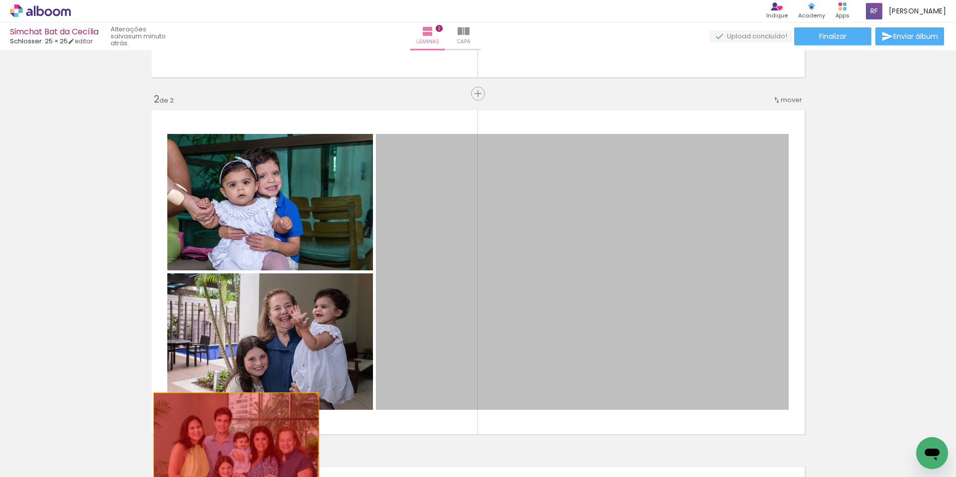
drag, startPoint x: 577, startPoint y: 263, endPoint x: 220, endPoint y: 446, distance: 401.1
click at [220, 446] on quentale-workspace at bounding box center [478, 238] width 956 height 477
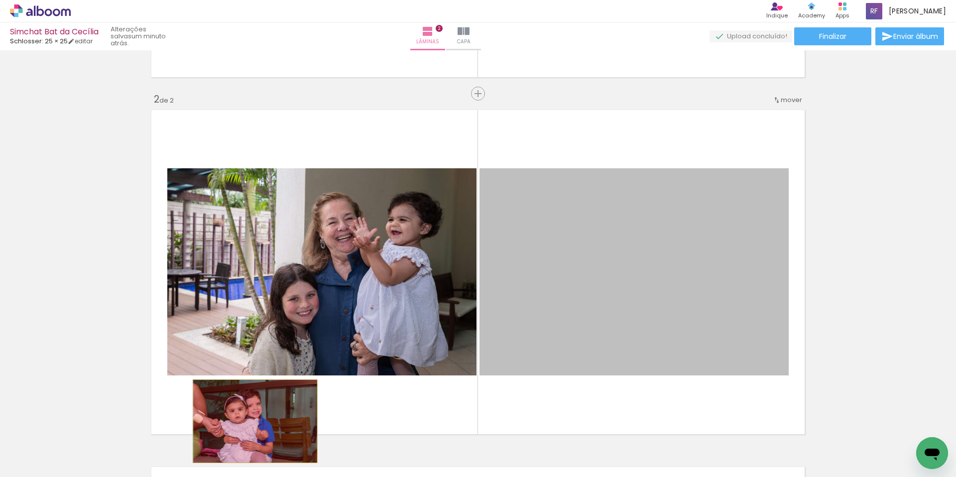
drag, startPoint x: 544, startPoint y: 300, endPoint x: 251, endPoint y: 421, distance: 316.6
click at [251, 421] on quentale-workspace at bounding box center [478, 238] width 956 height 477
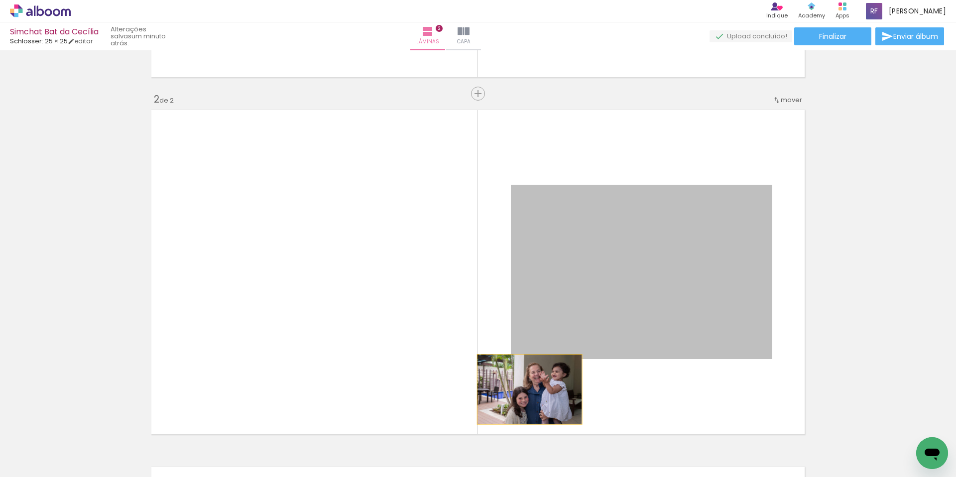
drag, startPoint x: 571, startPoint y: 307, endPoint x: 490, endPoint y: 443, distance: 158.1
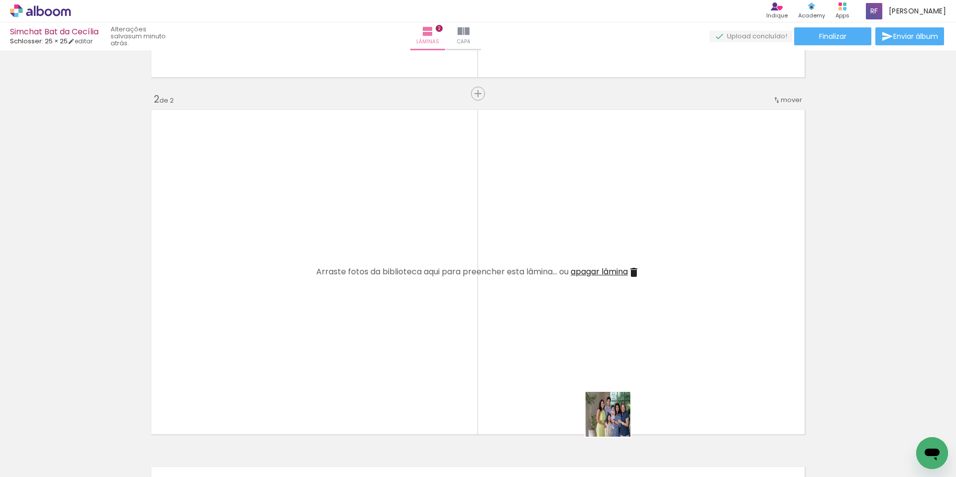
drag, startPoint x: 608, startPoint y: 449, endPoint x: 645, endPoint y: 294, distance: 158.8
click at [645, 294] on quentale-workspace at bounding box center [478, 238] width 956 height 477
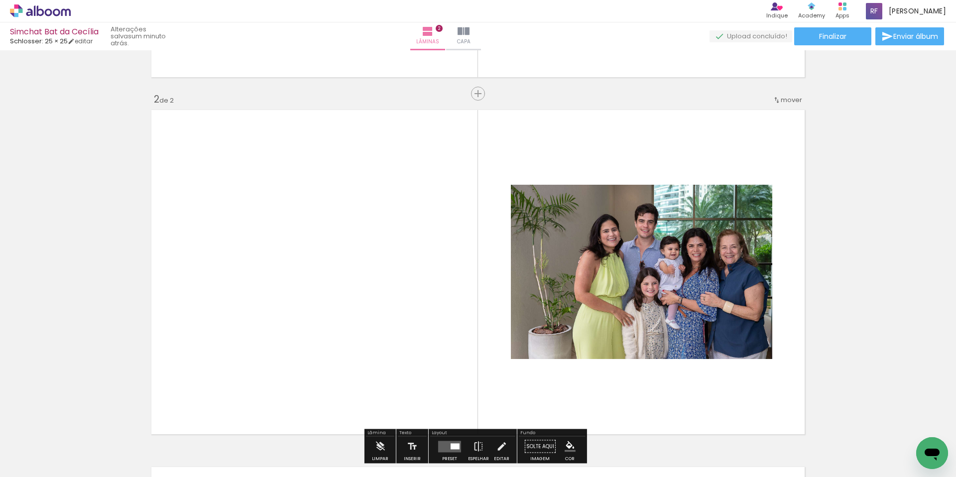
click at [702, 141] on quentale-layouter at bounding box center [477, 272] width 661 height 332
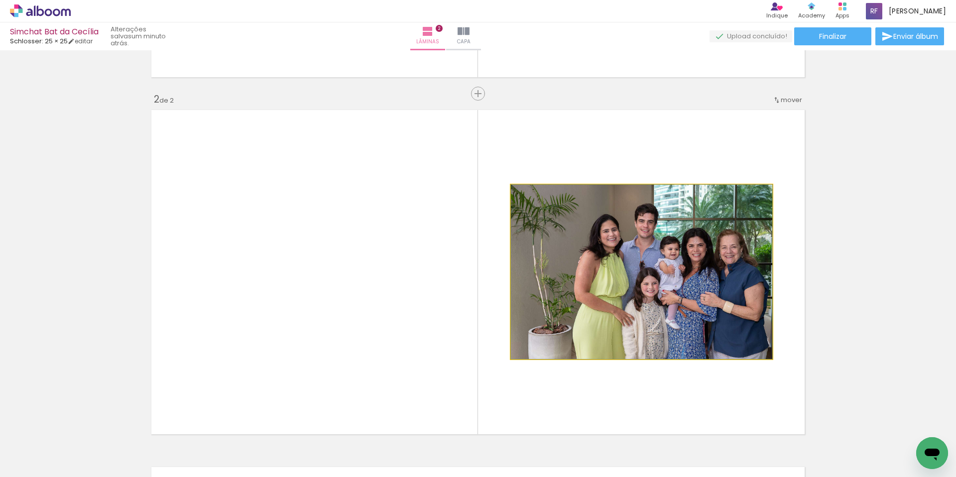
click at [633, 266] on quentale-photo at bounding box center [641, 272] width 261 height 174
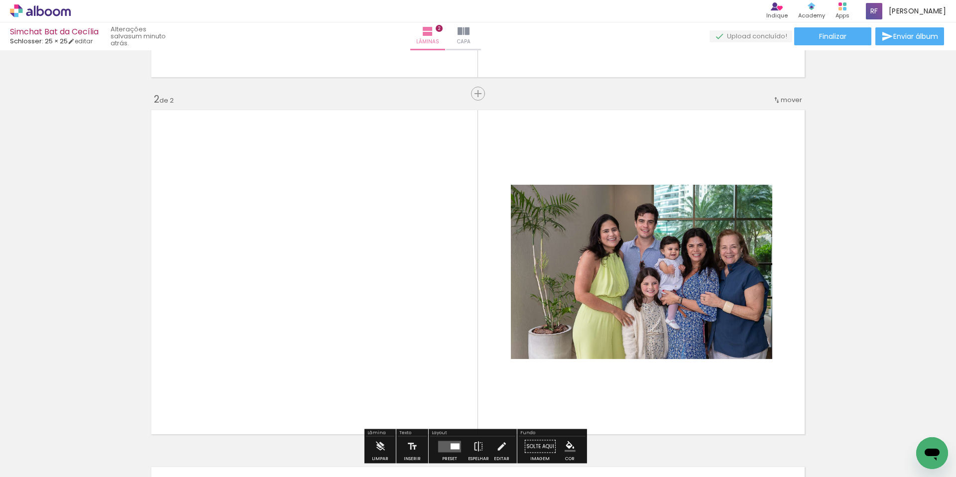
click at [607, 277] on quentale-photo at bounding box center [641, 272] width 261 height 174
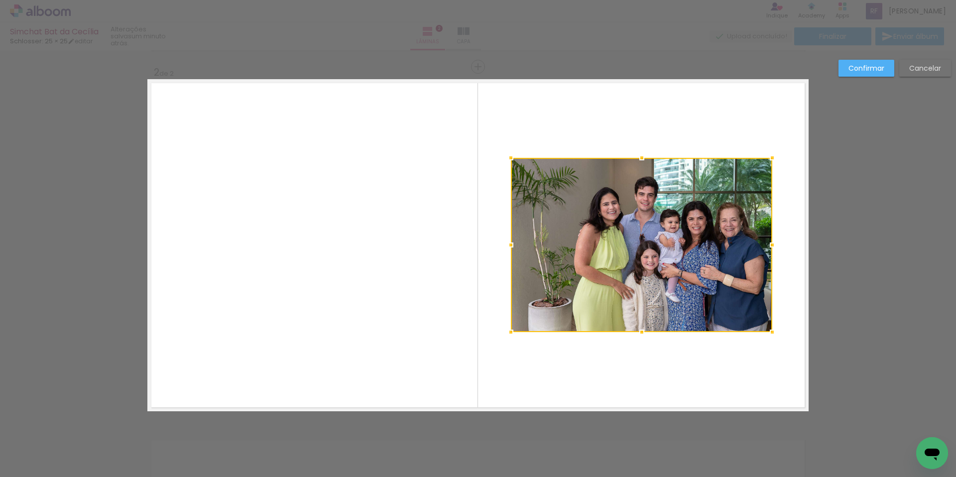
scroll to position [370, 0]
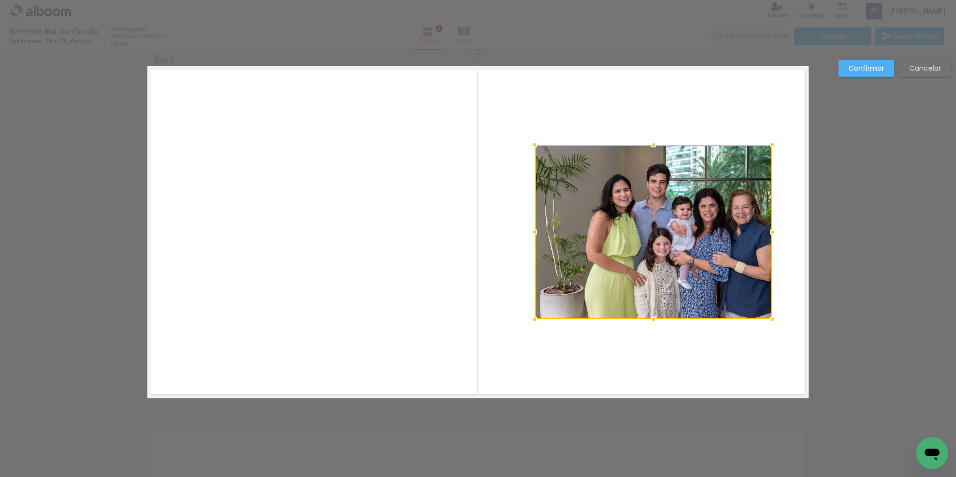
drag, startPoint x: 508, startPoint y: 232, endPoint x: 533, endPoint y: 235, distance: 24.5
click at [533, 235] on div at bounding box center [535, 232] width 20 height 20
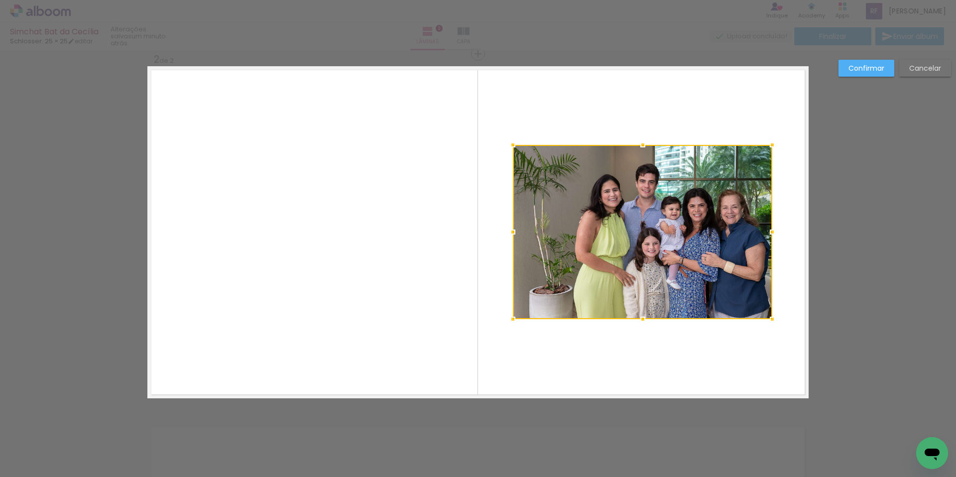
drag, startPoint x: 533, startPoint y: 235, endPoint x: 510, endPoint y: 233, distance: 22.5
click at [510, 233] on div at bounding box center [513, 232] width 20 height 20
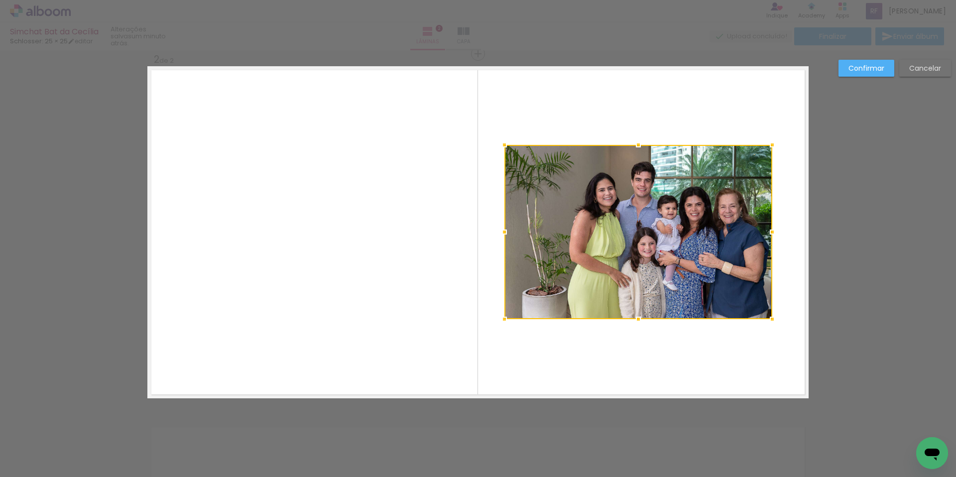
drag, startPoint x: 509, startPoint y: 233, endPoint x: 501, endPoint y: 233, distance: 8.0
click at [501, 233] on div at bounding box center [504, 232] width 20 height 20
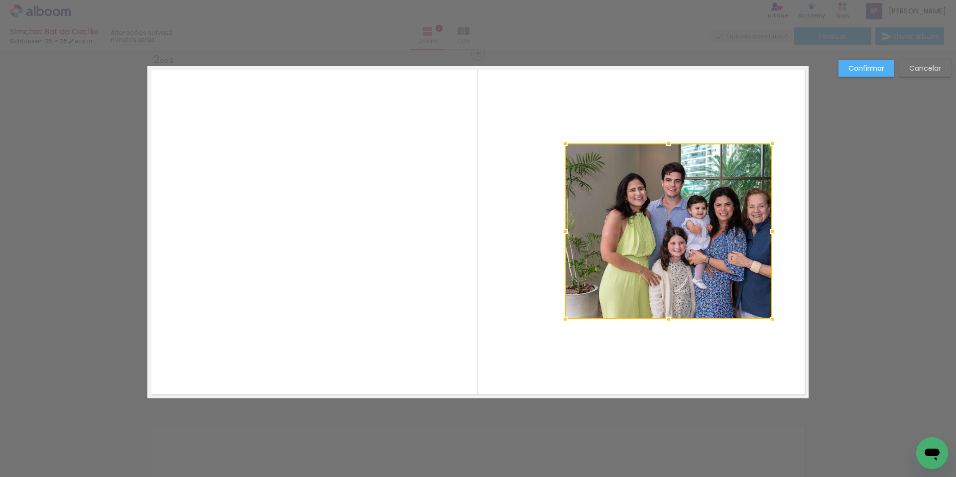
drag, startPoint x: 501, startPoint y: 146, endPoint x: 635, endPoint y: 190, distance: 141.1
click at [562, 144] on div at bounding box center [565, 143] width 20 height 20
click at [704, 232] on div at bounding box center [669, 231] width 207 height 176
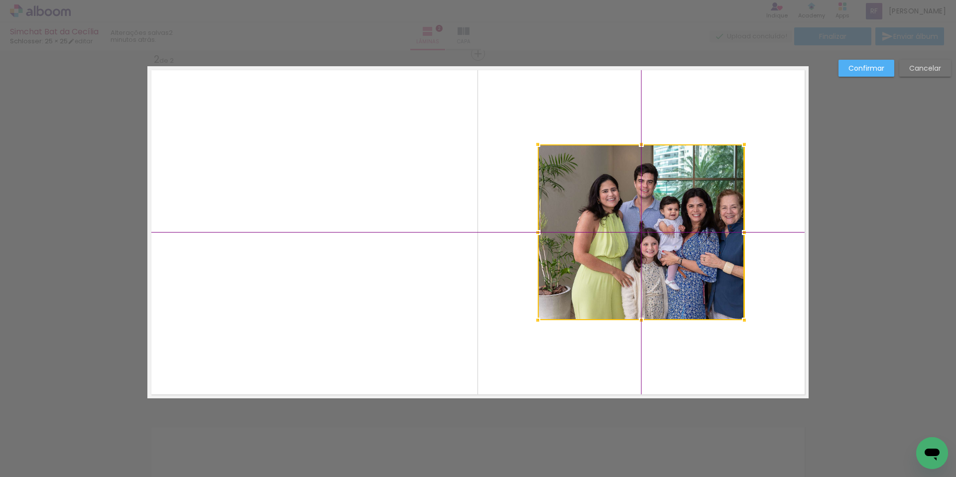
drag, startPoint x: 711, startPoint y: 240, endPoint x: 682, endPoint y: 239, distance: 28.9
click at [682, 239] on div at bounding box center [641, 232] width 207 height 176
click at [670, 240] on div at bounding box center [641, 232] width 207 height 176
click at [764, 259] on quentale-layouter at bounding box center [477, 232] width 661 height 332
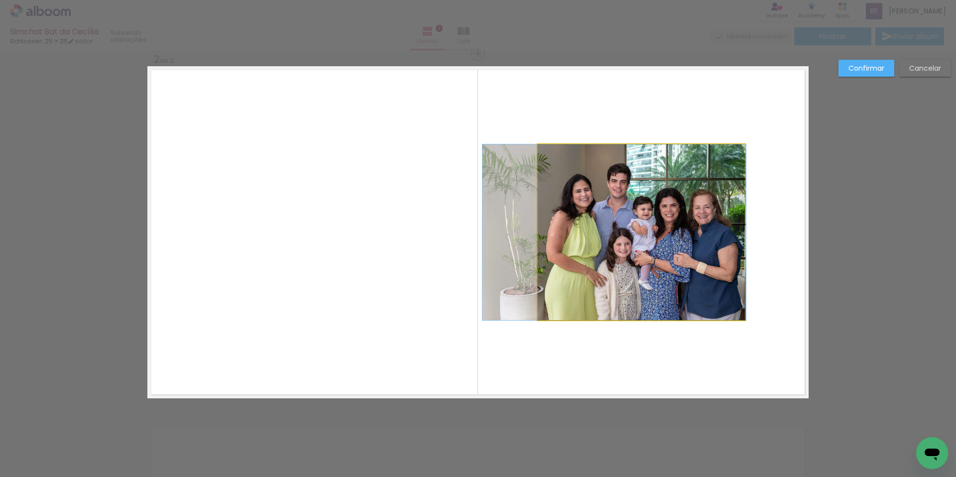
drag, startPoint x: 646, startPoint y: 241, endPoint x: 619, endPoint y: 241, distance: 26.9
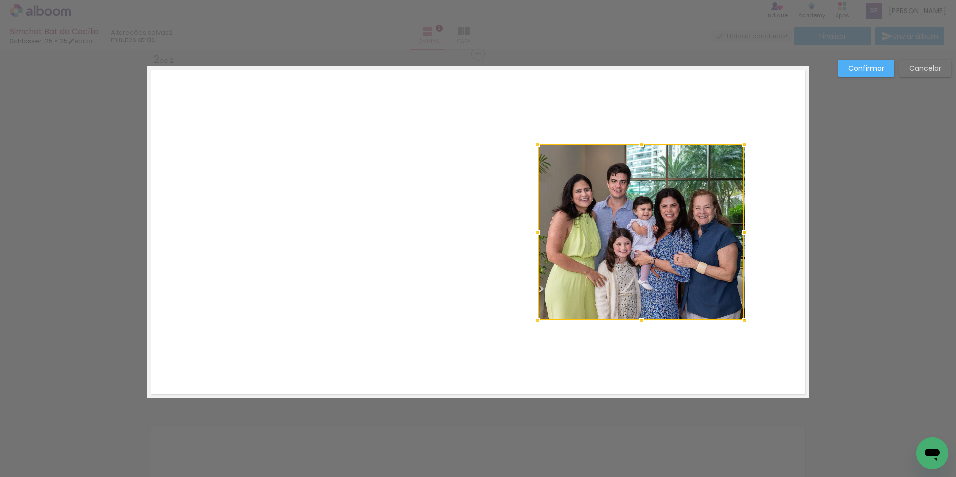
click at [675, 352] on quentale-layouter at bounding box center [477, 232] width 661 height 332
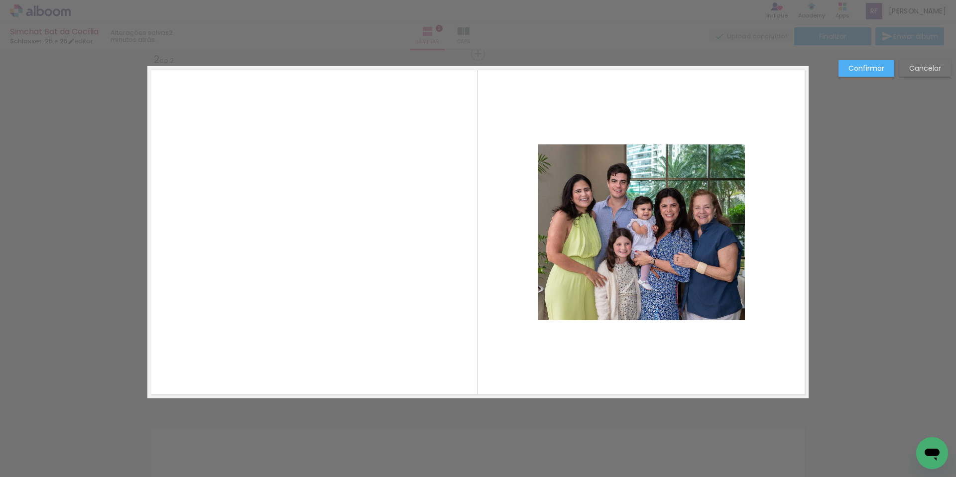
click at [304, 418] on div "Confirmar Cancelar" at bounding box center [478, 227] width 956 height 1095
click at [0, 0] on slot "Confirmar" at bounding box center [0, 0] width 0 height 0
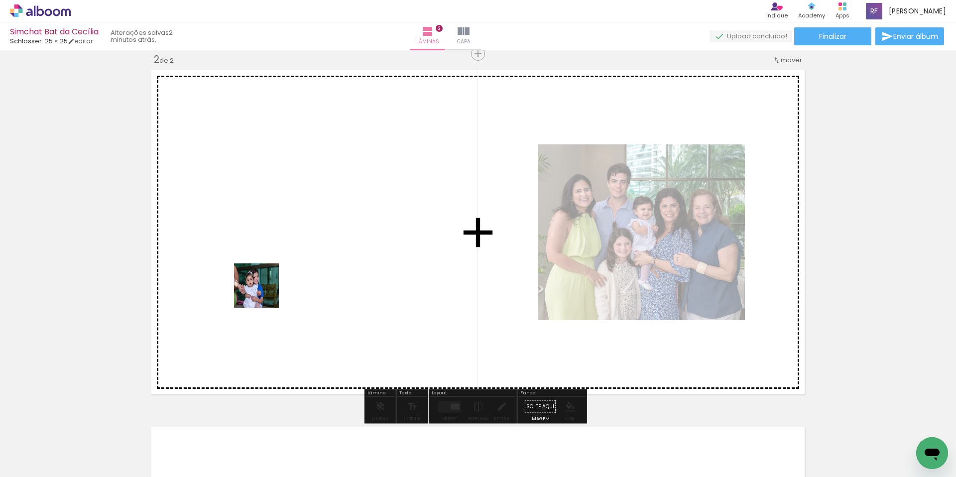
drag, startPoint x: 215, startPoint y: 446, endPoint x: 272, endPoint y: 263, distance: 192.0
click at [272, 263] on quentale-workspace at bounding box center [478, 238] width 956 height 477
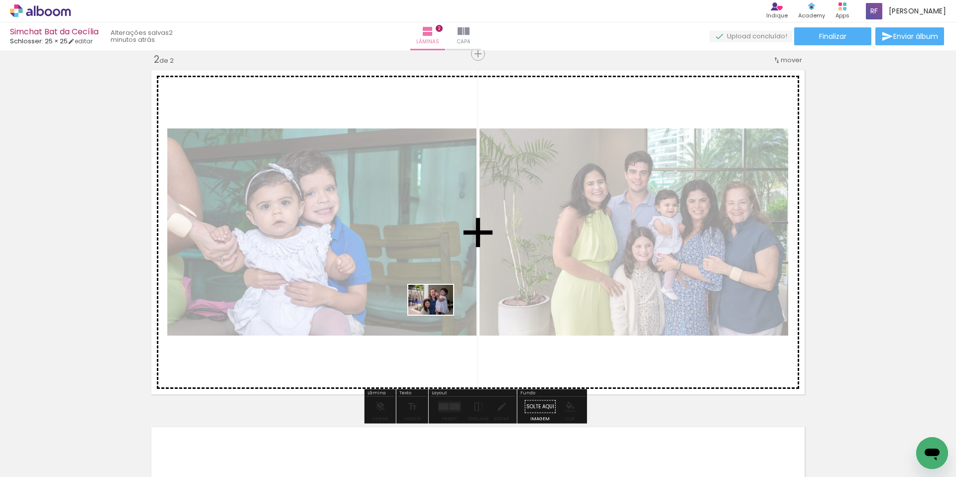
drag, startPoint x: 657, startPoint y: 452, endPoint x: 438, endPoint y: 315, distance: 258.4
click at [438, 315] on quentale-workspace at bounding box center [478, 238] width 956 height 477
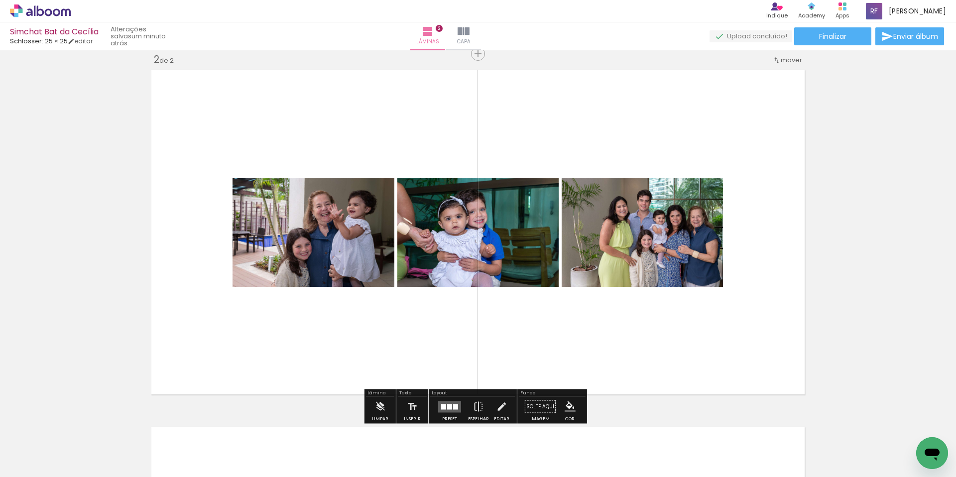
click at [892, 366] on div "Inserir lâmina 1 de 2 Inserir lâmina 2 de 2" at bounding box center [478, 220] width 956 height 1072
click at [447, 406] on div at bounding box center [449, 406] width 5 height 5
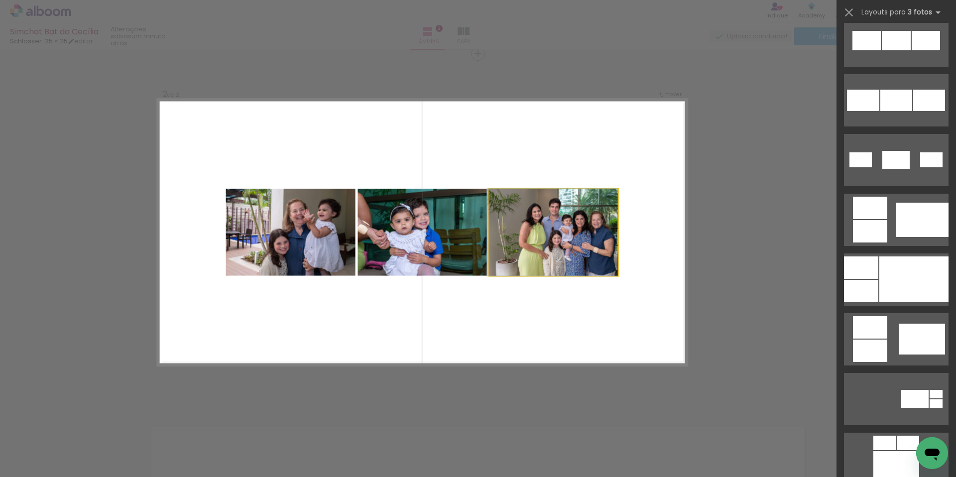
scroll to position [0, 0]
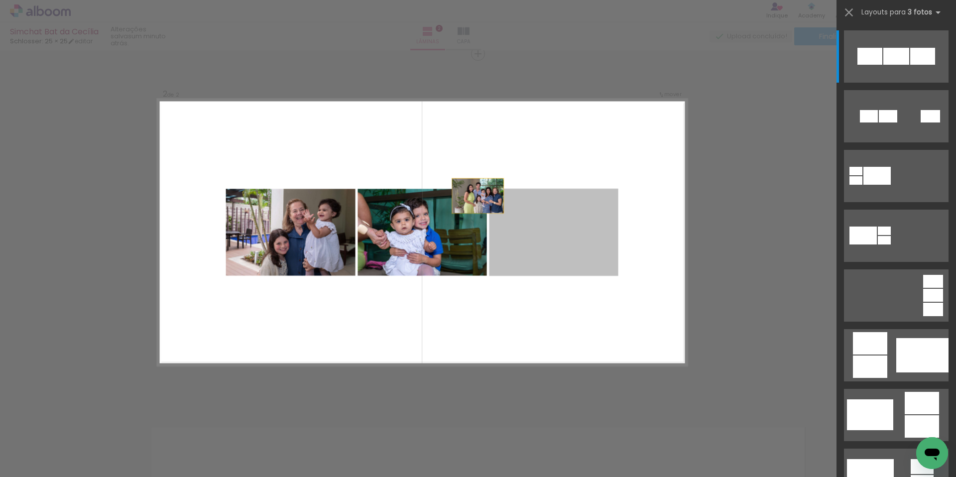
drag, startPoint x: 582, startPoint y: 180, endPoint x: 450, endPoint y: 183, distance: 132.0
click at [451, 183] on quentale-layouter at bounding box center [422, 233] width 529 height 266
drag, startPoint x: 554, startPoint y: 230, endPoint x: 212, endPoint y: 221, distance: 342.2
click at [212, 221] on quentale-layouter at bounding box center [422, 233] width 529 height 266
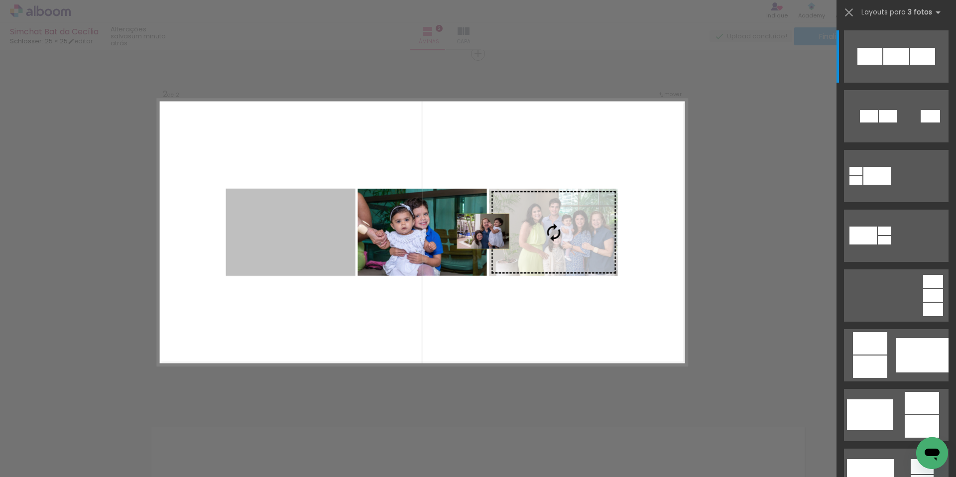
drag, startPoint x: 262, startPoint y: 230, endPoint x: 532, endPoint y: 232, distance: 269.9
click at [0, 0] on slot at bounding box center [0, 0] width 0 height 0
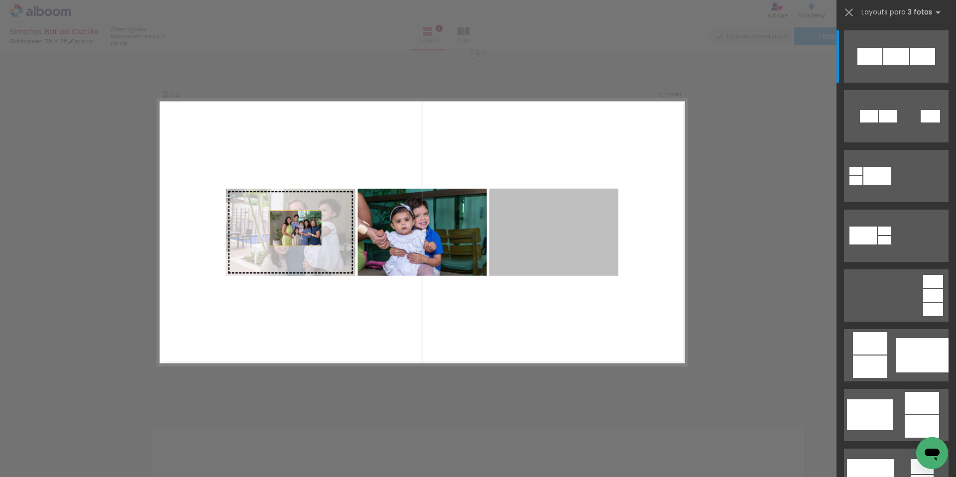
drag, startPoint x: 582, startPoint y: 237, endPoint x: 228, endPoint y: 227, distance: 354.7
click at [0, 0] on slot at bounding box center [0, 0] width 0 height 0
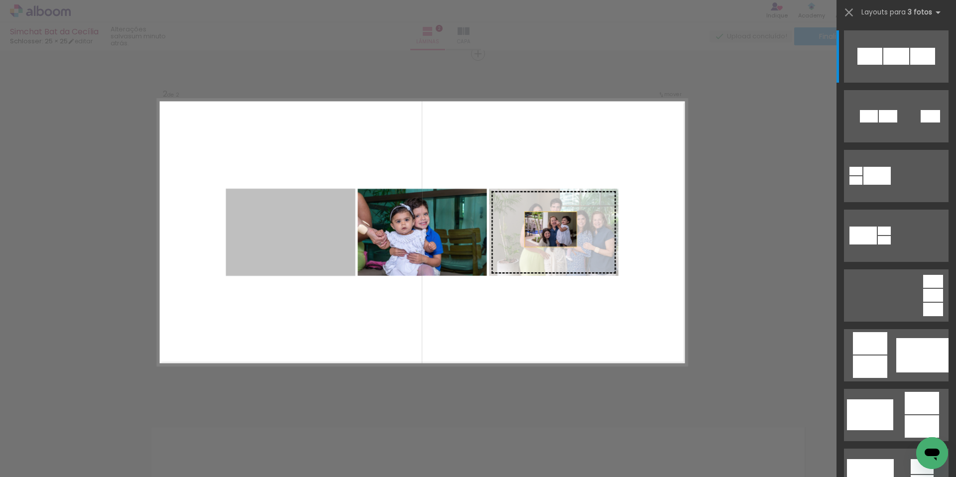
drag, startPoint x: 239, startPoint y: 230, endPoint x: 612, endPoint y: 229, distance: 373.0
click at [0, 0] on slot at bounding box center [0, 0] width 0 height 0
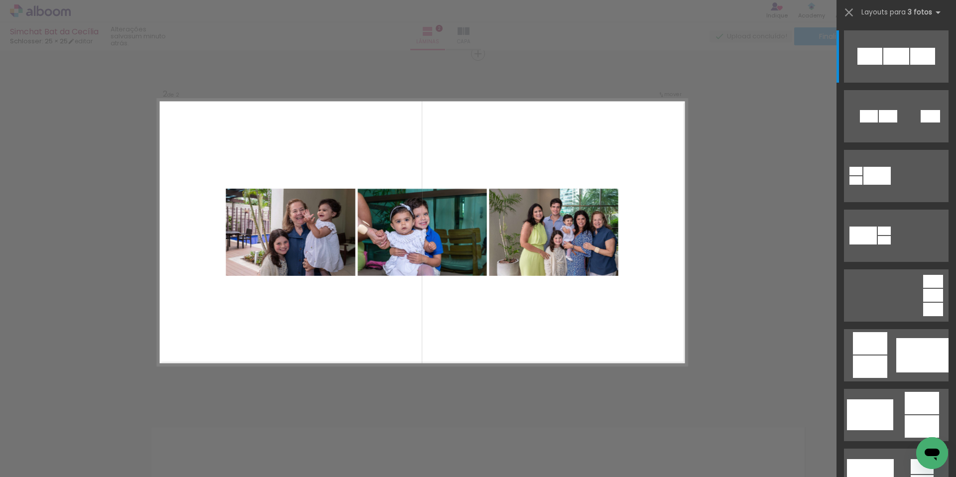
click at [557, 239] on quentale-photo at bounding box center [553, 232] width 129 height 87
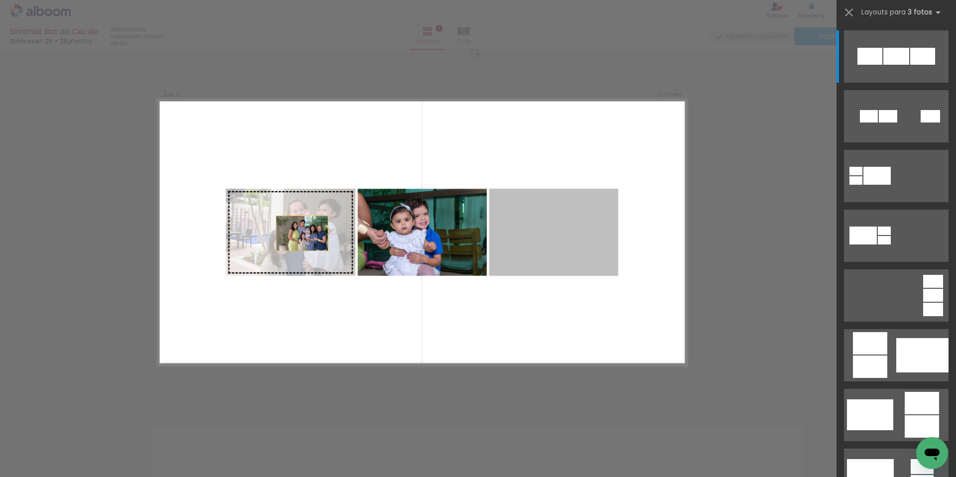
drag, startPoint x: 558, startPoint y: 240, endPoint x: 236, endPoint y: 234, distance: 322.2
click at [0, 0] on slot at bounding box center [0, 0] width 0 height 0
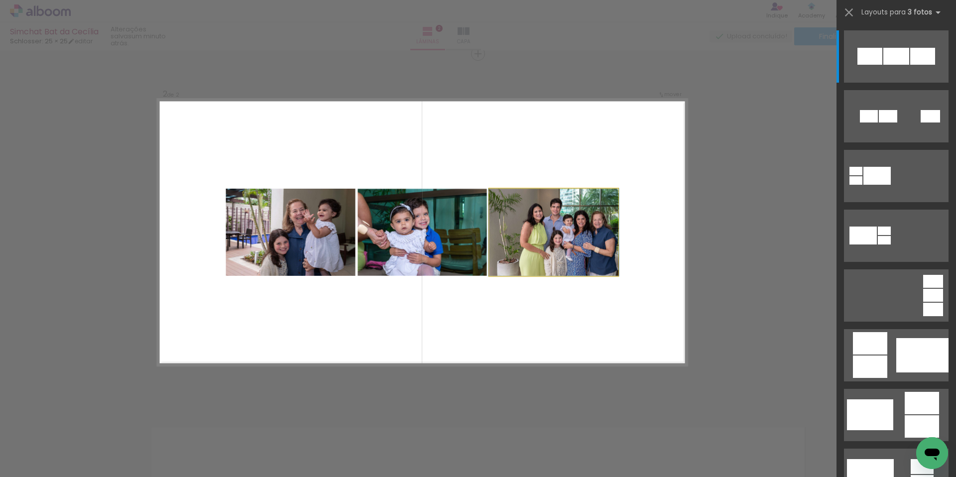
click at [566, 237] on quentale-photo at bounding box center [553, 232] width 129 height 87
click at [564, 237] on quentale-photo at bounding box center [553, 232] width 129 height 87
click at [563, 237] on quentale-photo at bounding box center [553, 232] width 129 height 87
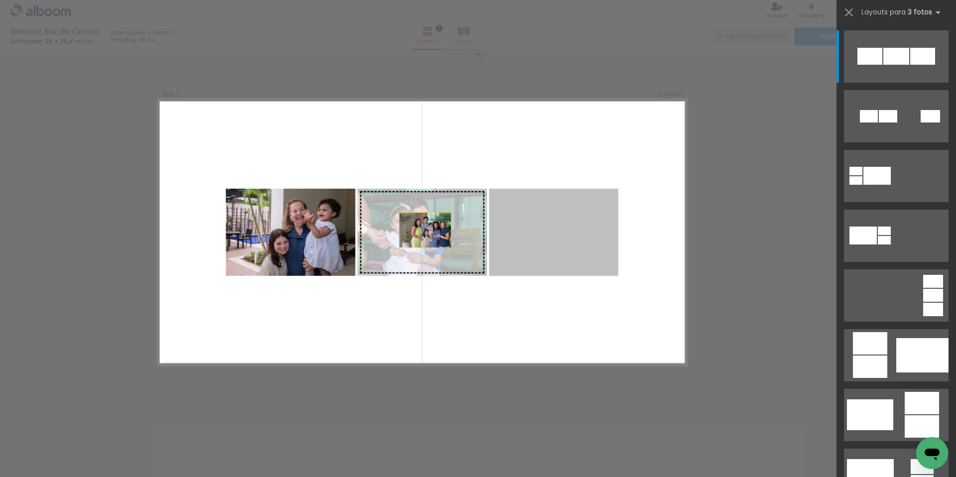
drag, startPoint x: 546, startPoint y: 236, endPoint x: 389, endPoint y: 230, distance: 157.0
click at [0, 0] on slot at bounding box center [0, 0] width 0 height 0
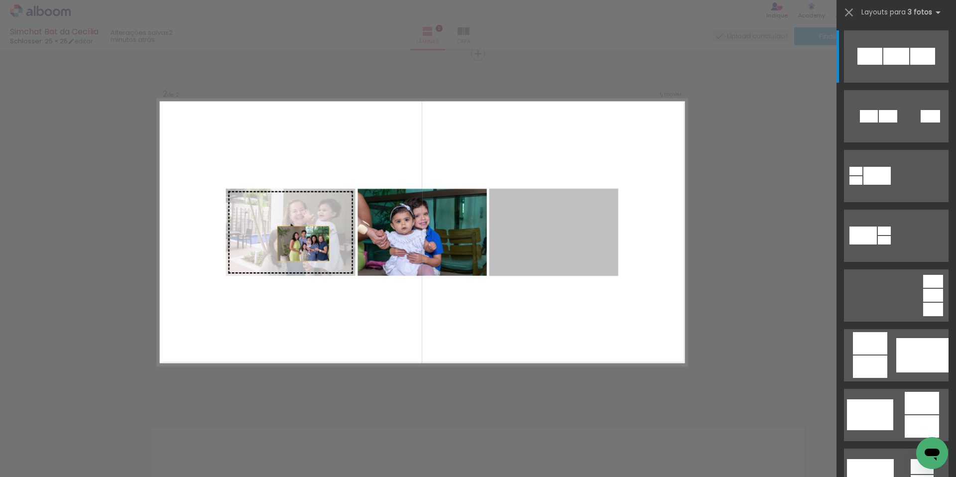
drag, startPoint x: 557, startPoint y: 233, endPoint x: 237, endPoint y: 246, distance: 320.0
click at [0, 0] on slot at bounding box center [0, 0] width 0 height 0
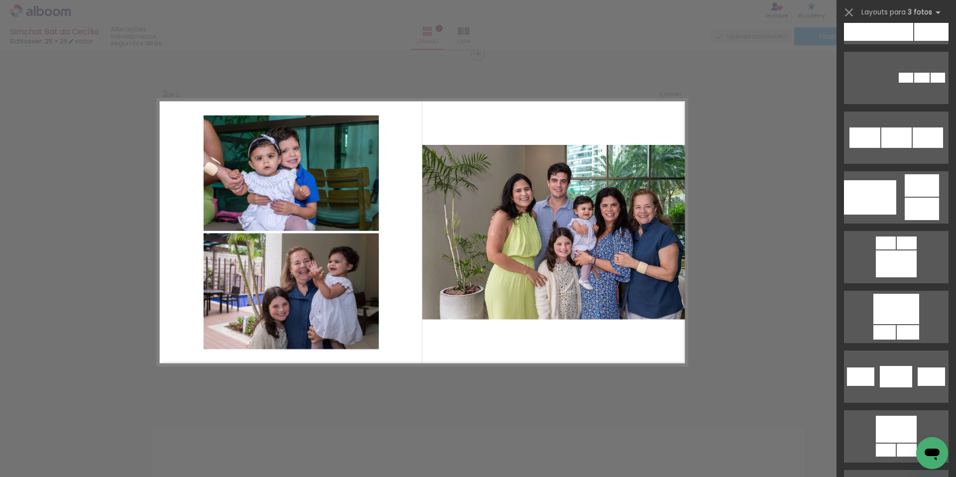
scroll to position [1715, 0]
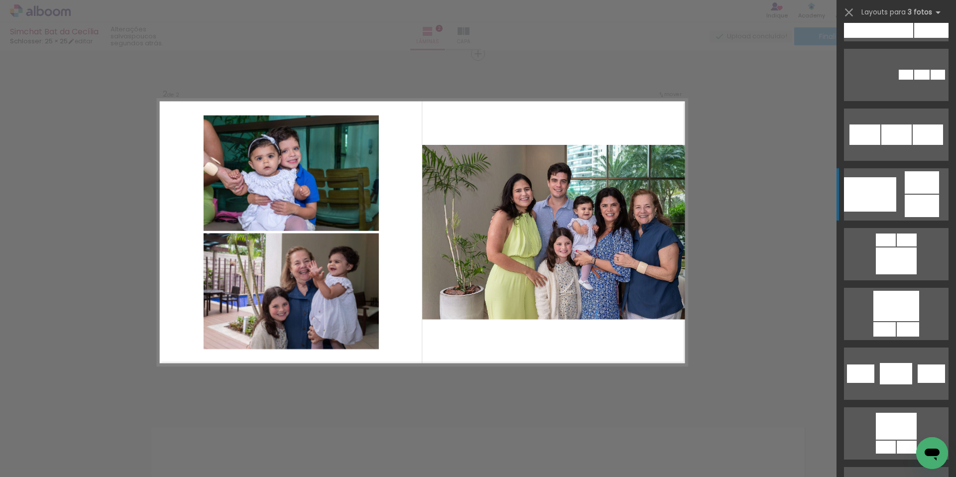
click at [898, 210] on quentale-layouter at bounding box center [896, 194] width 105 height 52
